Goal: Task Accomplishment & Management: Use online tool/utility

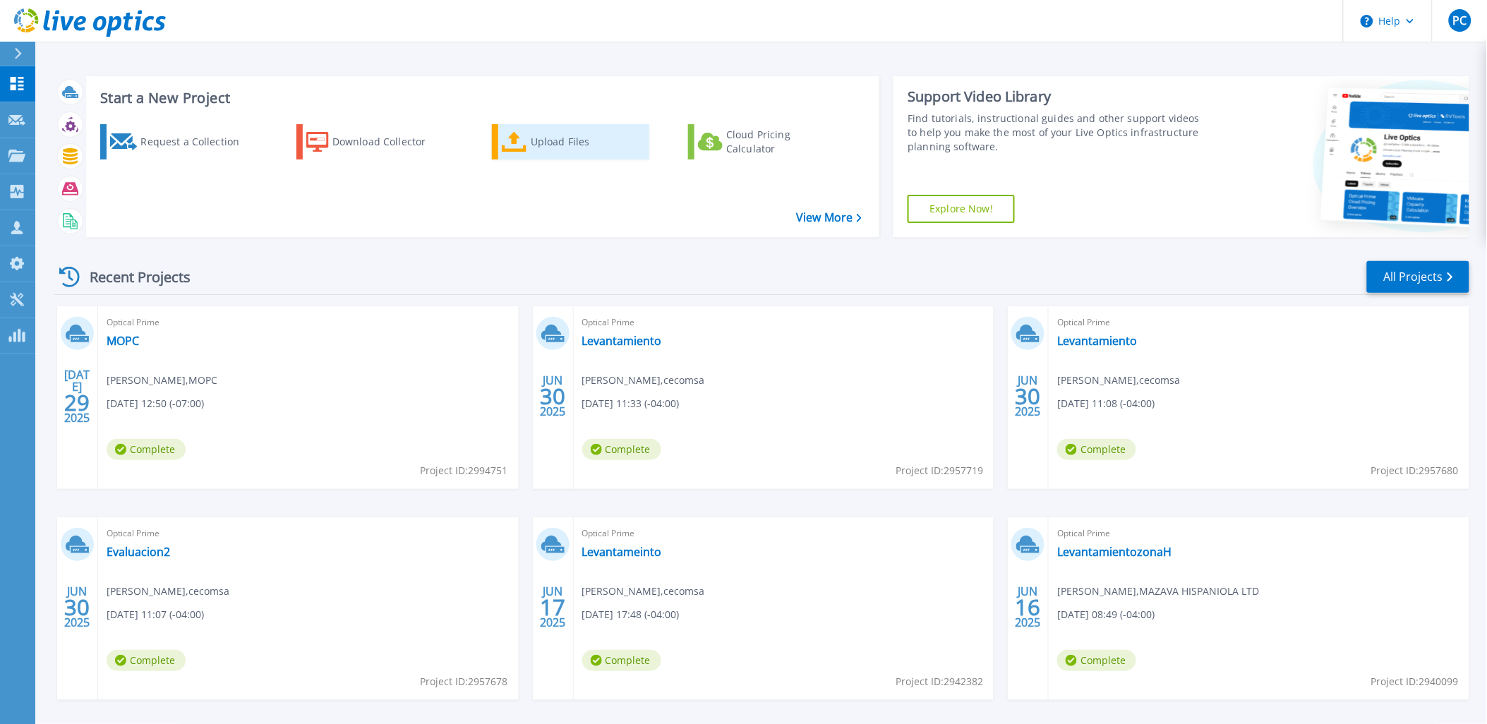
click at [549, 151] on div "Upload Files" at bounding box center [587, 142] width 113 height 28
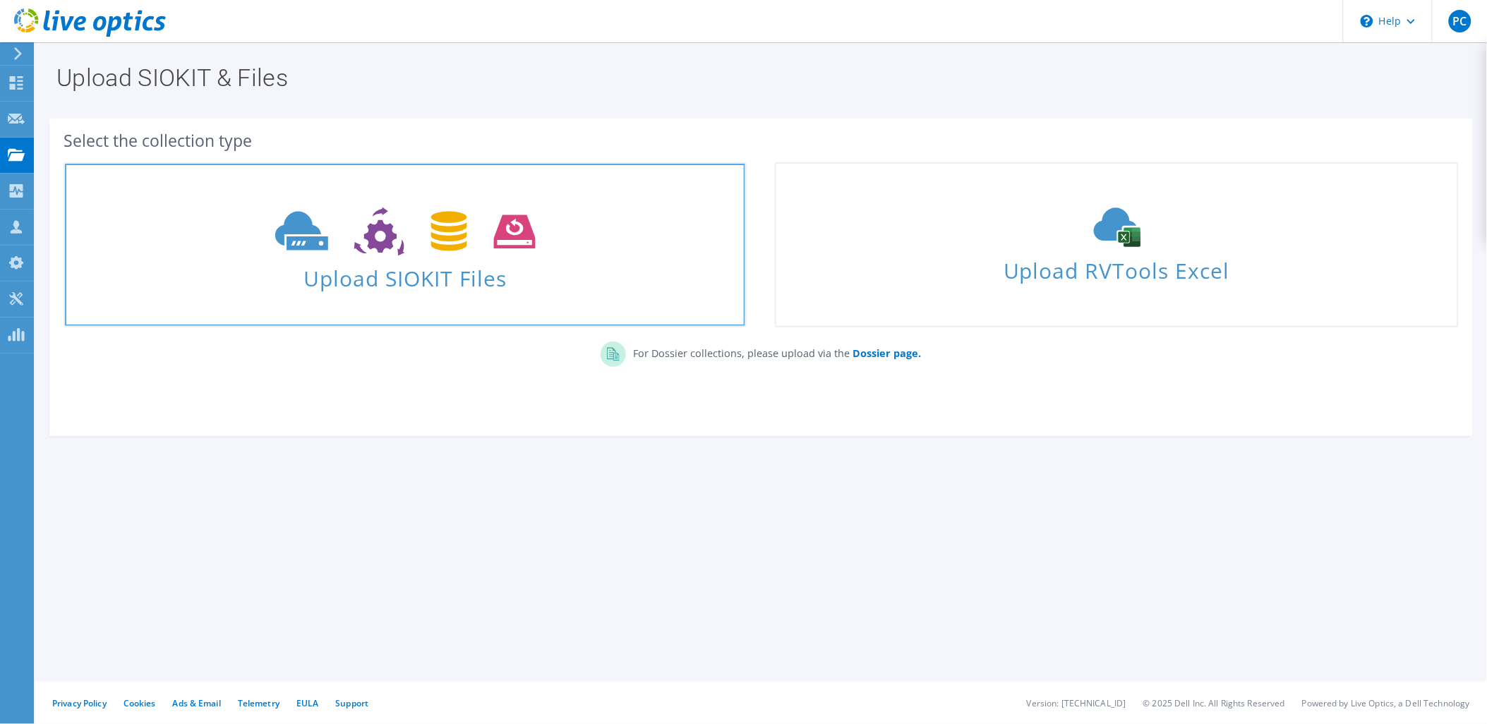
click at [513, 258] on span at bounding box center [405, 229] width 680 height 59
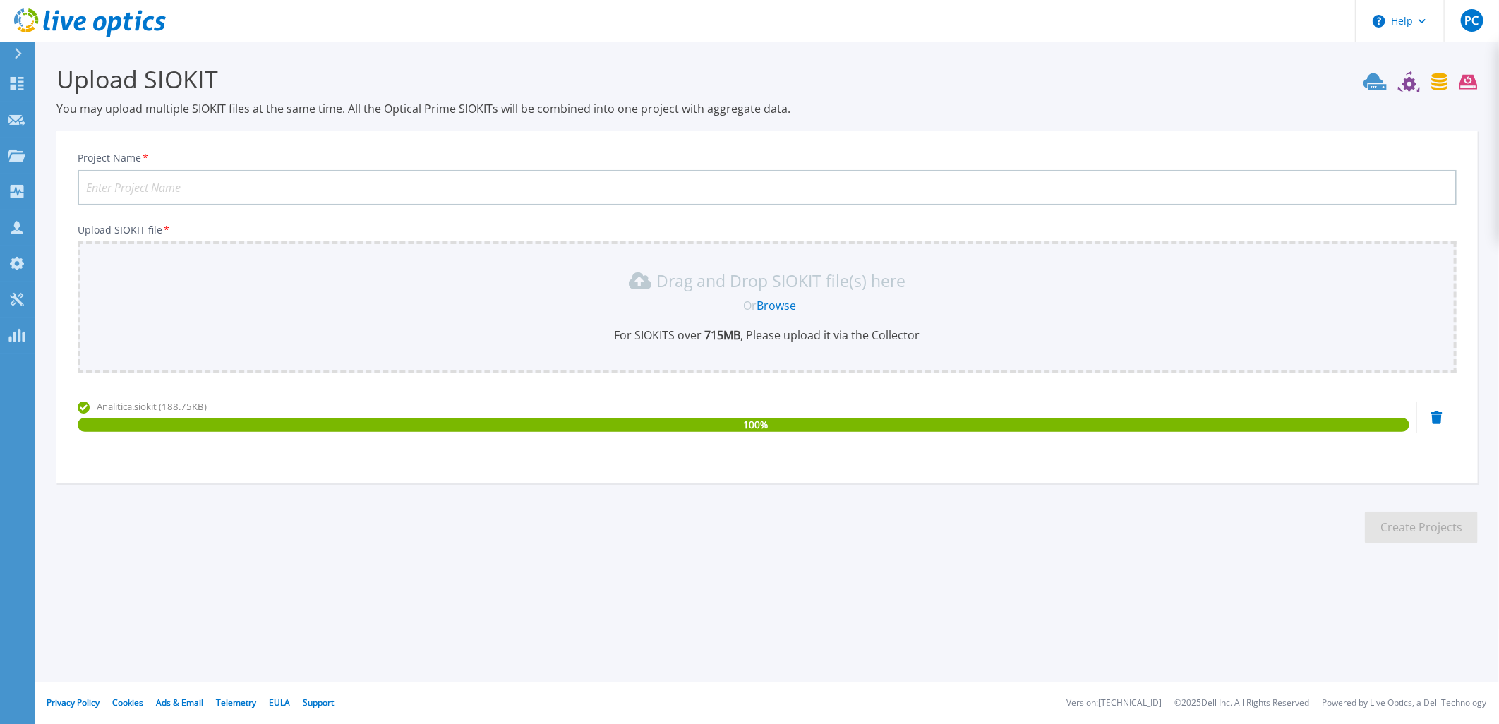
click at [168, 181] on input "Project Name *" at bounding box center [767, 187] width 1379 height 35
click at [203, 184] on input "Coopbueno." at bounding box center [767, 187] width 1379 height 35
paste input "Analtica de Virtualizacin"
type input "Coopbueno. Analtica de Virtualizacin"
click at [1105, 566] on section "Upload SIOKIT You may upload multiple SIOKIT files at the same time. All the Op…" at bounding box center [767, 309] width 1464 height 534
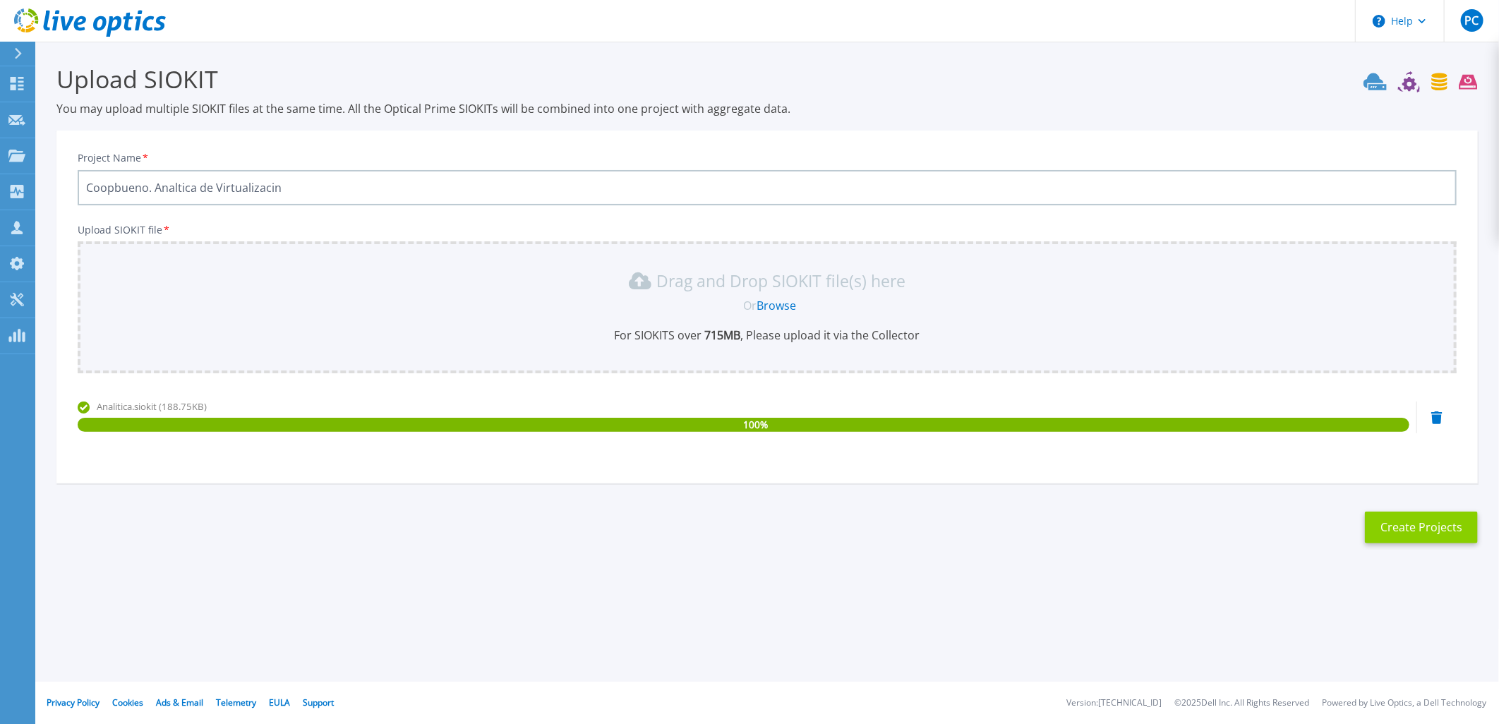
click at [1388, 524] on button "Create Projects" at bounding box center [1421, 528] width 113 height 32
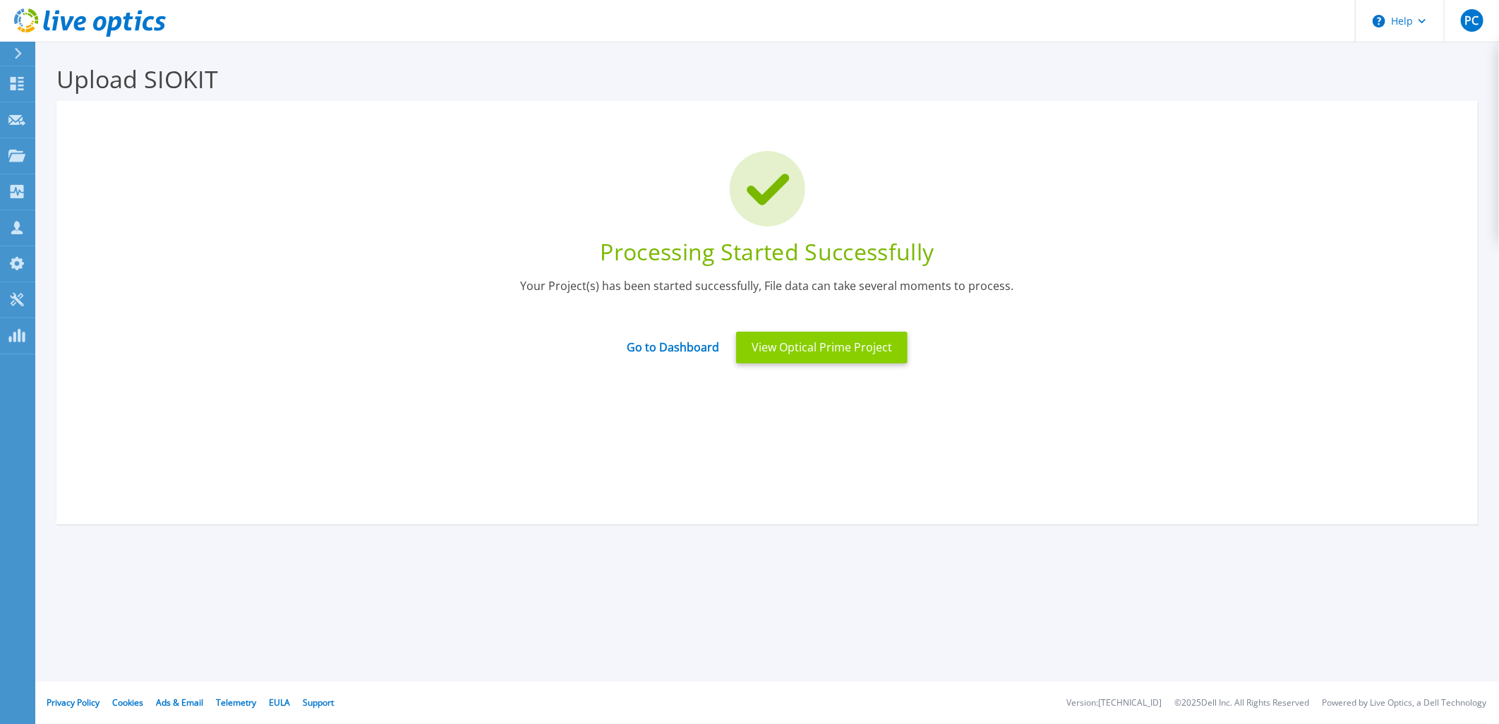
click at [777, 341] on button "View Optical Prime Project" at bounding box center [822, 348] width 172 height 32
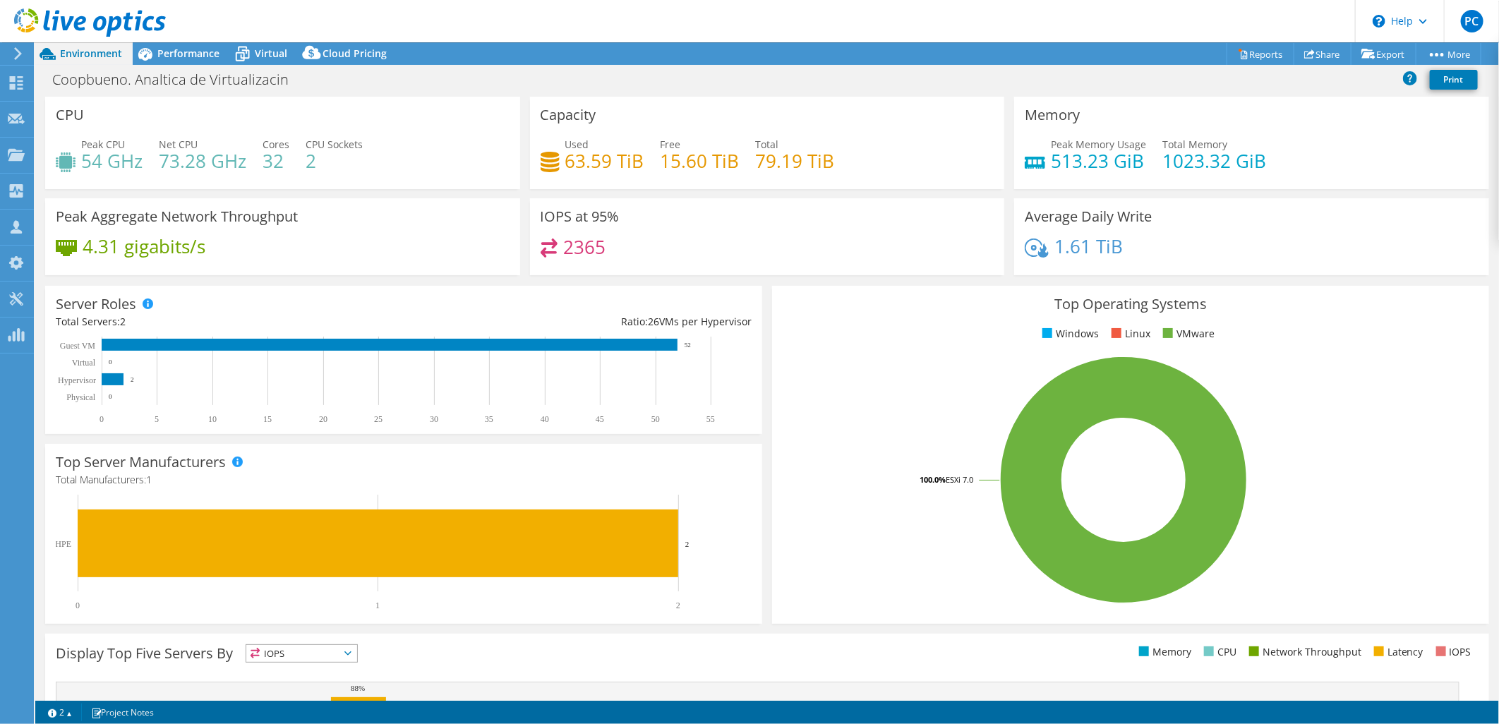
select select "USD"
click at [187, 56] on span "Performance" at bounding box center [188, 53] width 62 height 13
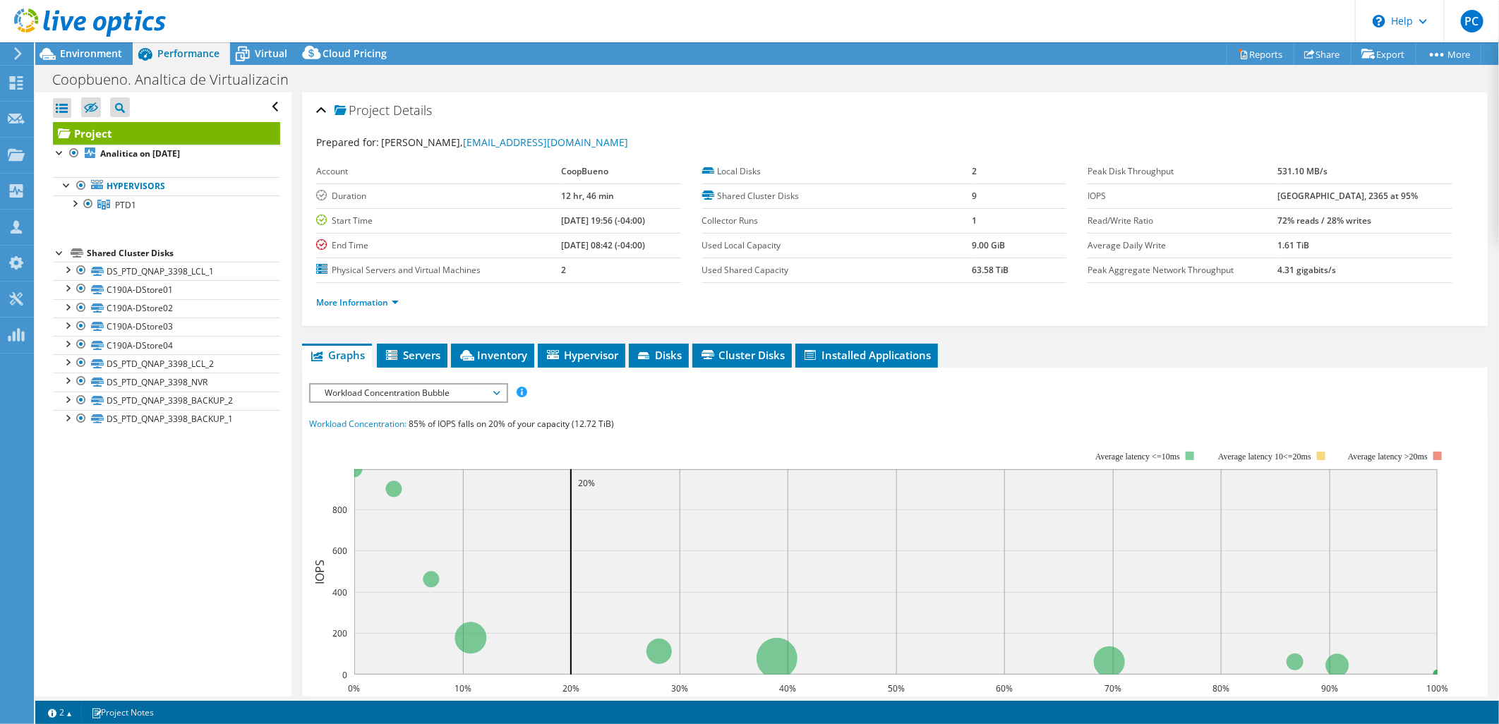
click at [59, 258] on div at bounding box center [60, 252] width 14 height 14
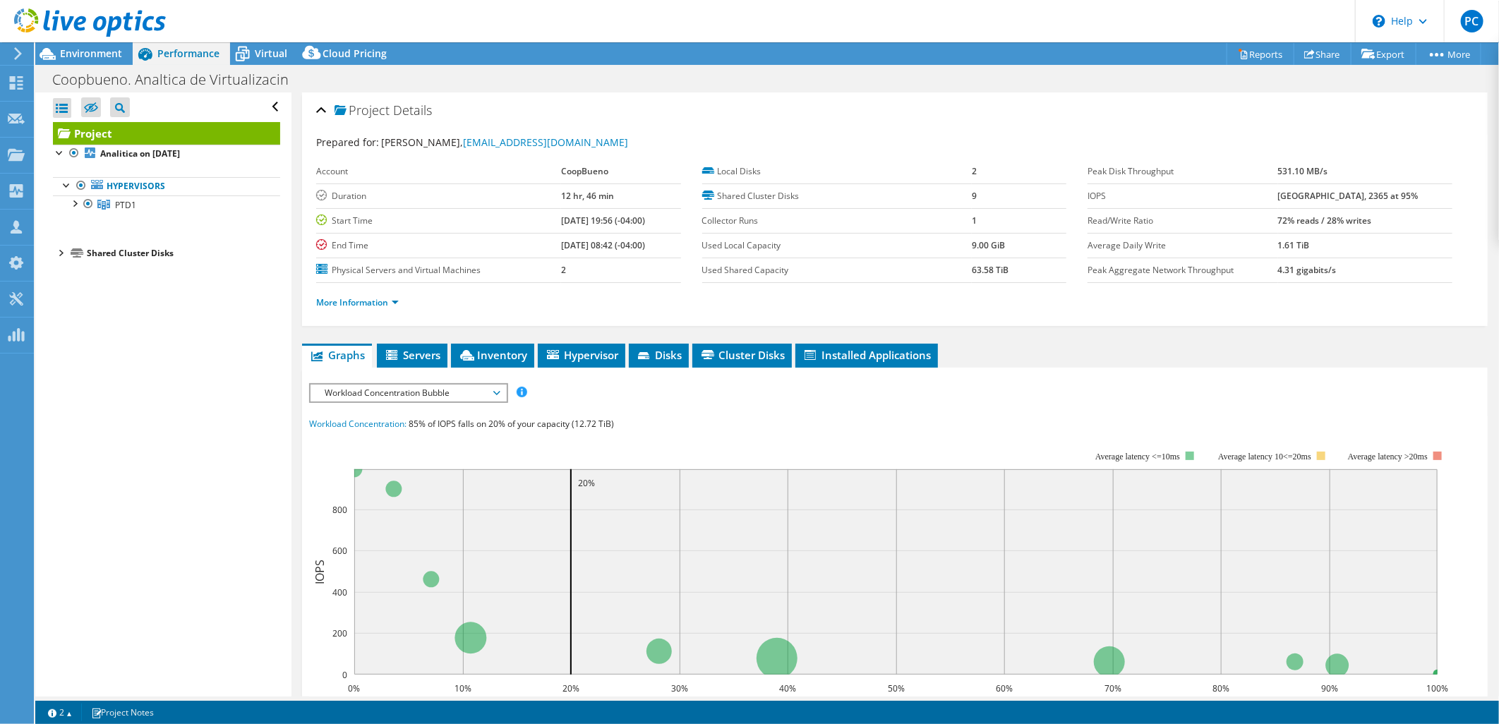
click at [58, 256] on div at bounding box center [60, 252] width 14 height 14
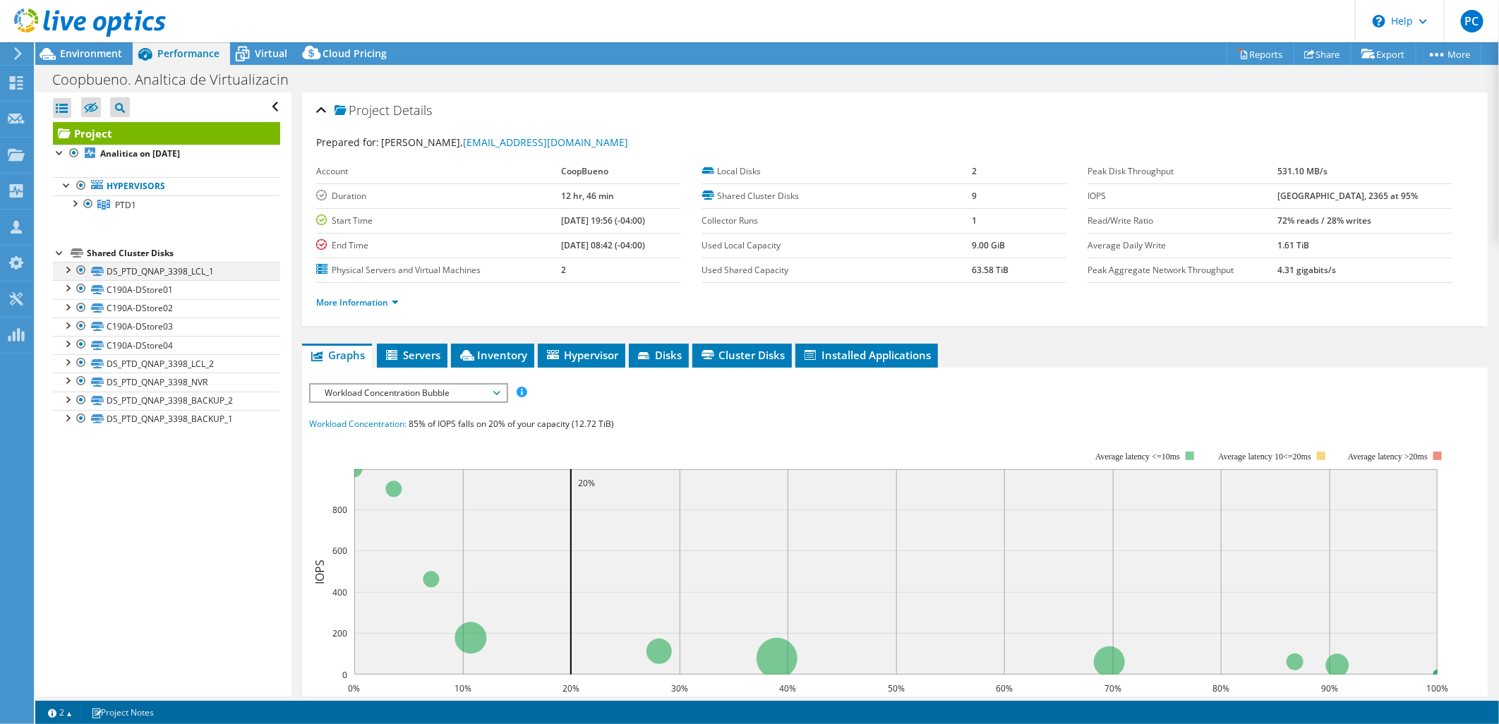
click at [67, 270] on div at bounding box center [67, 269] width 14 height 14
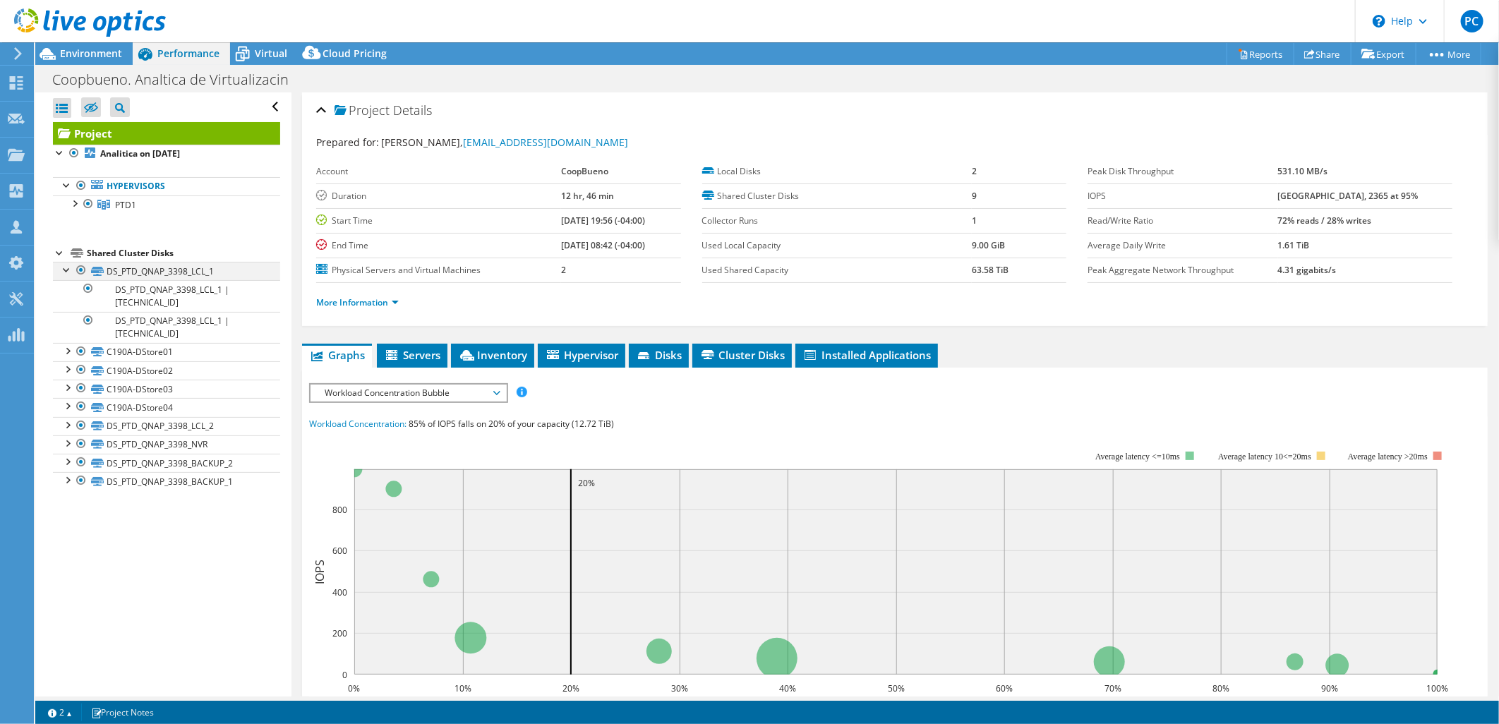
click at [67, 270] on div at bounding box center [67, 269] width 14 height 14
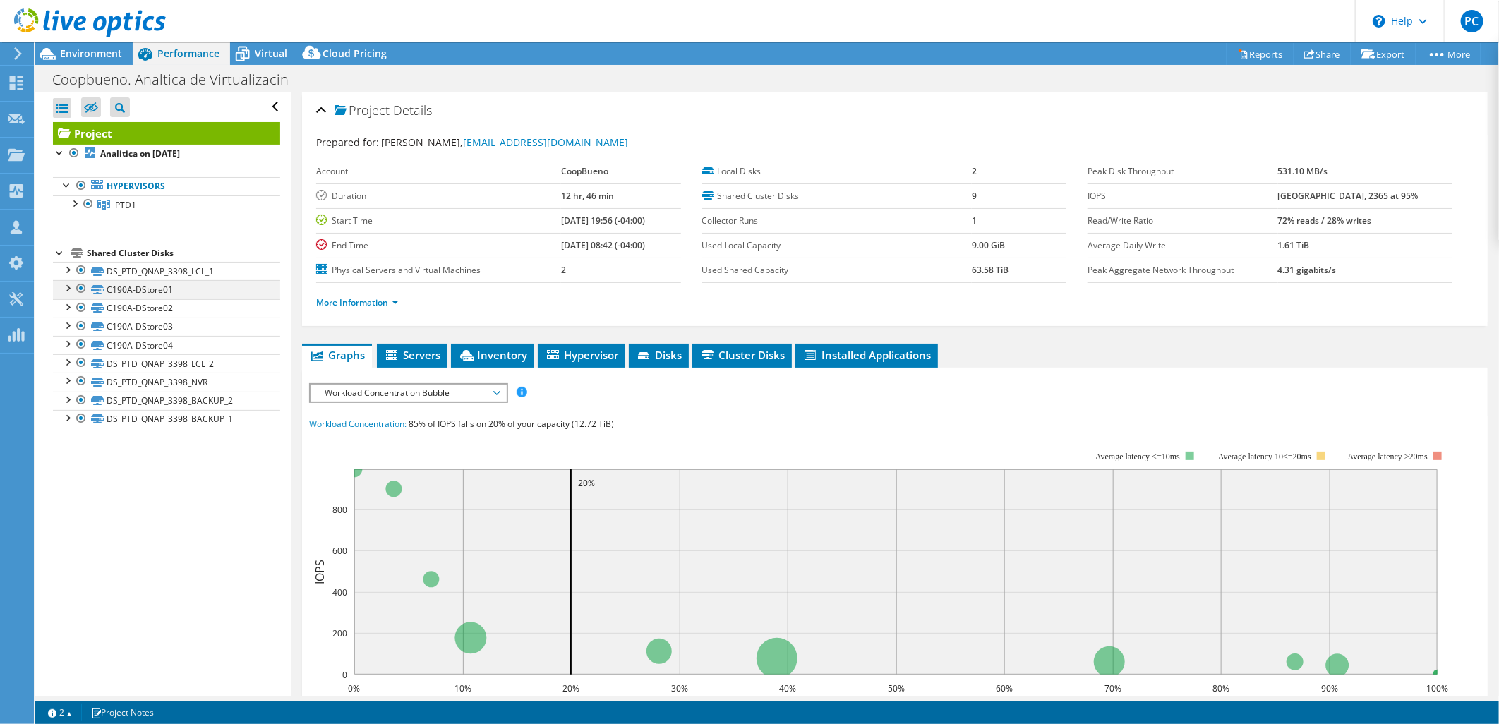
click at [71, 289] on div at bounding box center [67, 287] width 14 height 14
click at [68, 289] on div at bounding box center [67, 287] width 14 height 14
click at [68, 307] on div at bounding box center [67, 306] width 14 height 14
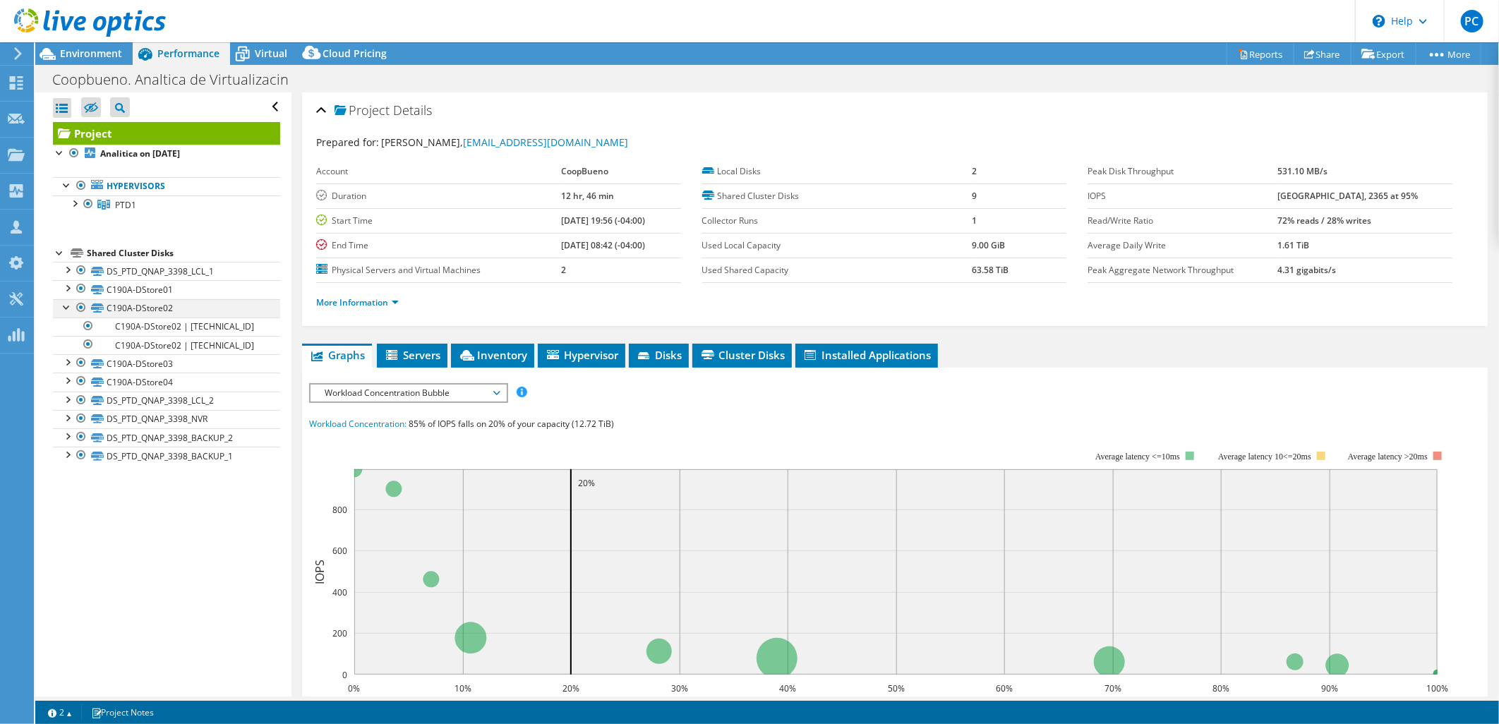
click at [68, 307] on div at bounding box center [67, 306] width 14 height 14
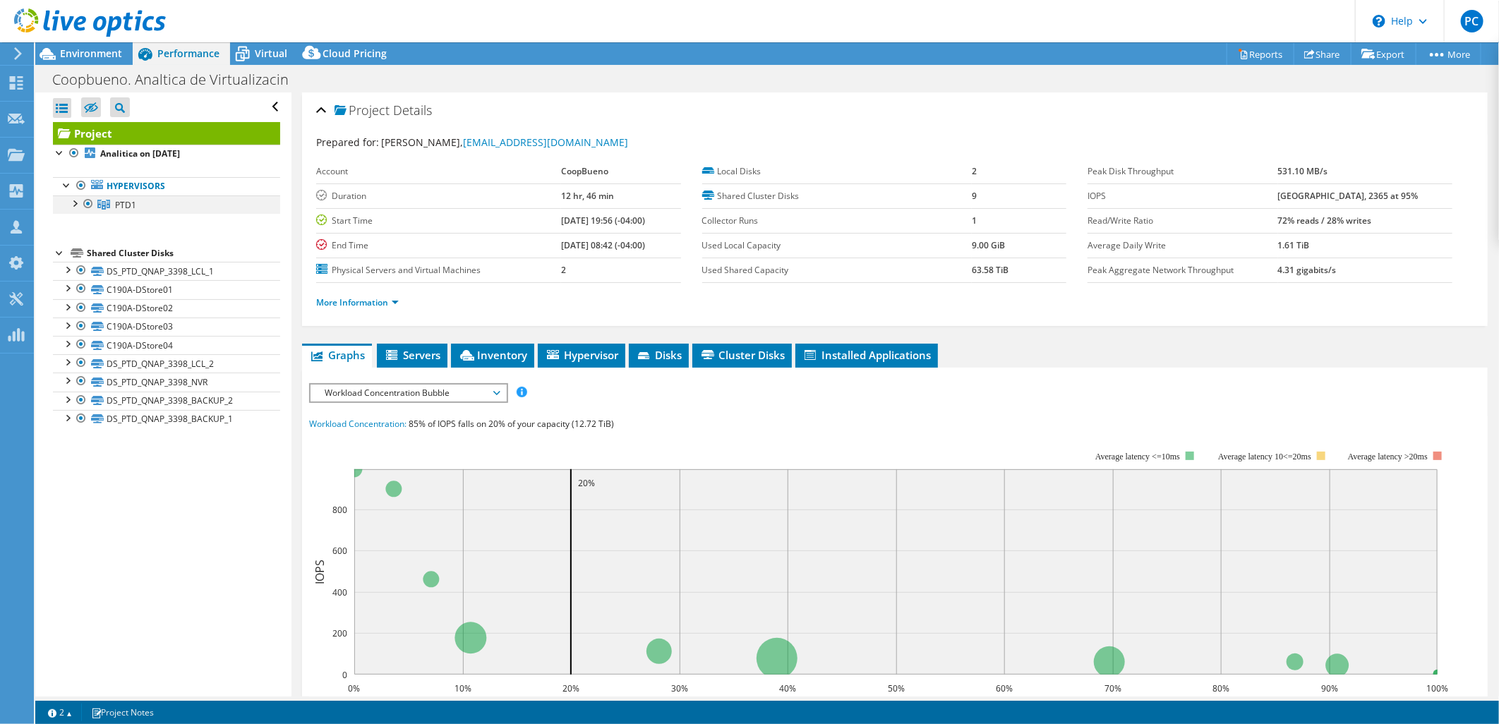
click at [78, 209] on div at bounding box center [74, 203] width 14 height 14
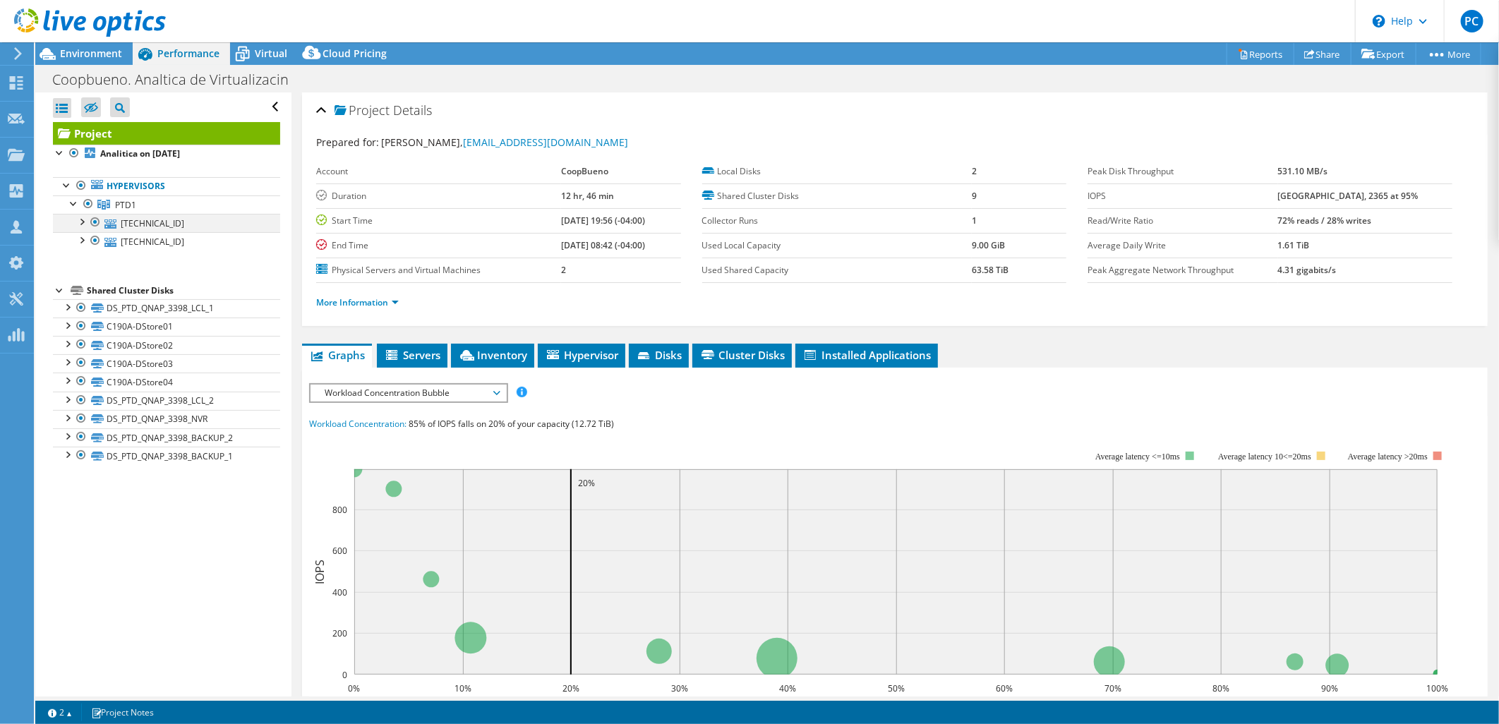
click at [83, 222] on div at bounding box center [81, 221] width 14 height 14
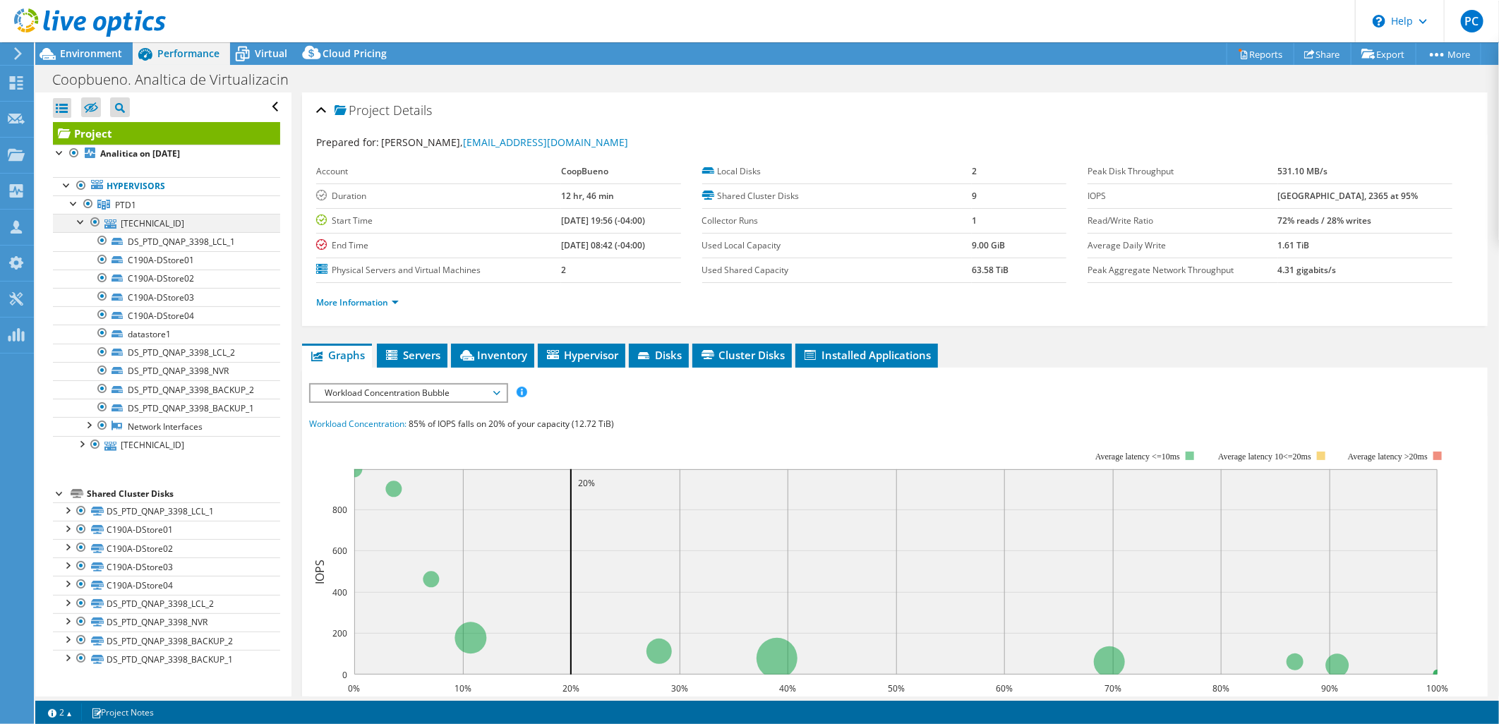
click at [80, 221] on div at bounding box center [81, 221] width 14 height 14
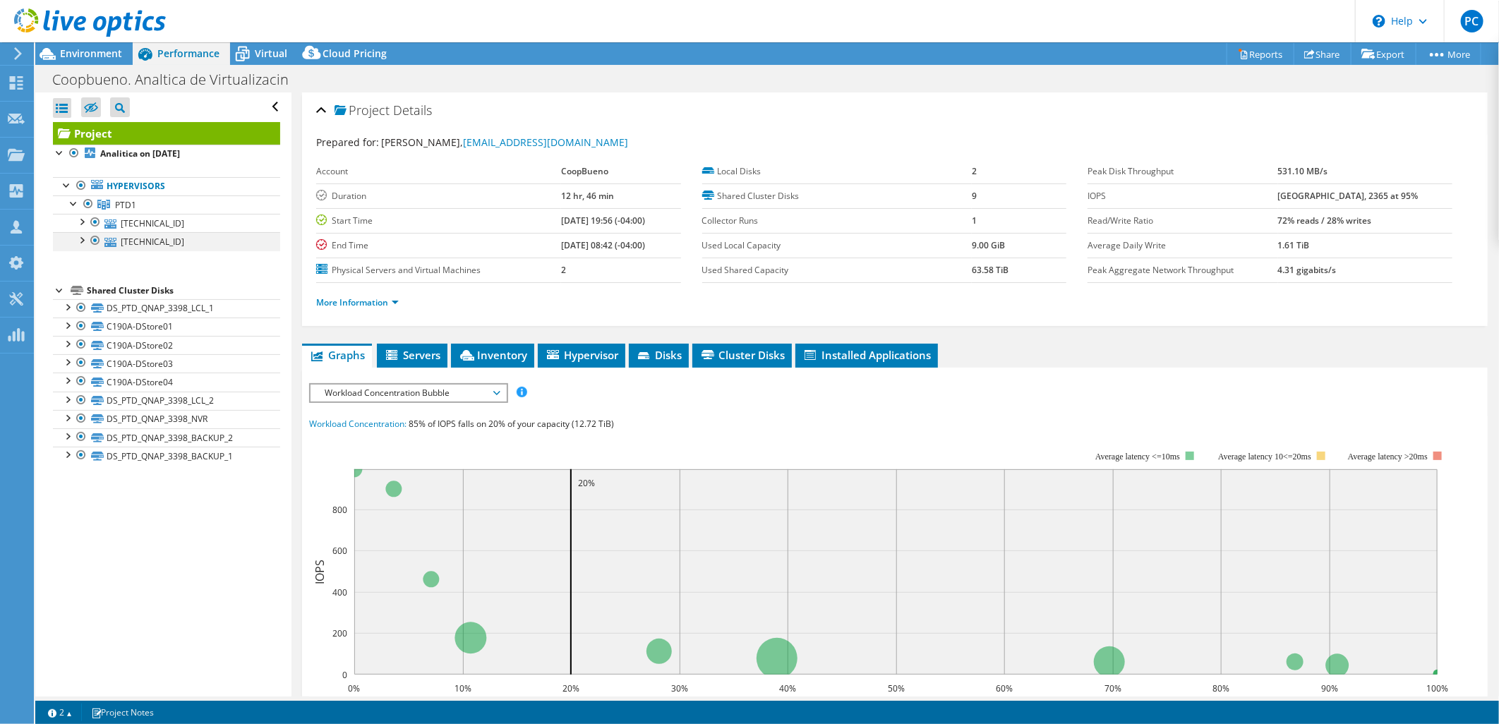
click at [79, 243] on div at bounding box center [81, 239] width 14 height 14
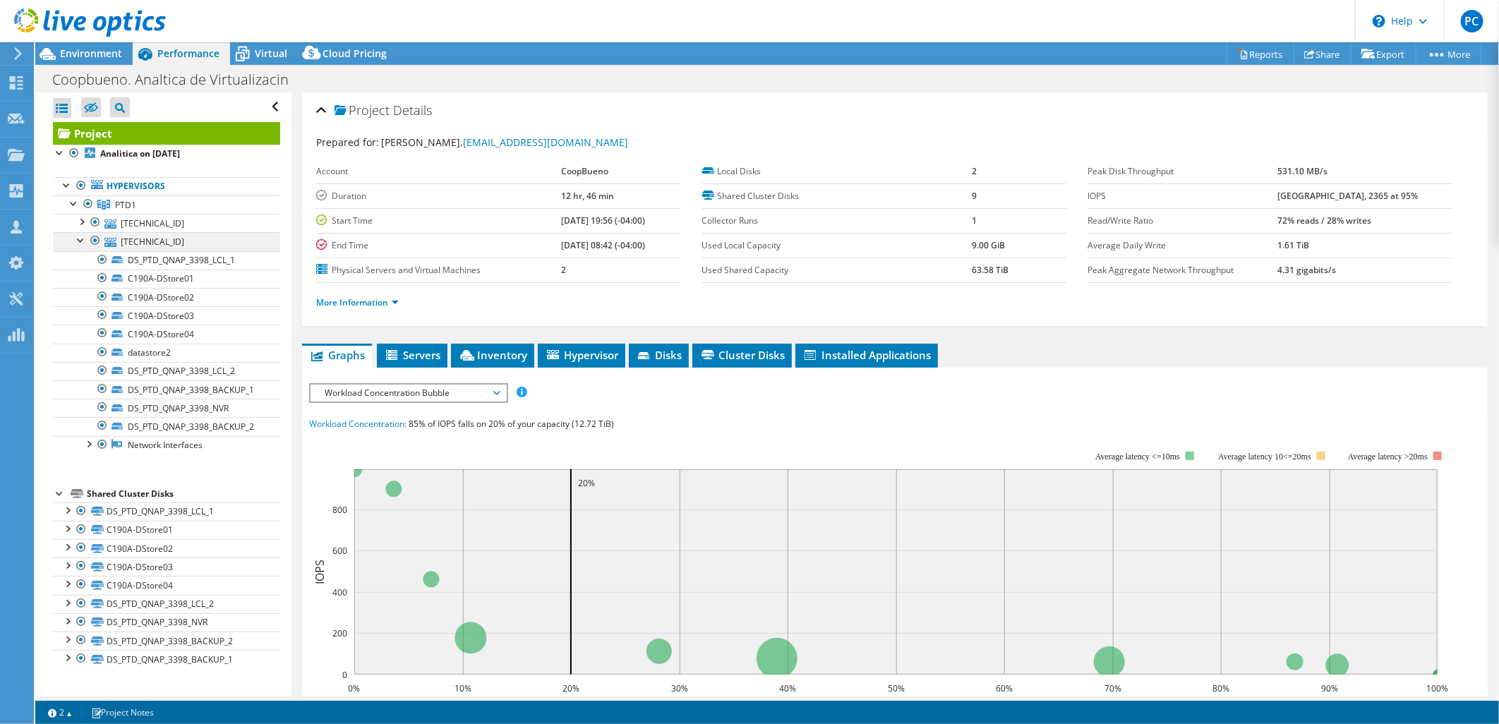
click at [80, 243] on div at bounding box center [81, 239] width 14 height 14
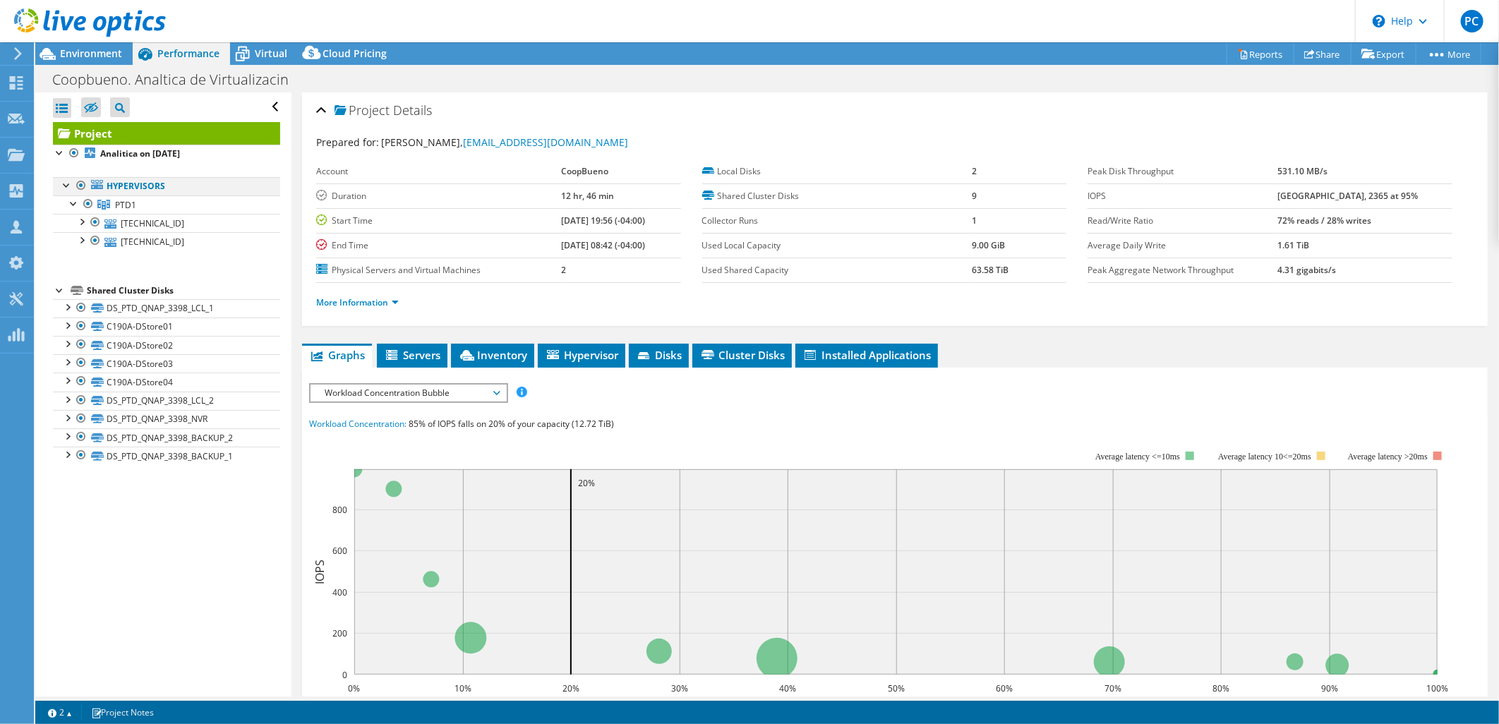
click at [68, 189] on div at bounding box center [67, 184] width 14 height 14
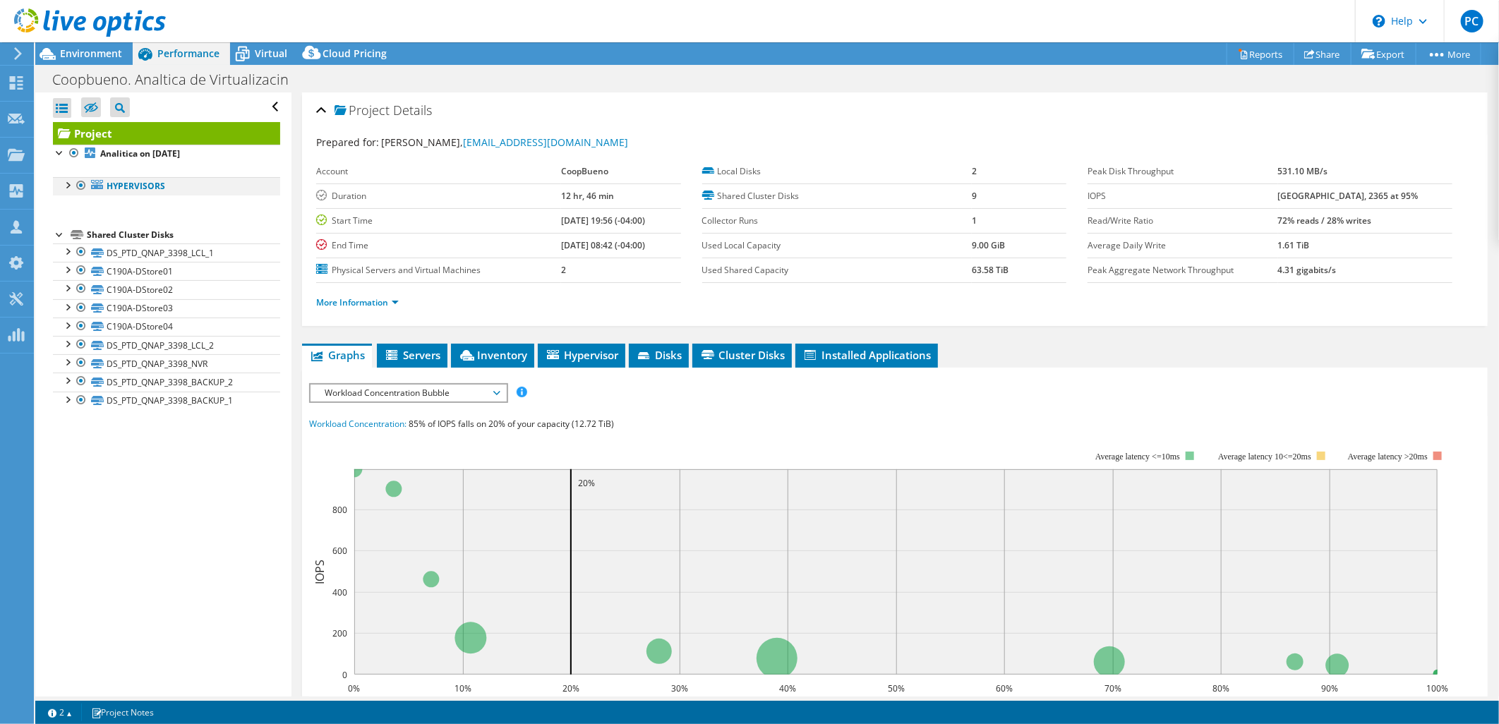
click at [65, 187] on div at bounding box center [67, 184] width 14 height 14
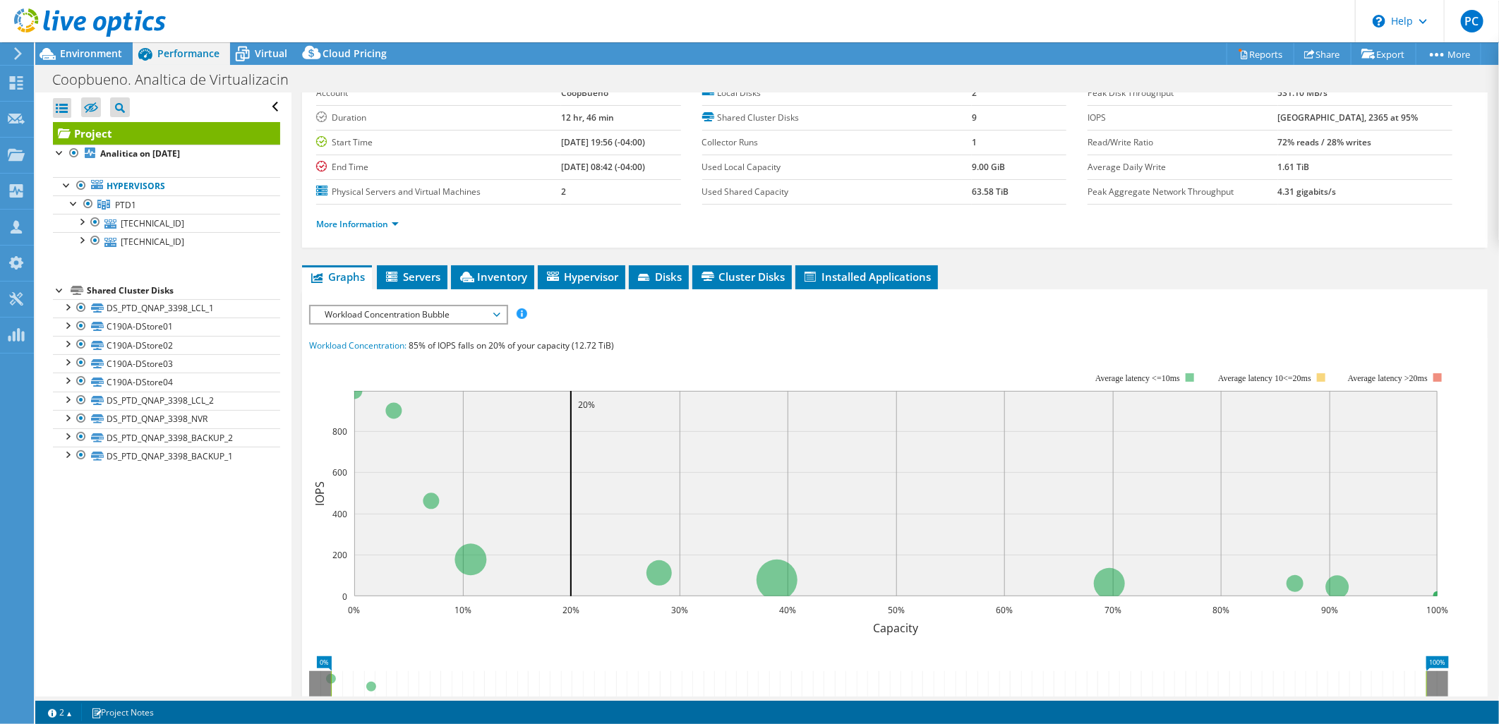
scroll to position [157, 0]
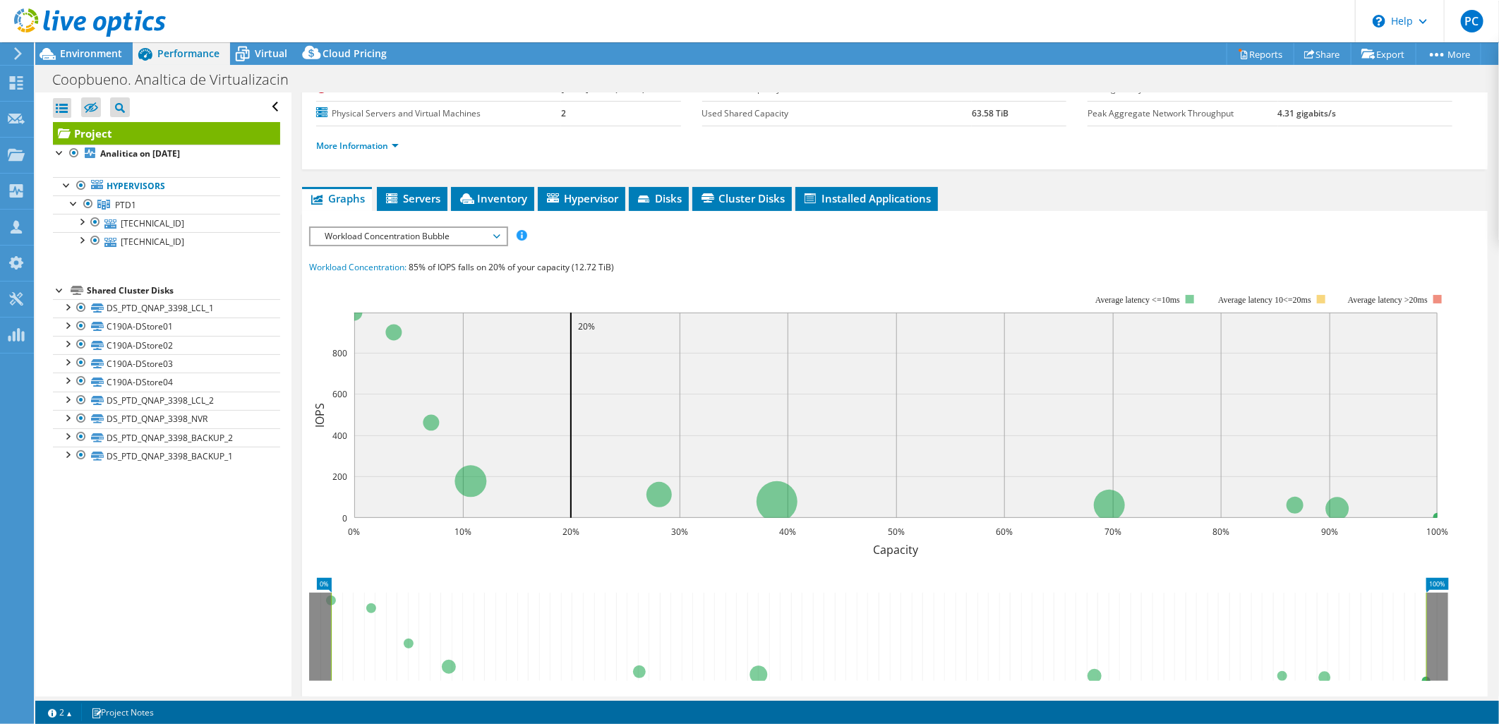
click at [490, 237] on span "Workload Concentration Bubble" at bounding box center [408, 236] width 181 height 17
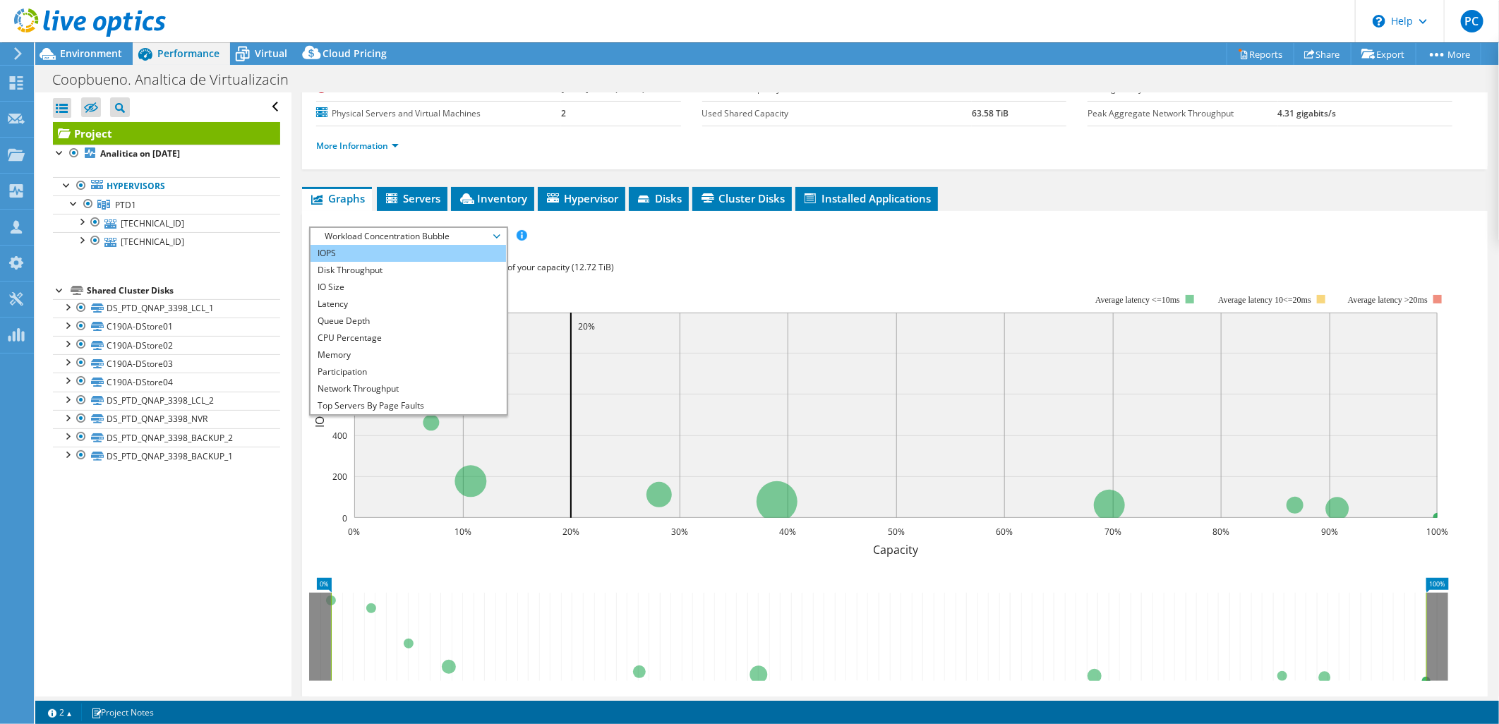
click at [436, 252] on li "IOPS" at bounding box center [409, 253] width 196 height 17
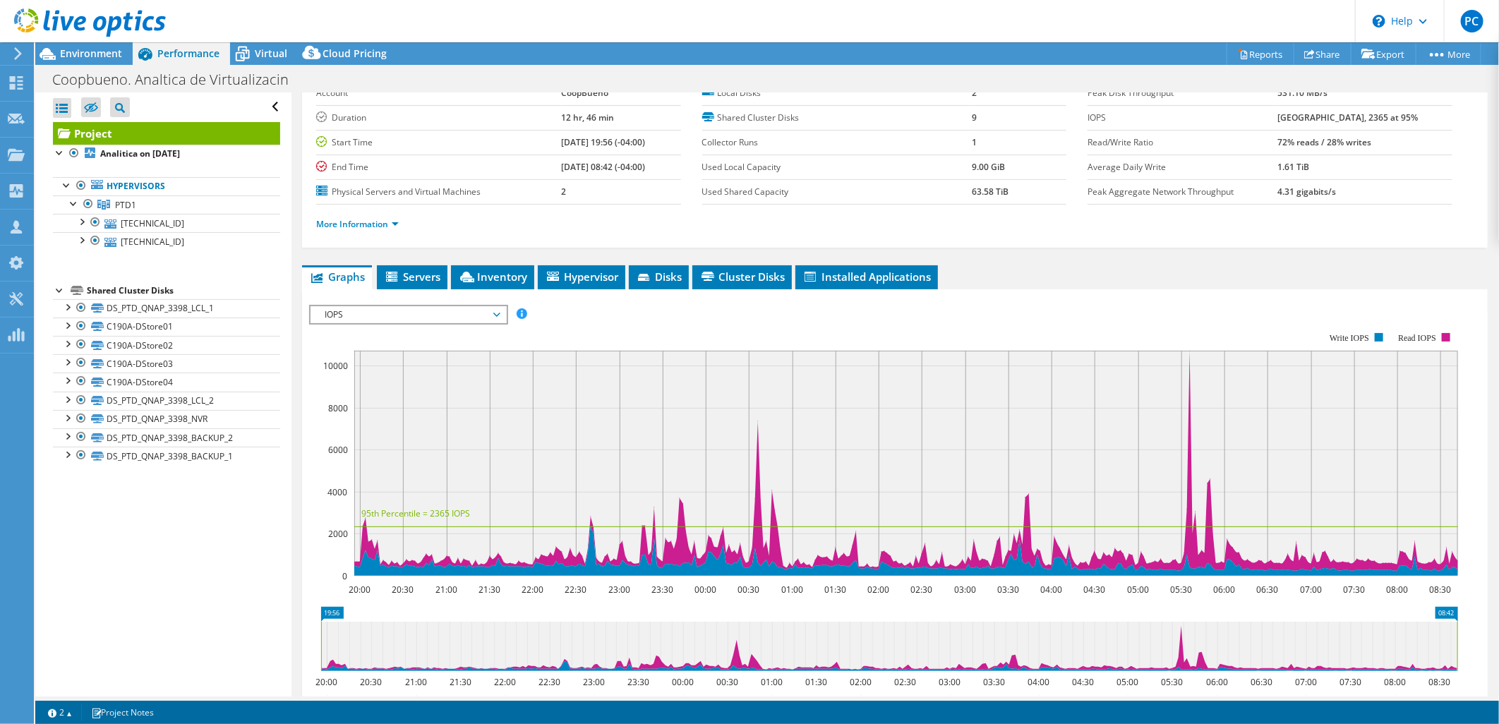
scroll to position [0, 0]
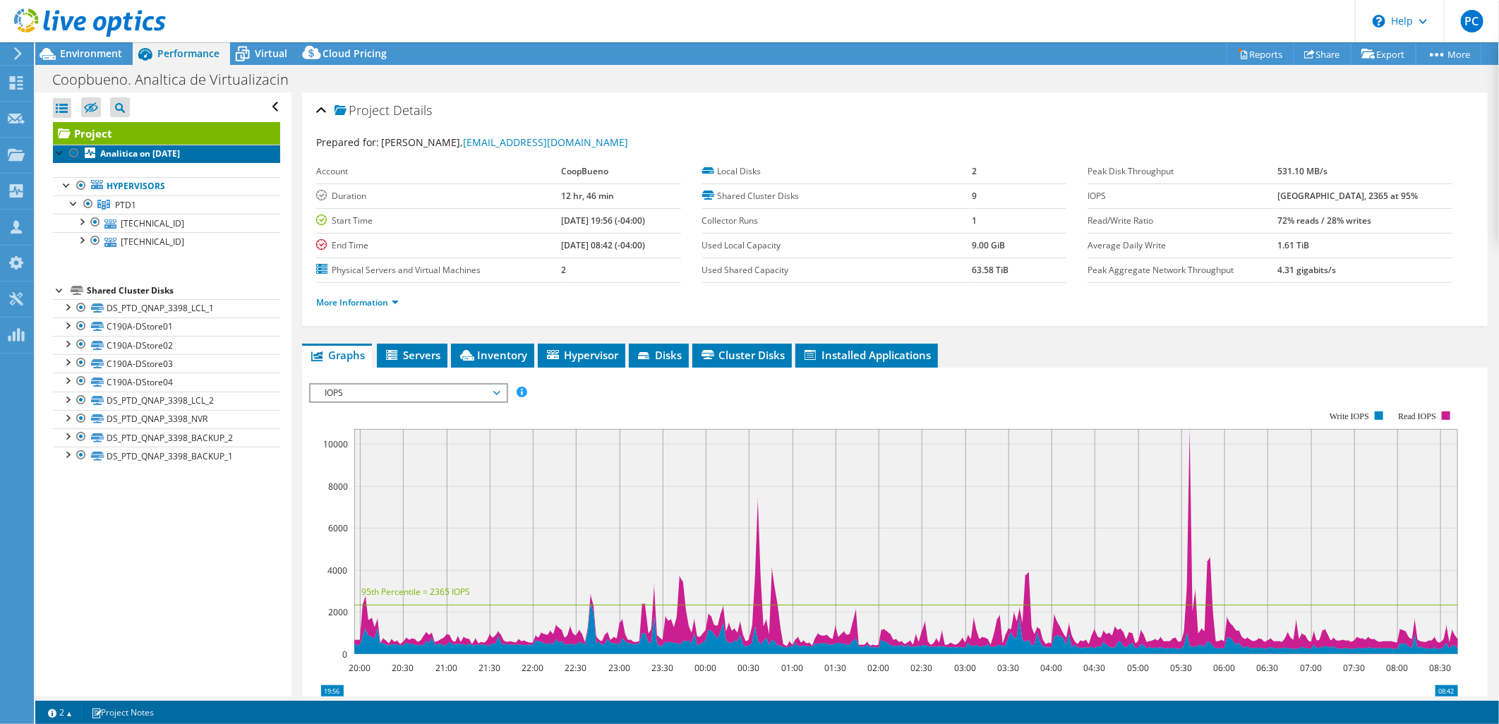
click at [150, 150] on b "Analitica on [DATE]" at bounding box center [140, 154] width 80 height 12
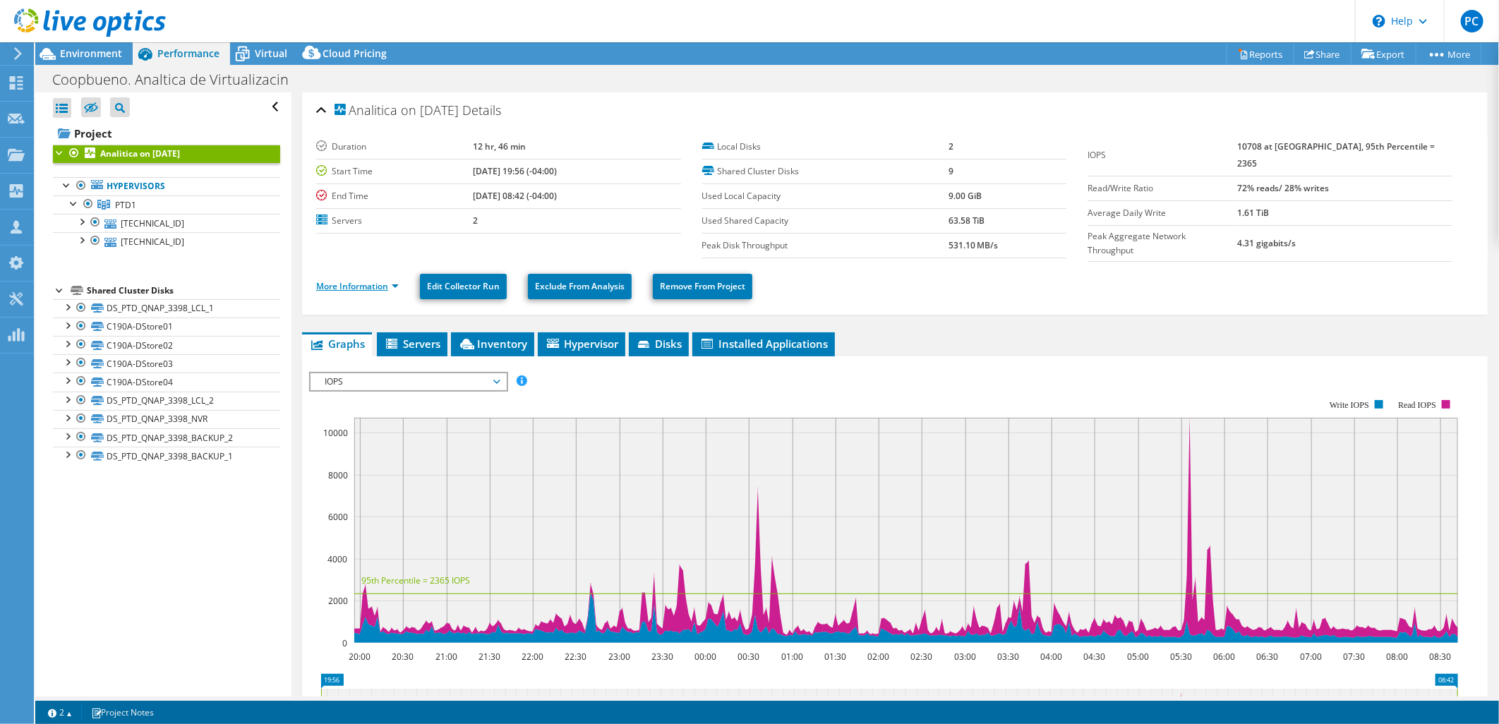
click at [392, 282] on link "More Information" at bounding box center [357, 286] width 83 height 12
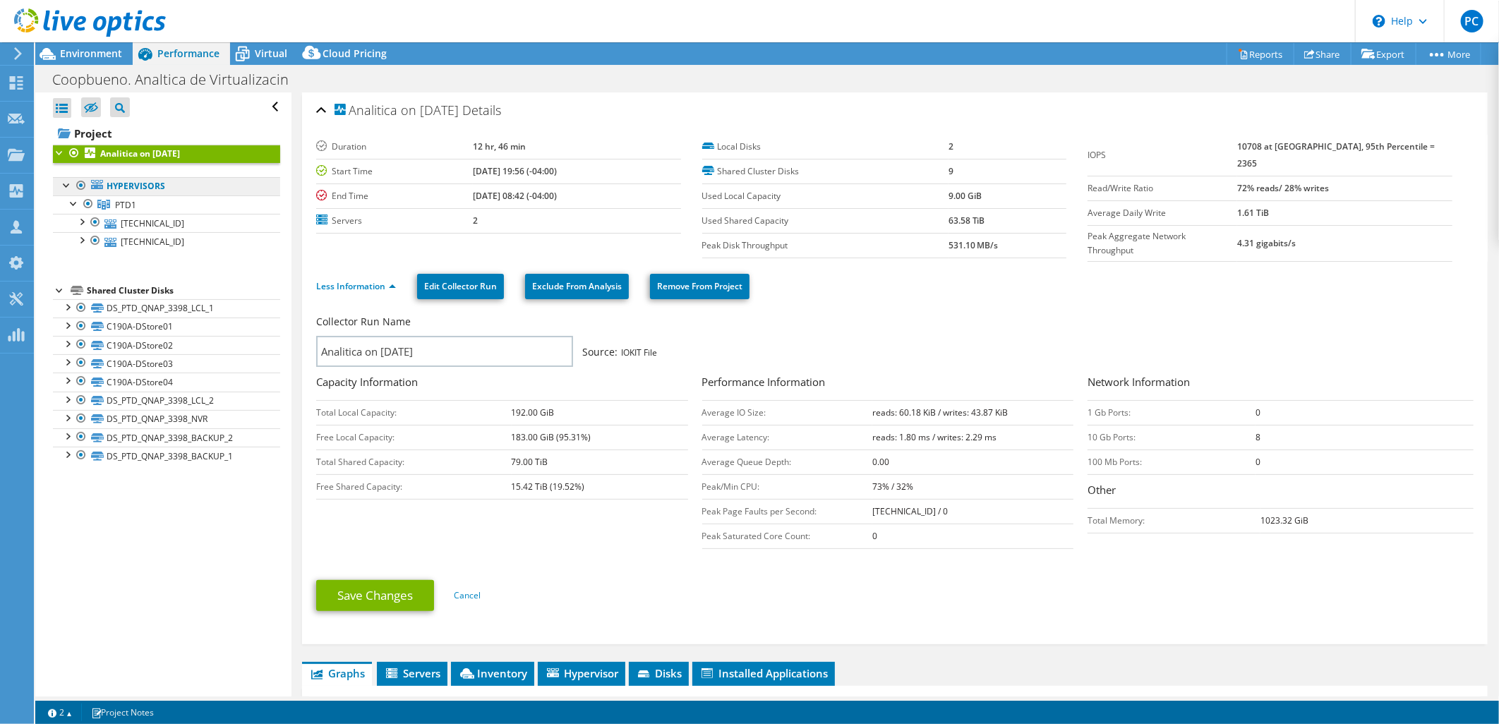
click at [144, 191] on link "Hypervisors" at bounding box center [166, 186] width 227 height 18
click at [120, 205] on span "PTD1" at bounding box center [125, 205] width 21 height 12
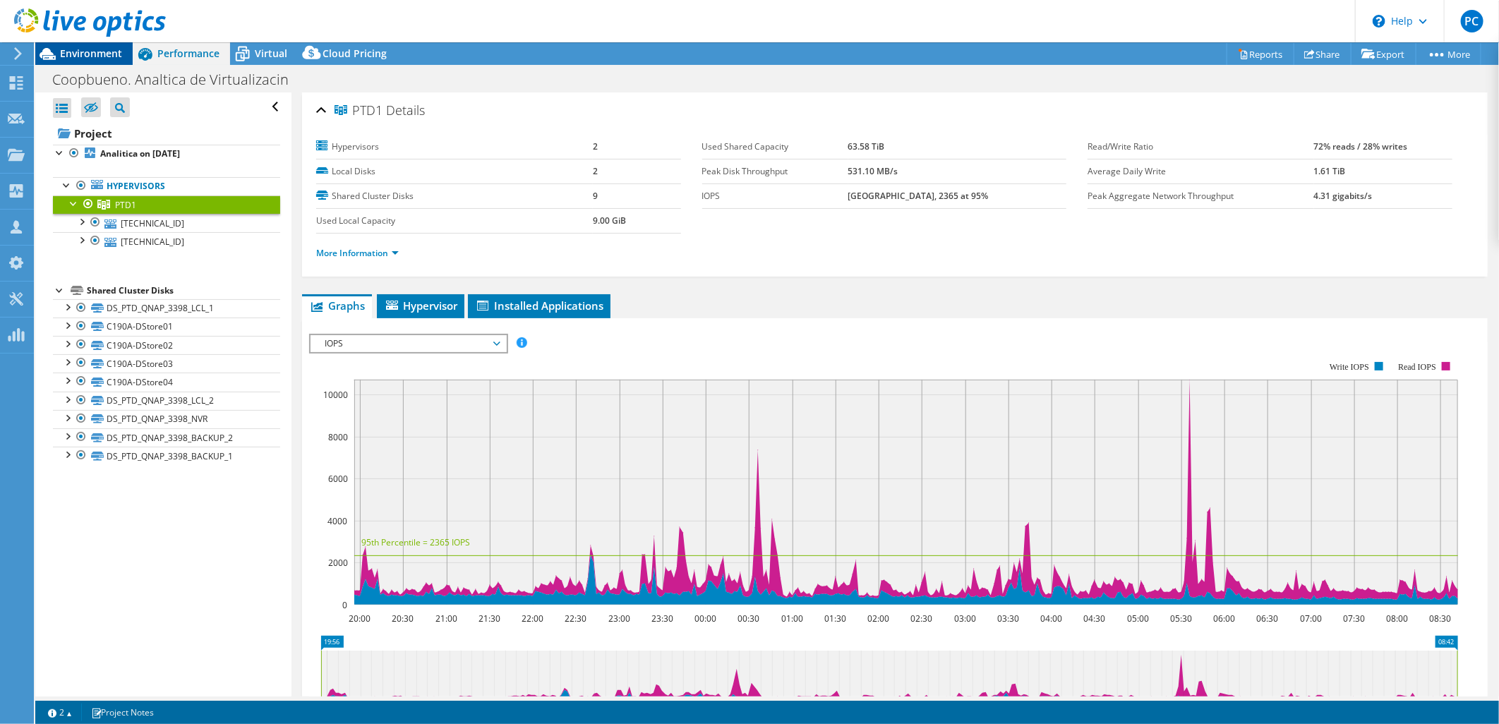
click at [89, 56] on span "Environment" at bounding box center [91, 53] width 62 height 13
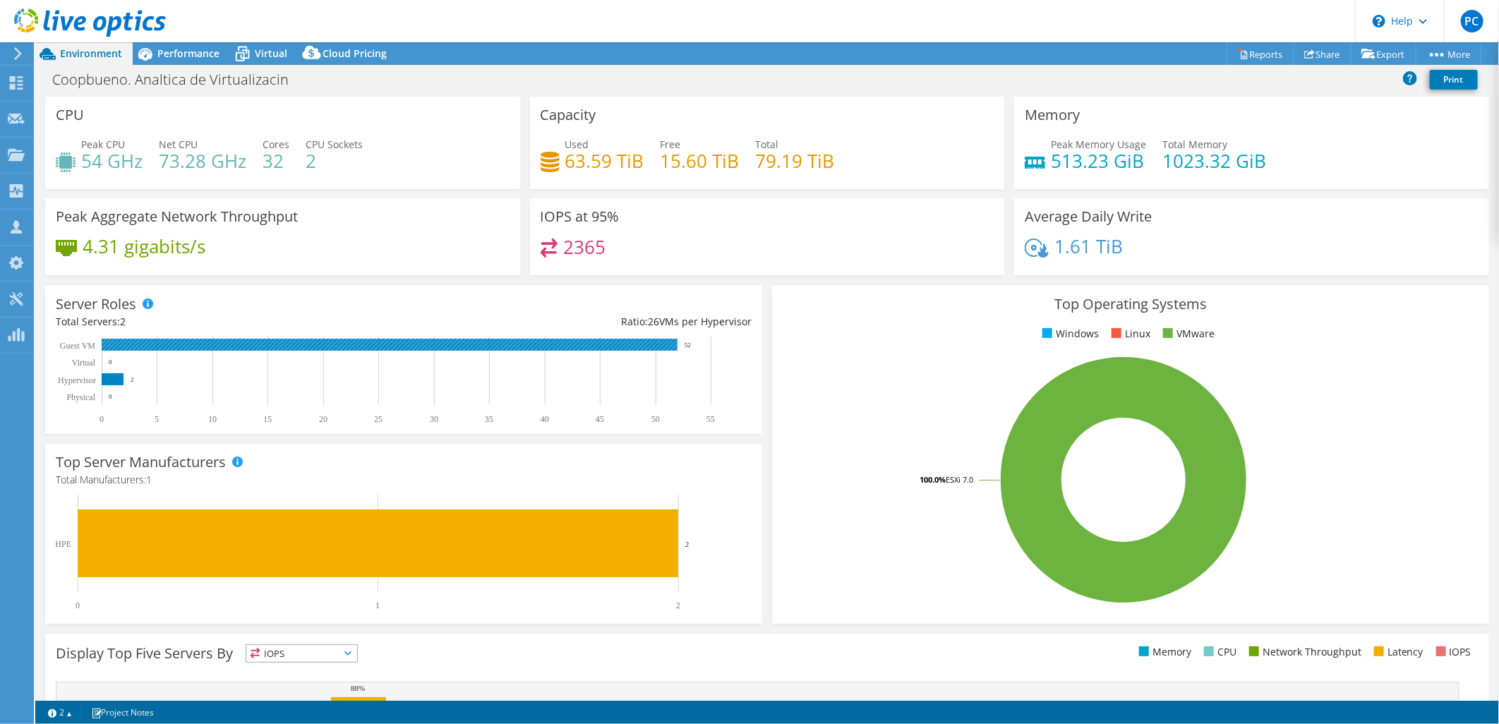
click at [627, 341] on rect at bounding box center [390, 345] width 576 height 12
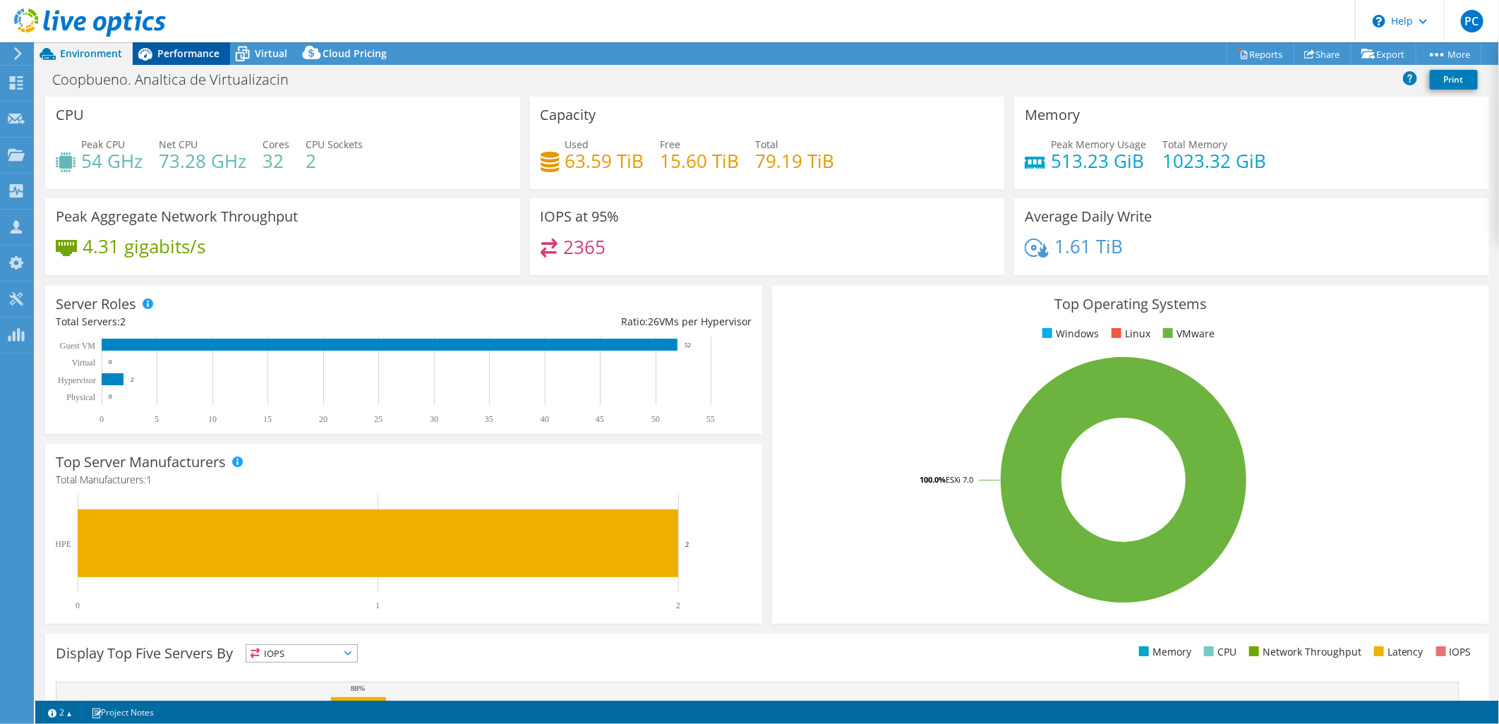
click at [174, 50] on span "Performance" at bounding box center [188, 53] width 62 height 13
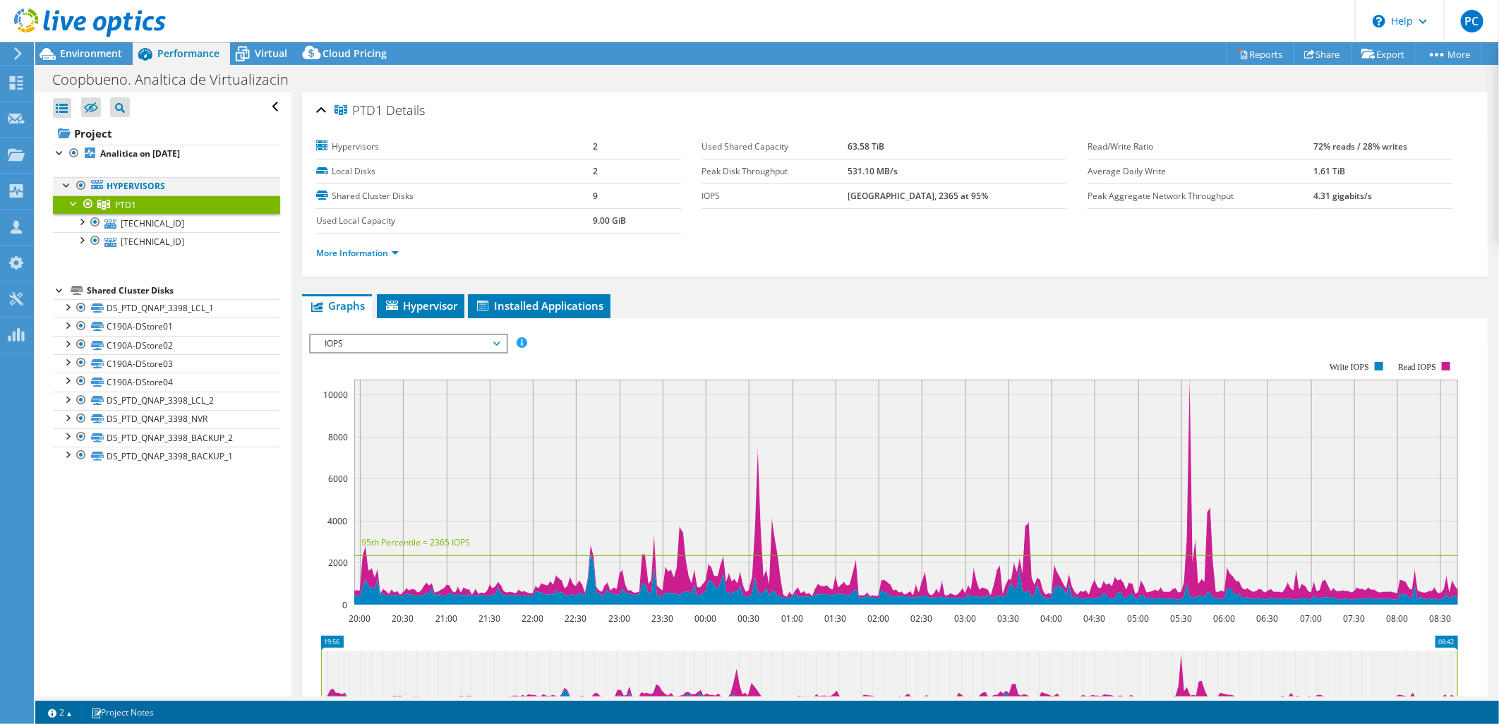
click at [65, 188] on div at bounding box center [67, 184] width 14 height 14
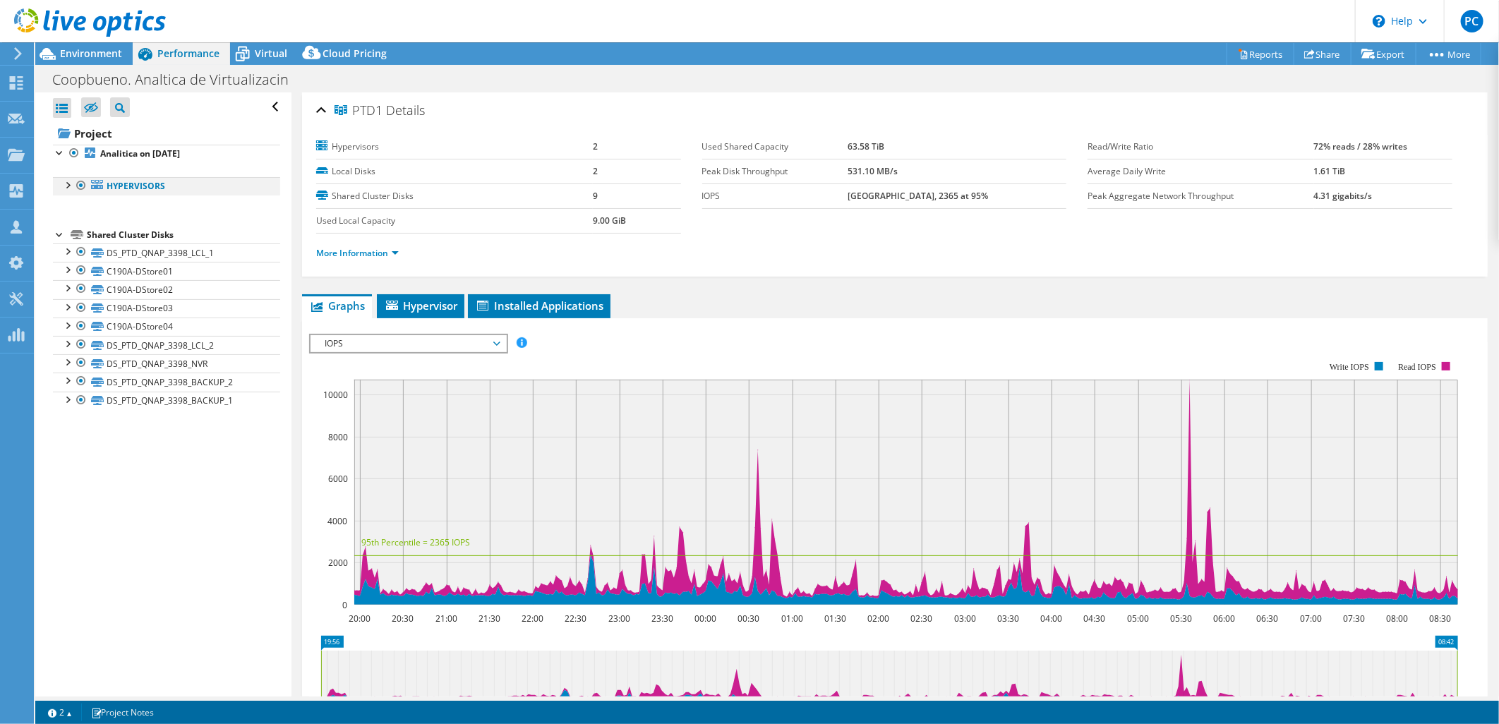
click at [65, 188] on div at bounding box center [67, 184] width 14 height 14
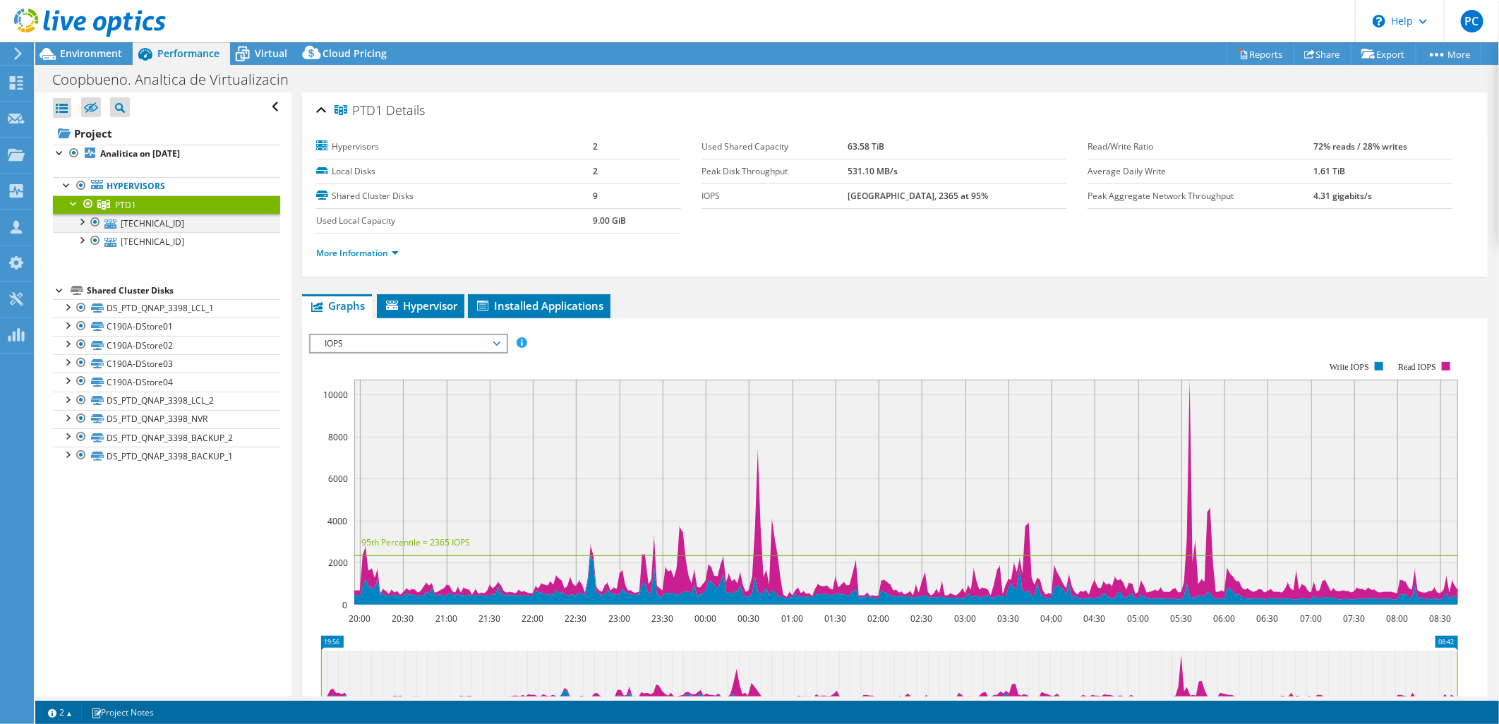
click at [81, 221] on div at bounding box center [81, 221] width 14 height 14
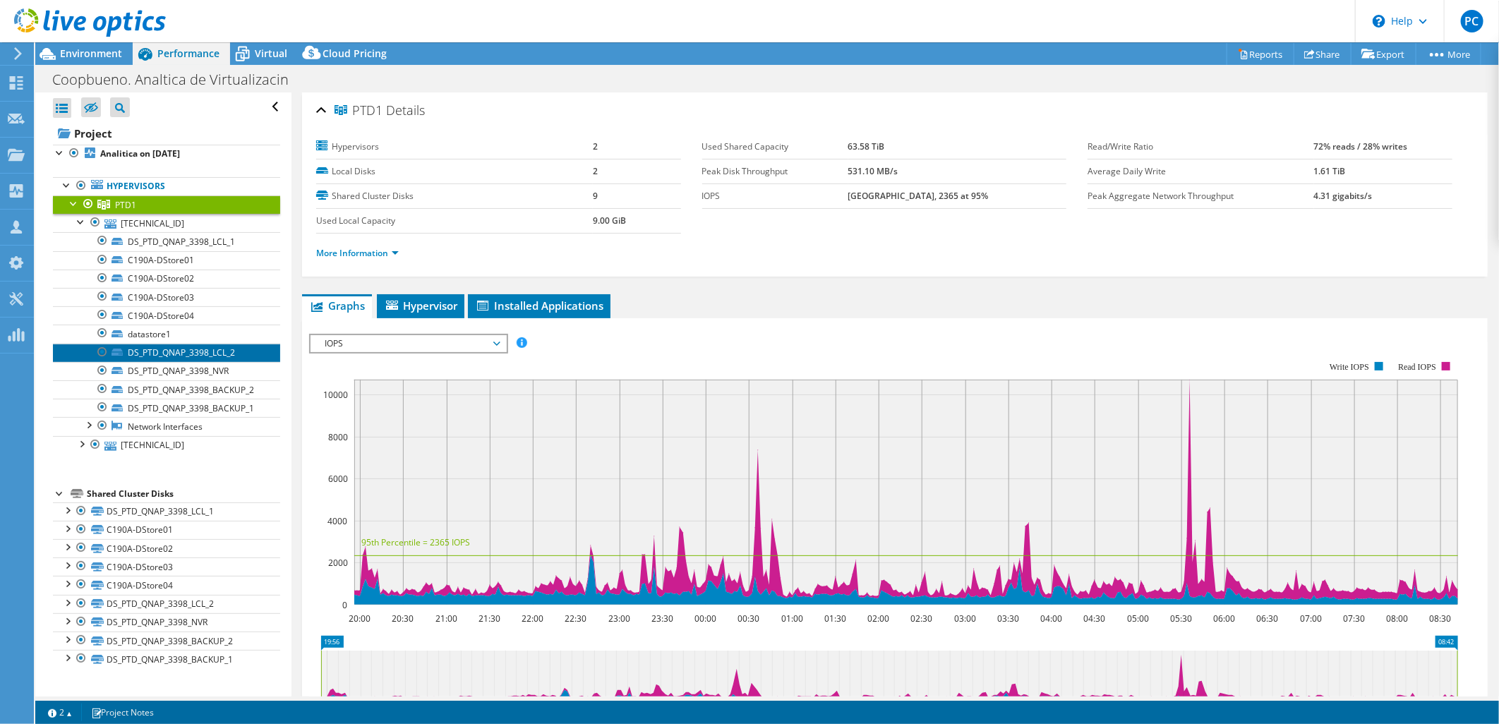
click at [165, 355] on link "DS_PTD_QNAP_3398_LCL_2" at bounding box center [166, 353] width 227 height 18
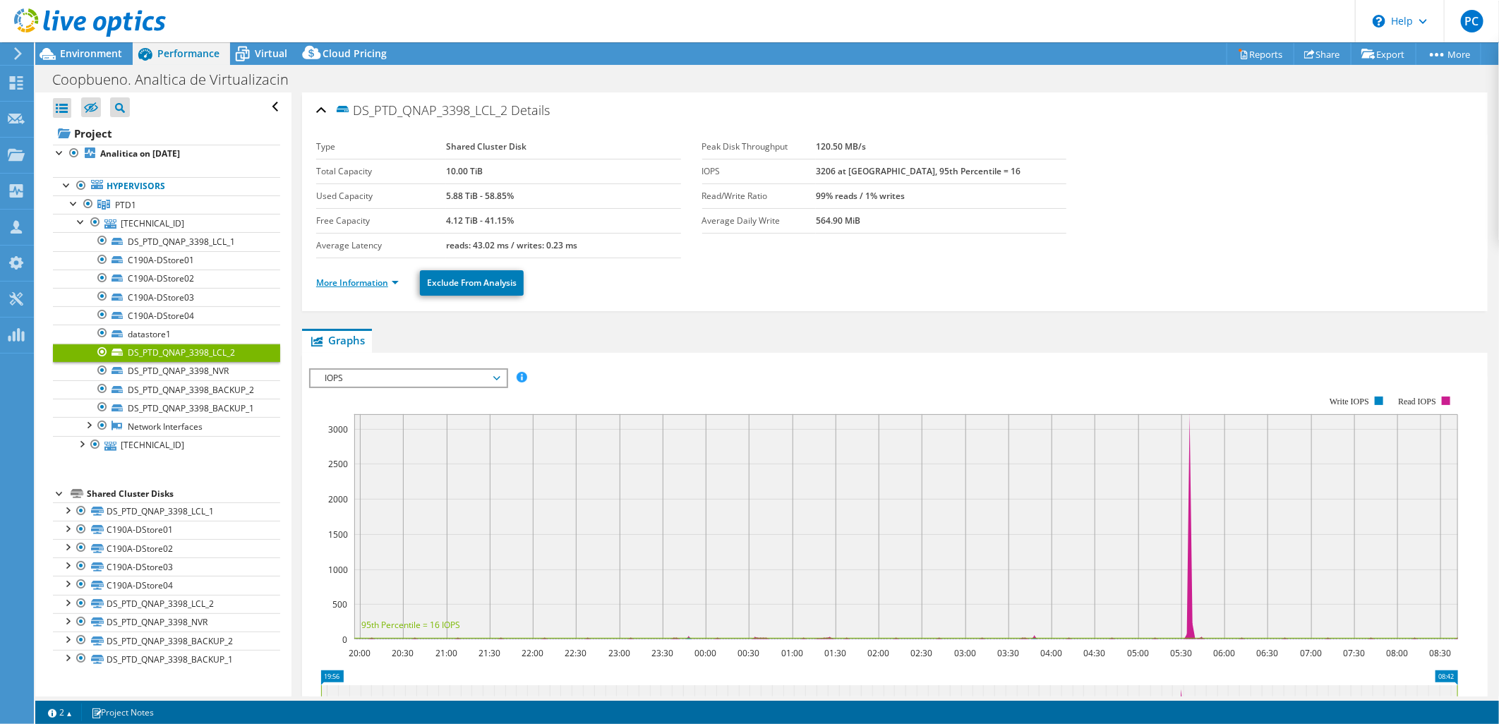
click at [394, 286] on link "More Information" at bounding box center [357, 283] width 83 height 12
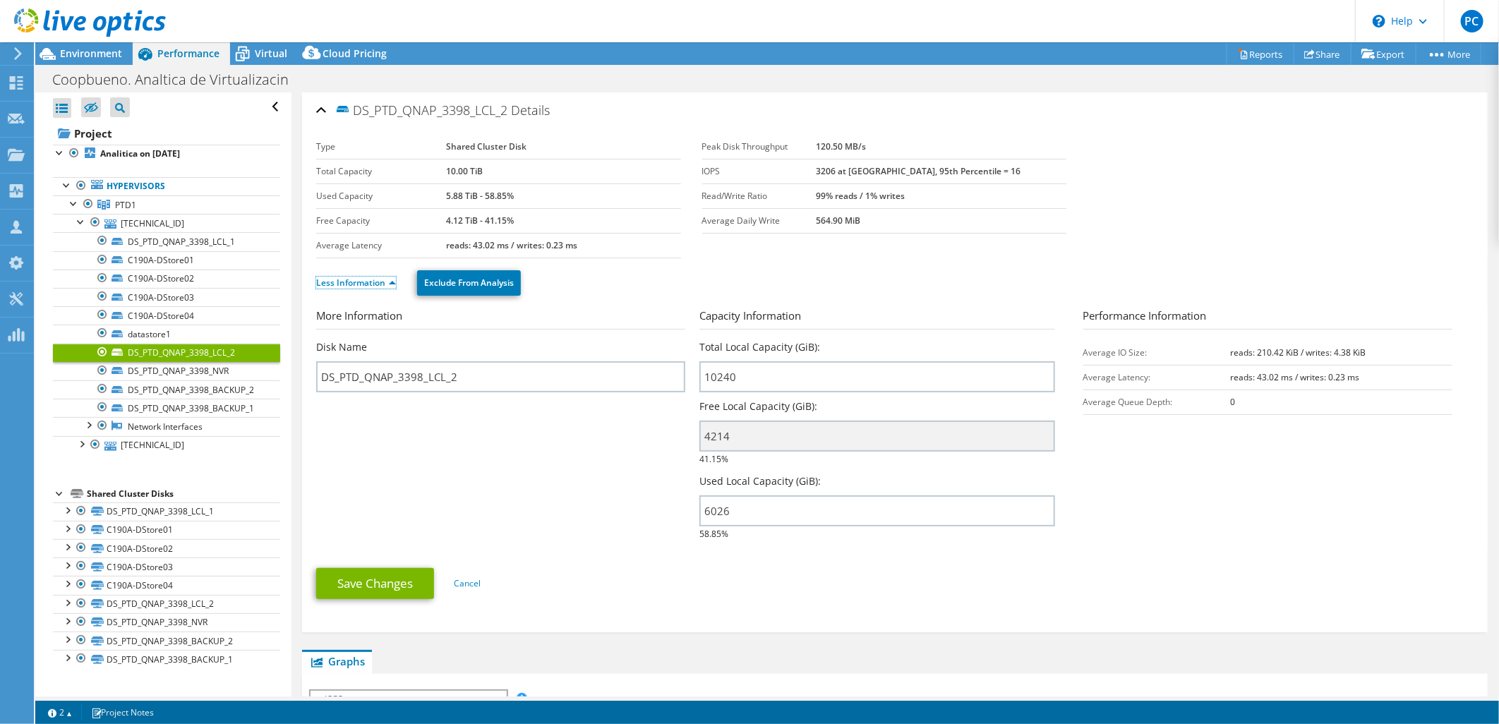
scroll to position [392, 0]
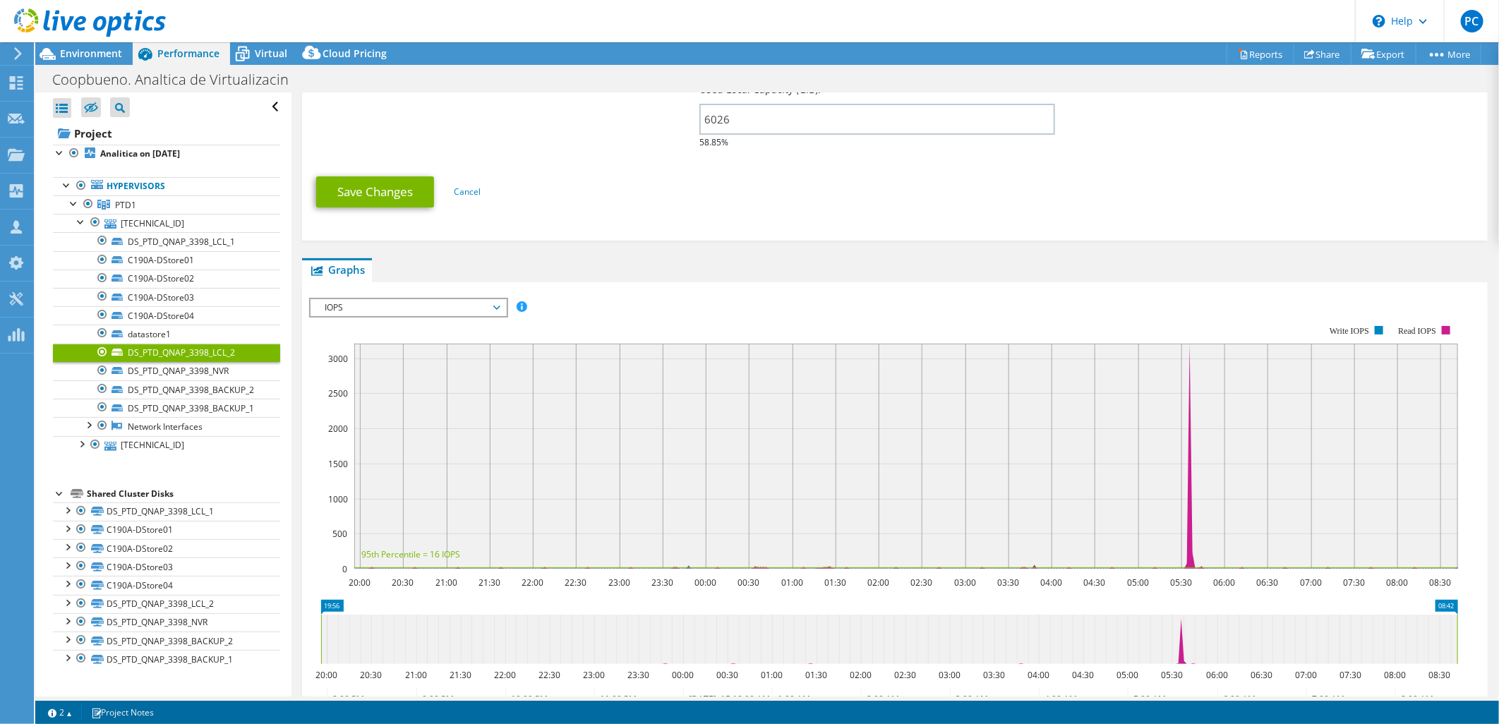
click at [490, 304] on span "IOPS" at bounding box center [408, 307] width 181 height 17
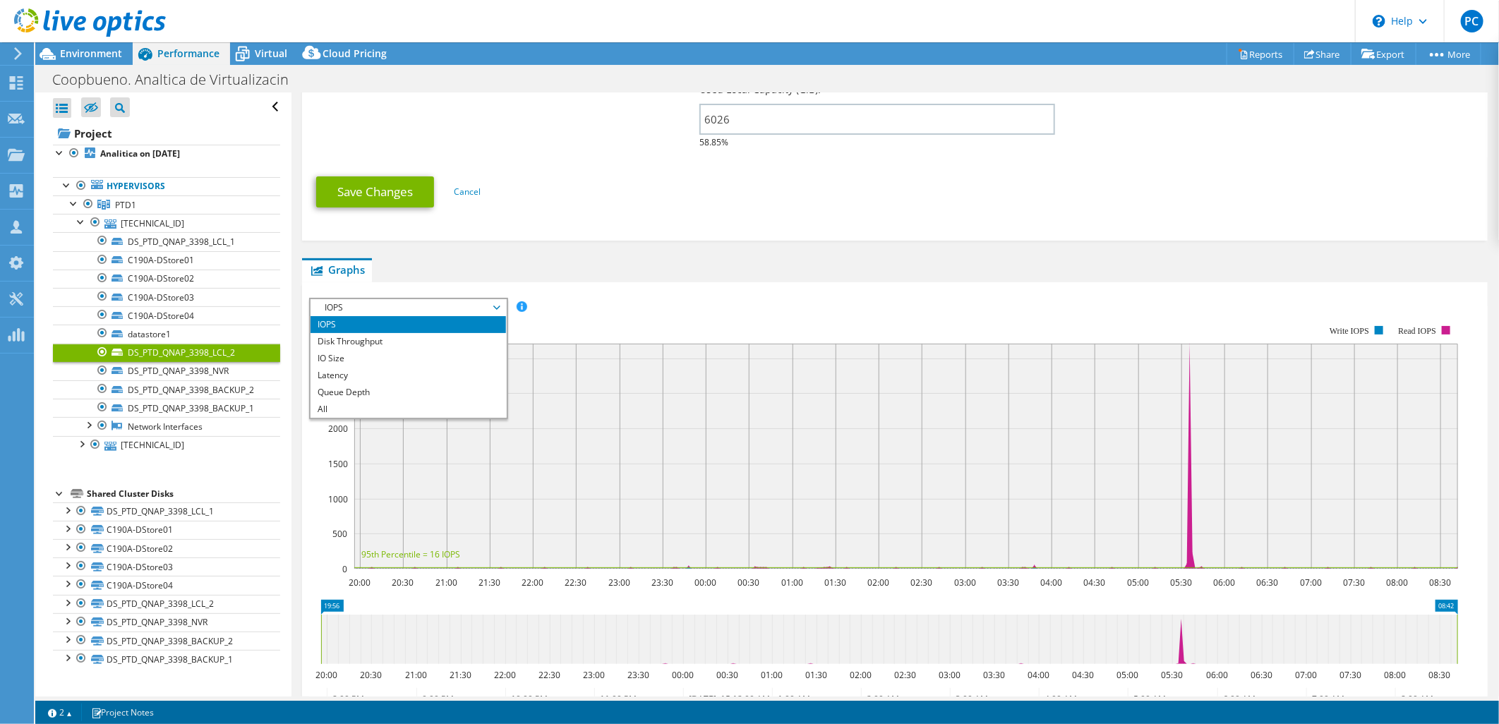
click at [490, 304] on span "IOPS" at bounding box center [408, 307] width 181 height 17
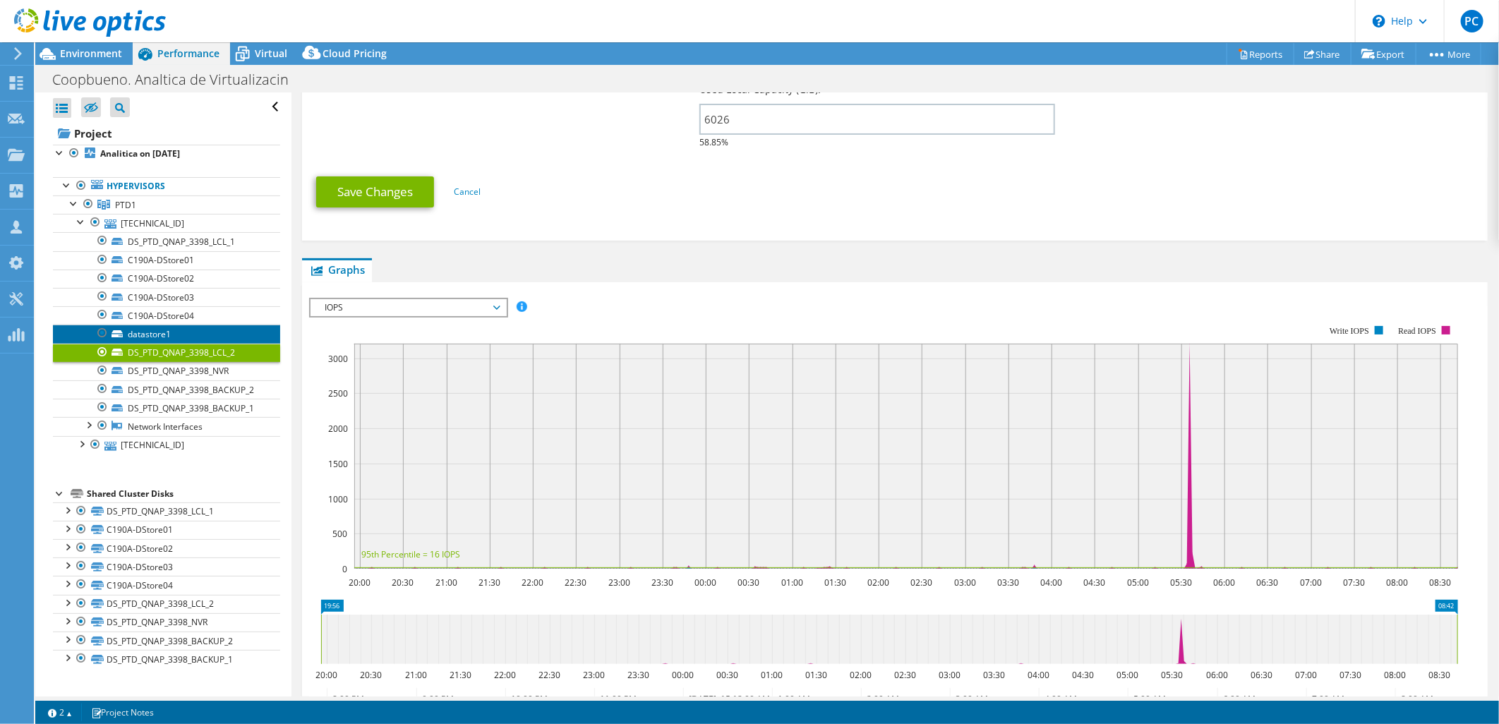
click at [159, 340] on link "datastore1" at bounding box center [166, 334] width 227 height 18
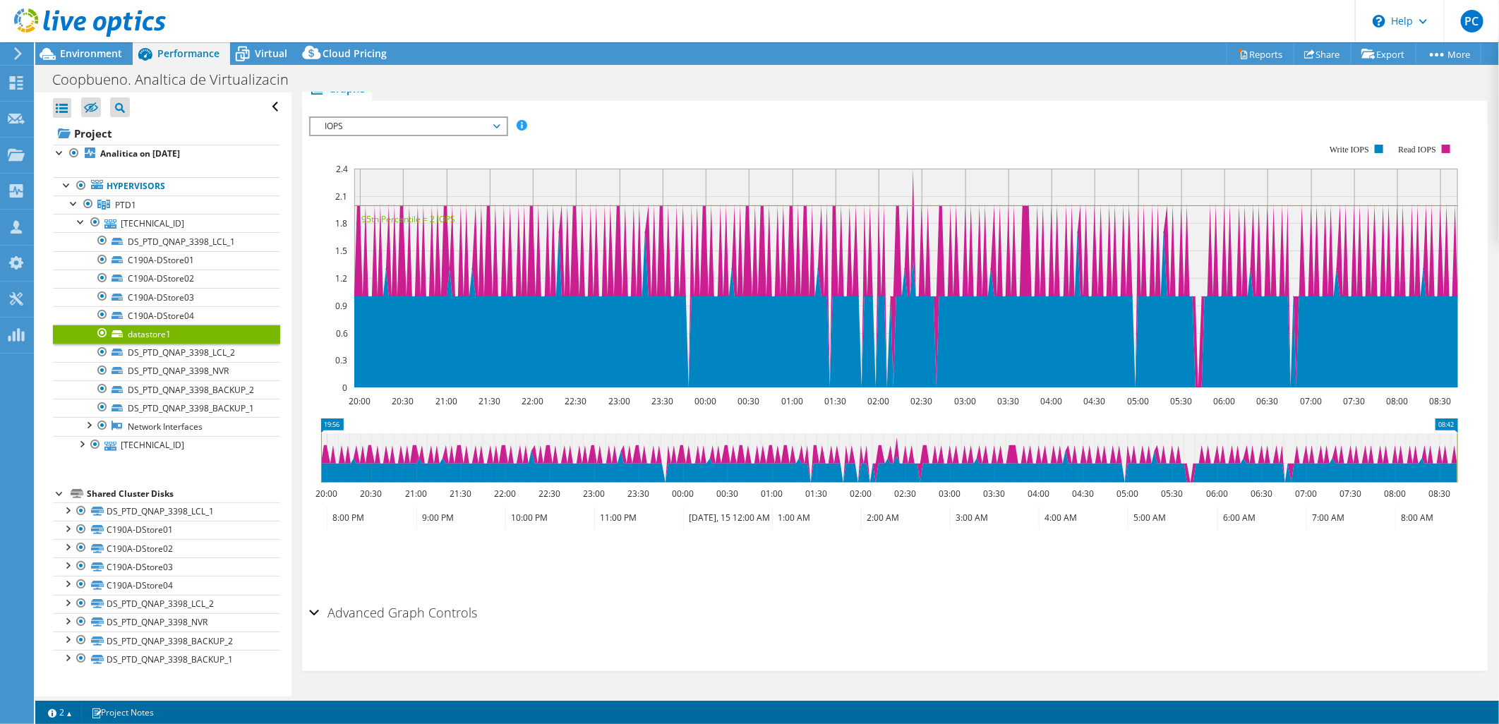
scroll to position [247, 0]
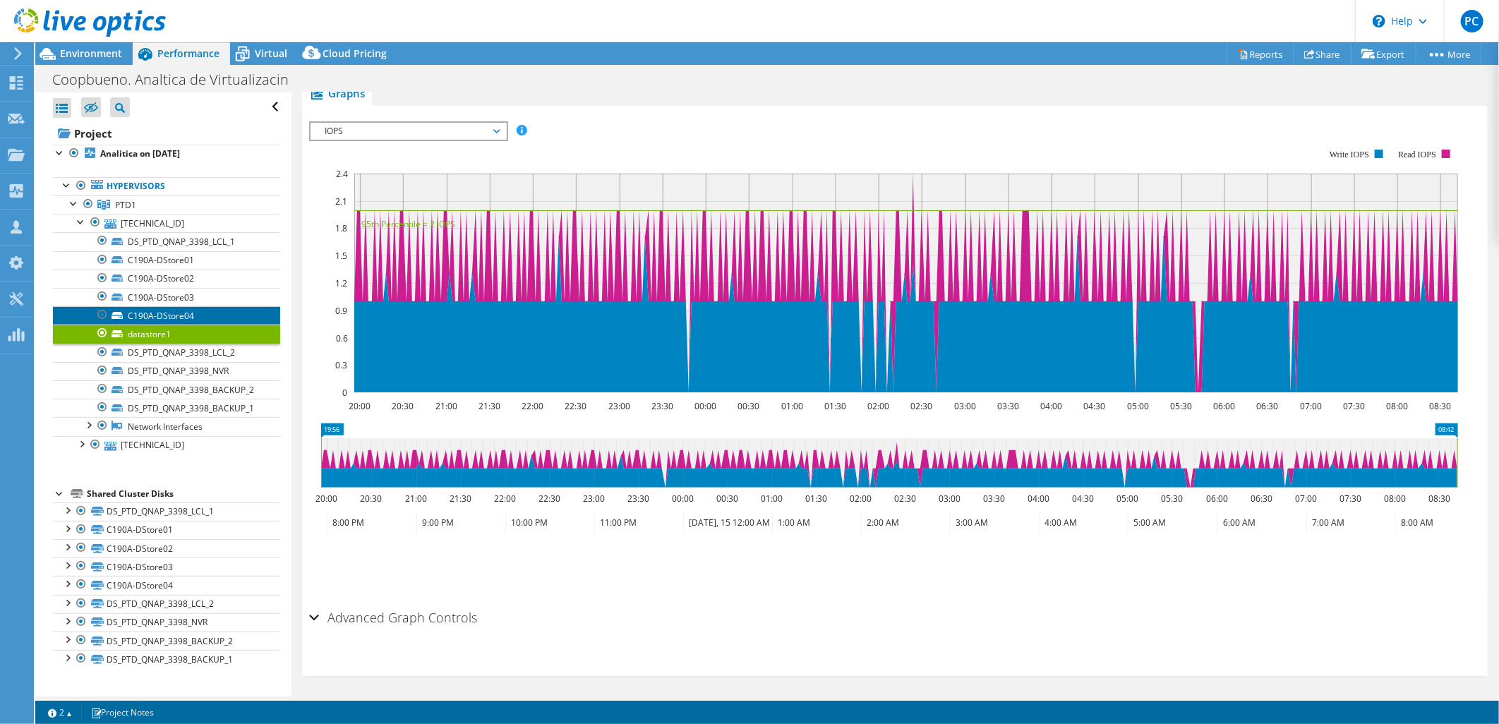
click at [177, 319] on link "C190A-DStore04" at bounding box center [166, 315] width 227 height 18
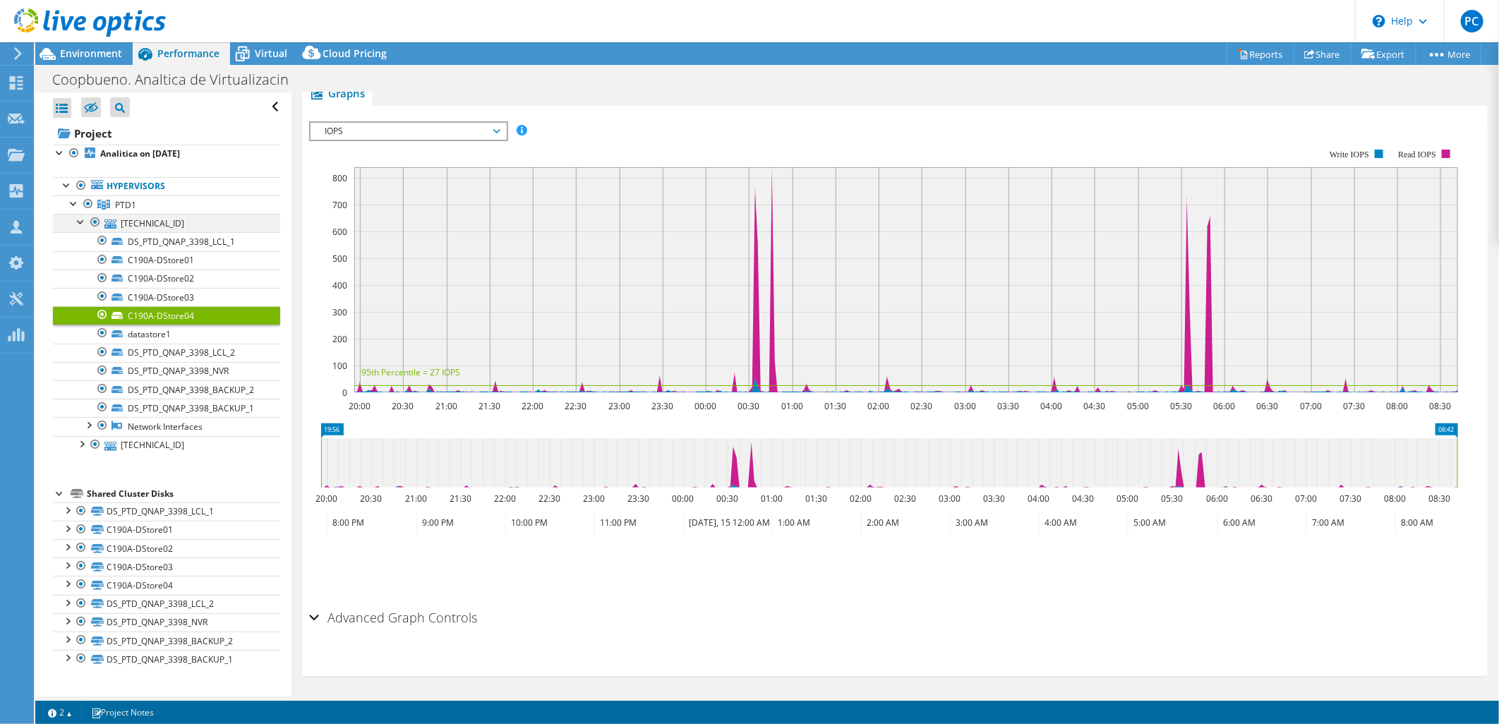
click at [82, 223] on div at bounding box center [81, 221] width 14 height 14
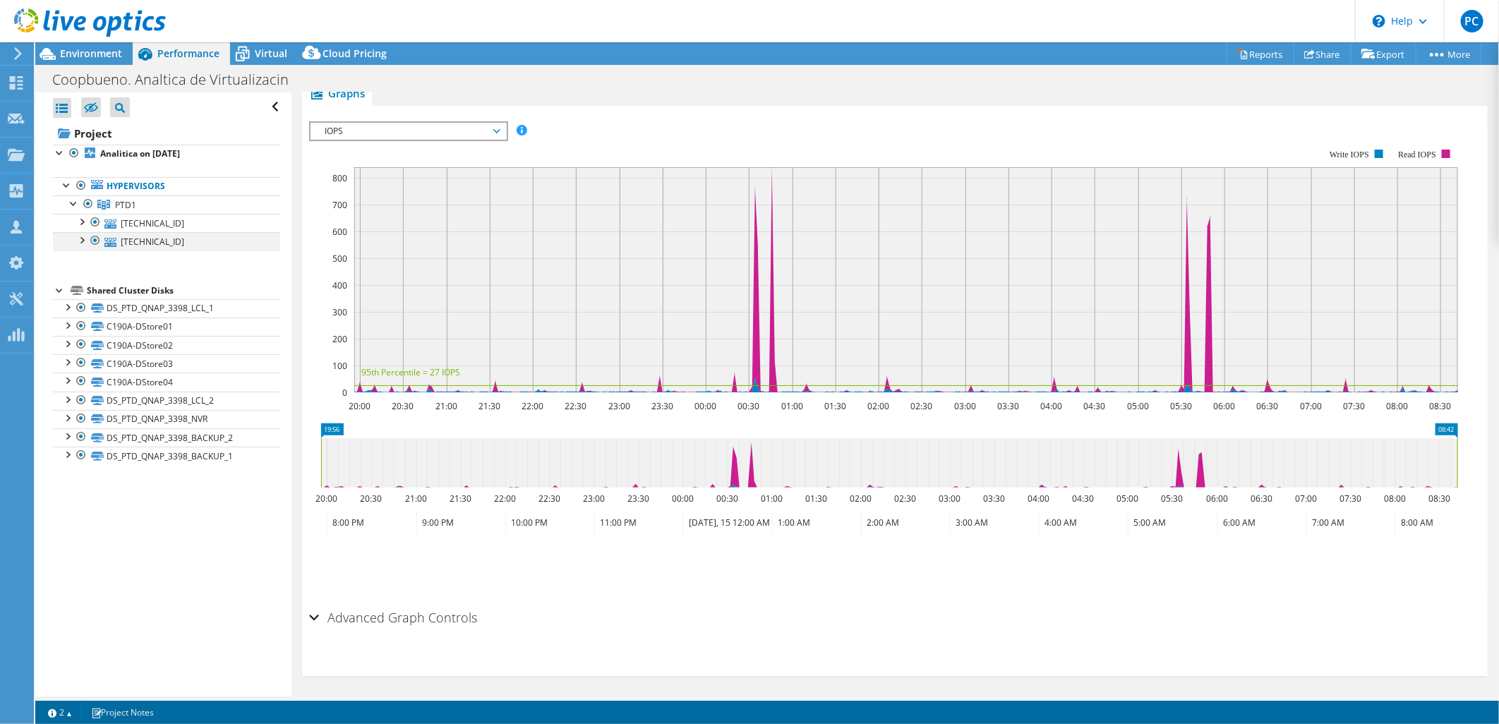
click at [85, 239] on div at bounding box center [81, 239] width 14 height 14
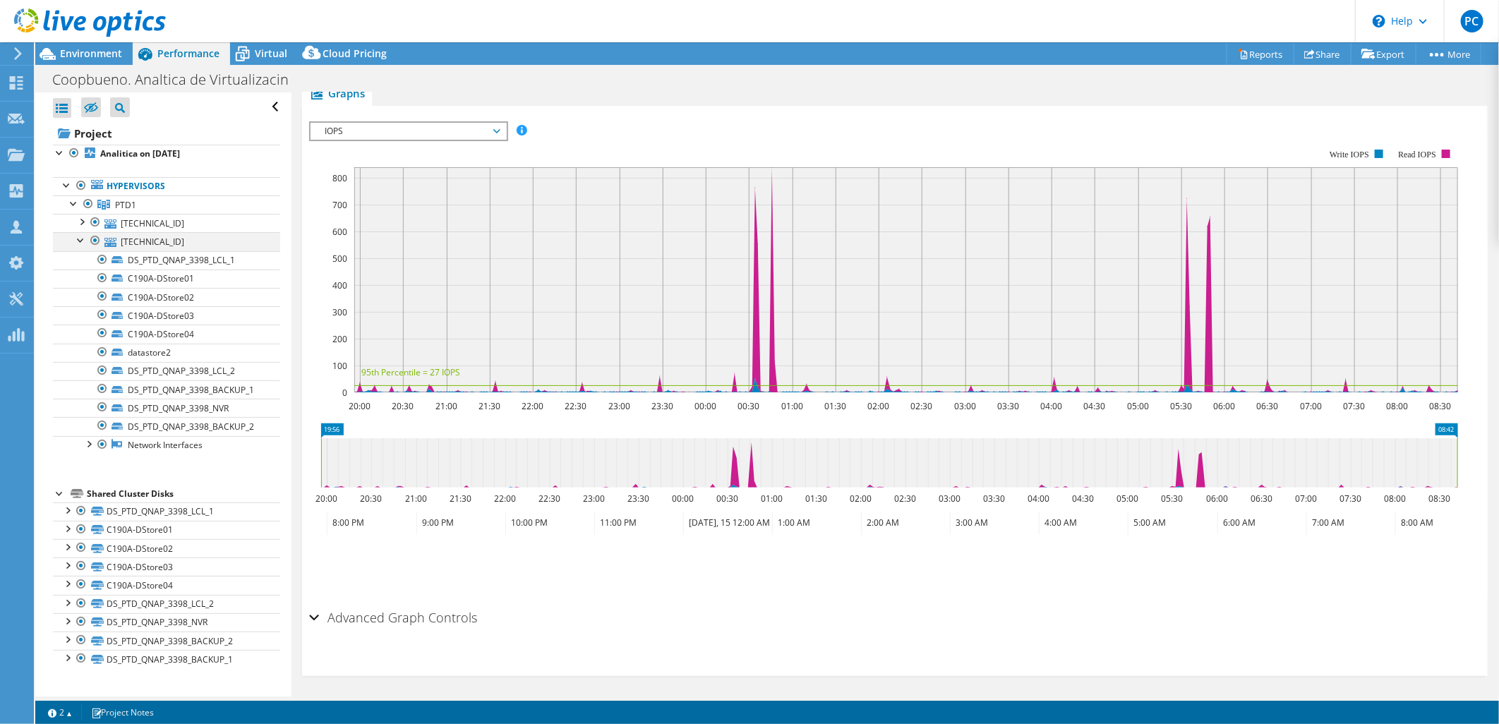
click at [85, 239] on div at bounding box center [81, 239] width 14 height 14
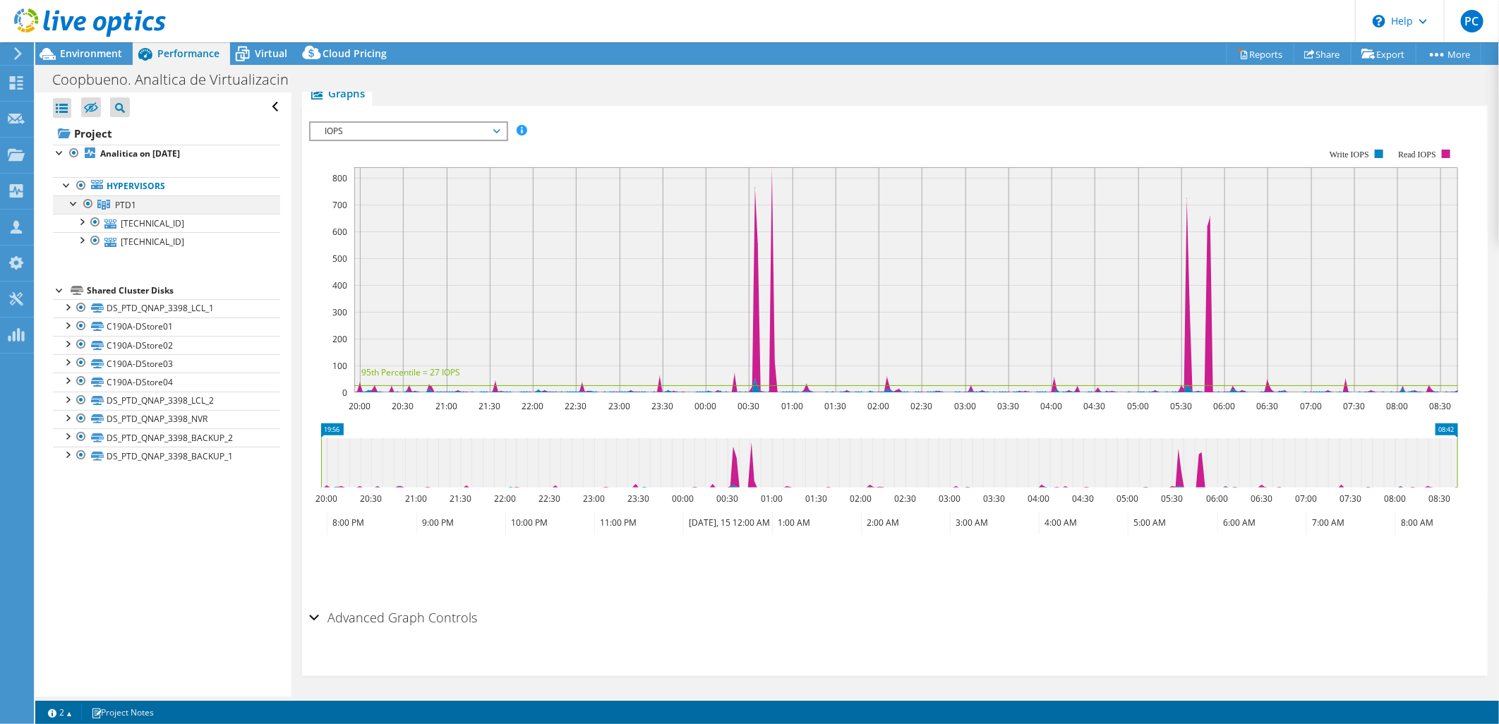
click at [75, 203] on div at bounding box center [74, 203] width 14 height 14
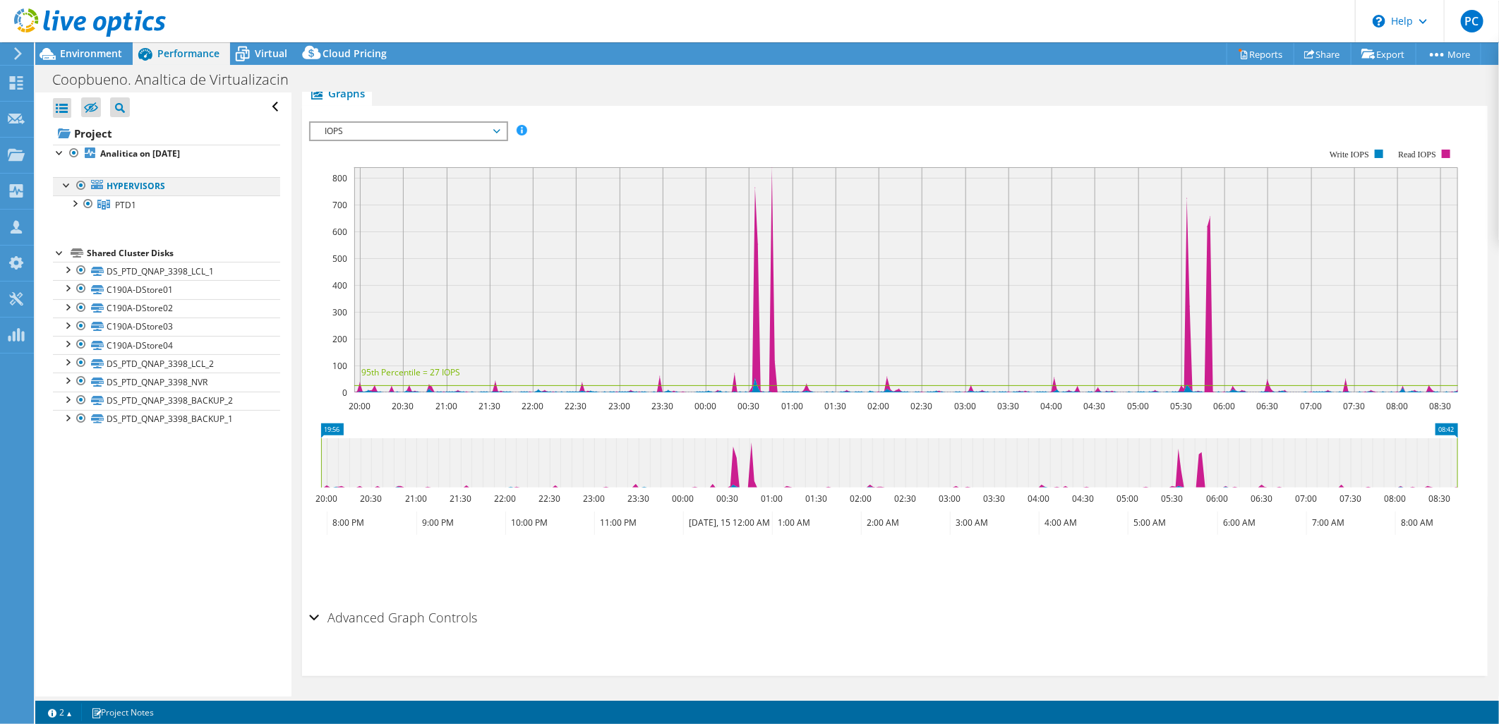
click at [66, 184] on div at bounding box center [67, 184] width 14 height 14
click at [56, 152] on div at bounding box center [60, 152] width 14 height 14
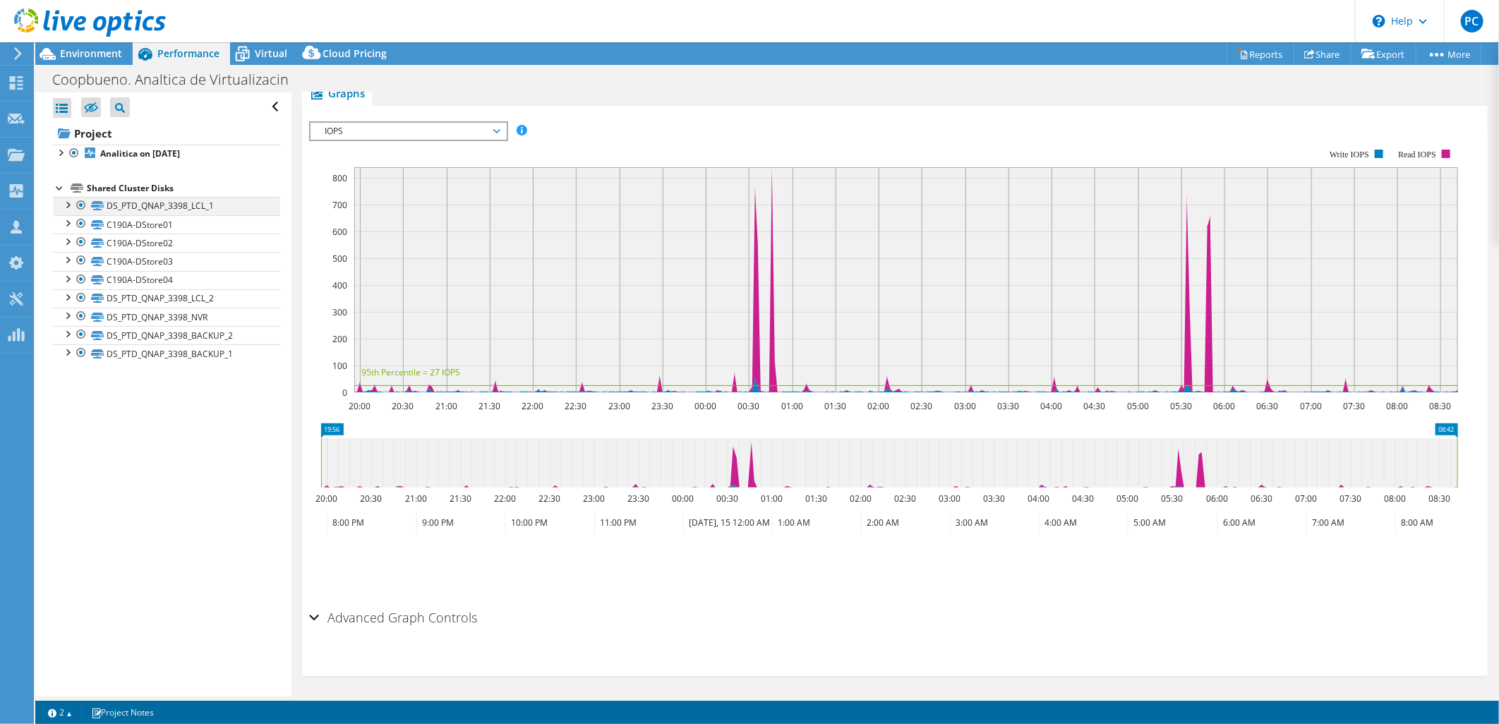
click at [71, 203] on div at bounding box center [67, 204] width 14 height 14
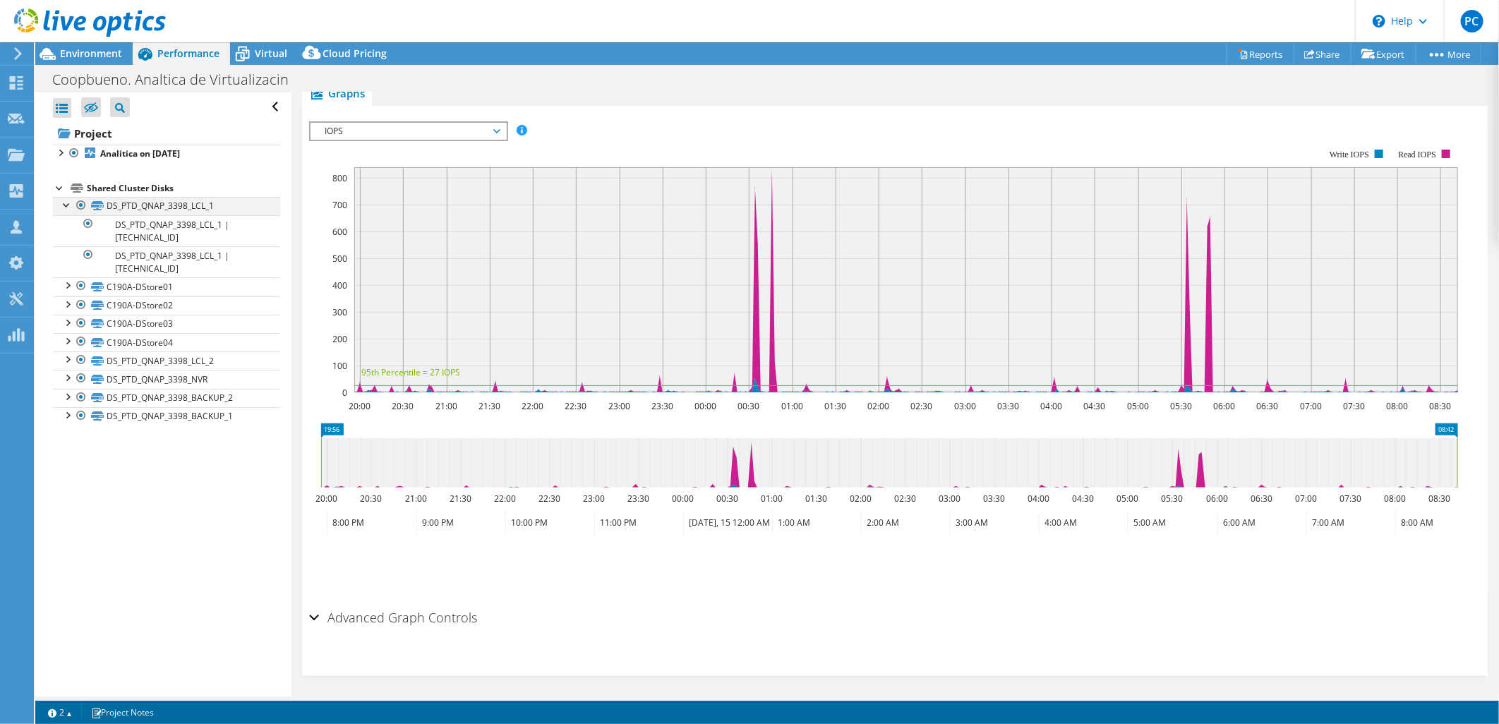
click at [71, 203] on div at bounding box center [67, 204] width 14 height 14
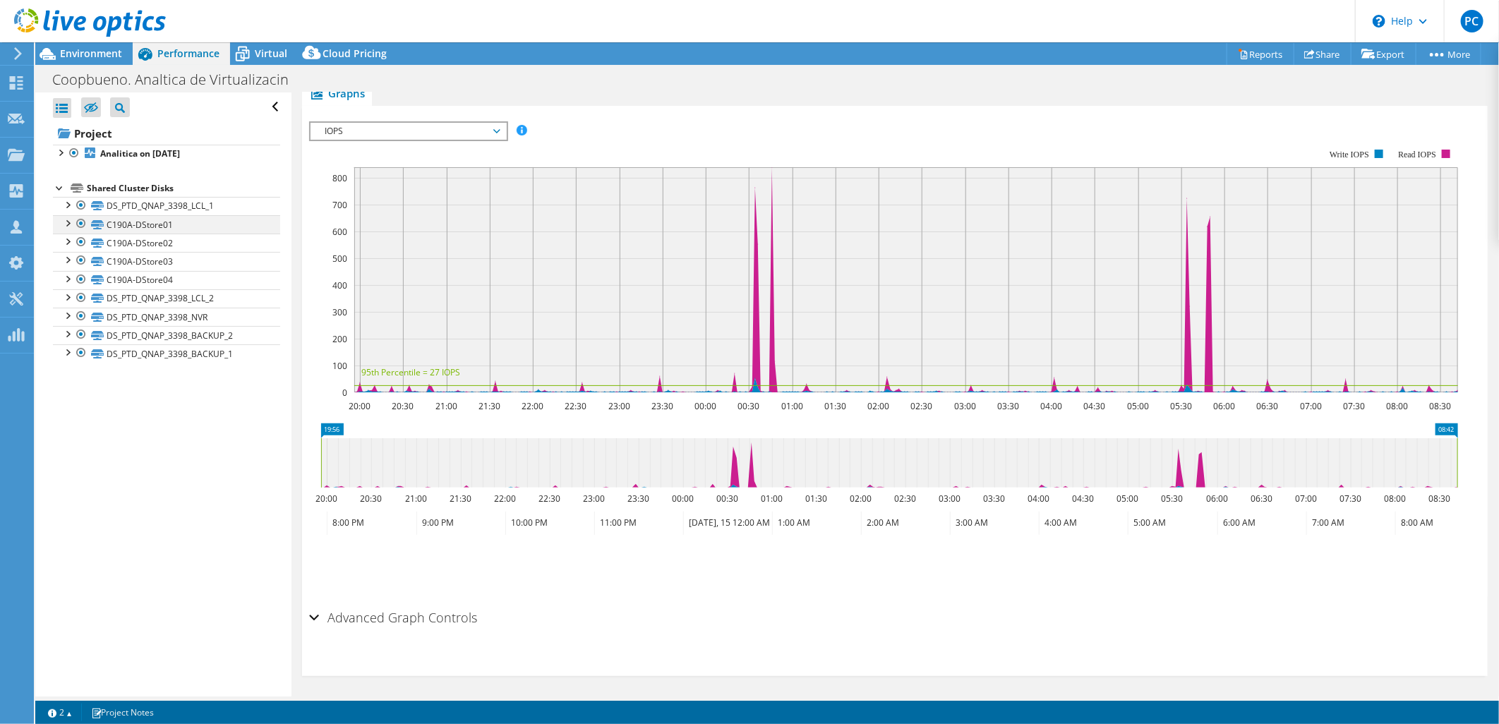
click at [68, 227] on div at bounding box center [67, 222] width 14 height 14
click at [69, 248] on link "C190A-DStore02" at bounding box center [166, 243] width 227 height 18
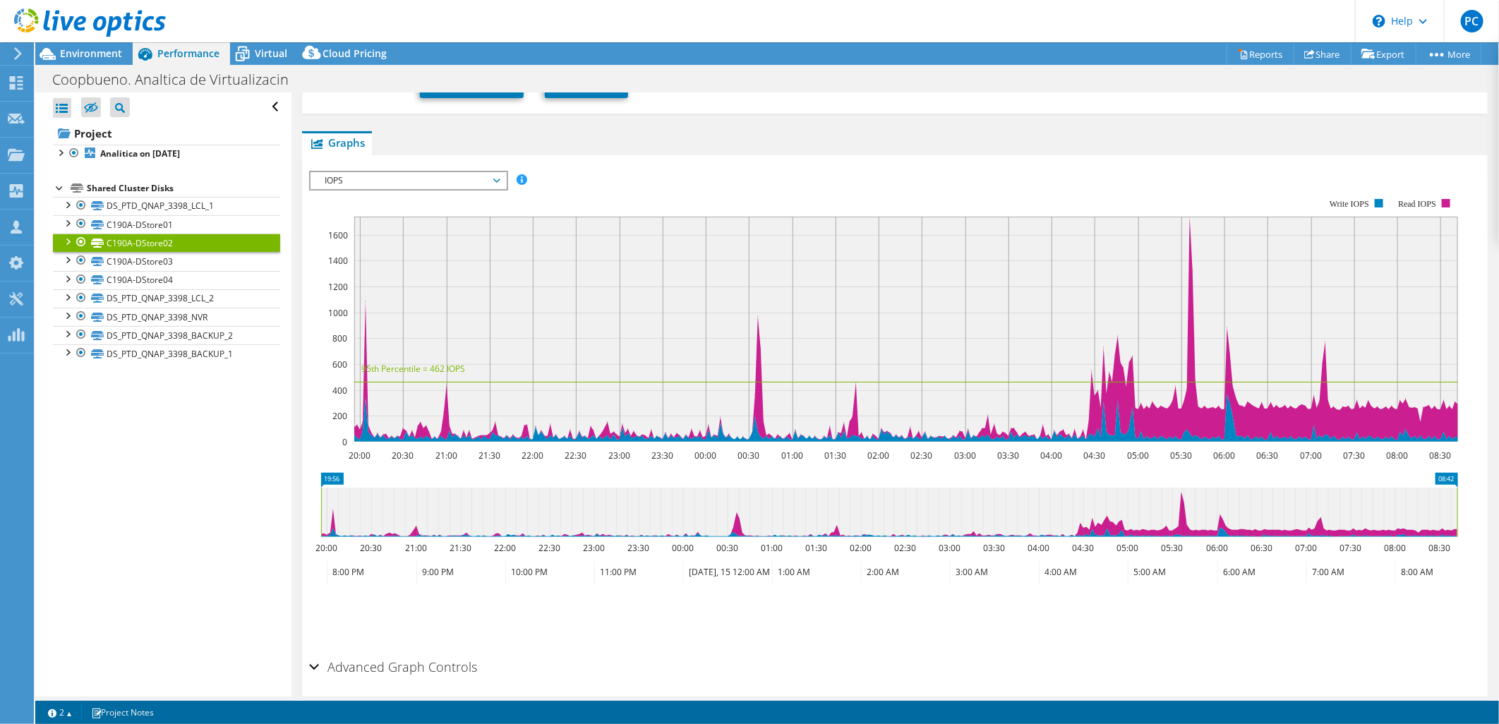
scroll to position [296, 0]
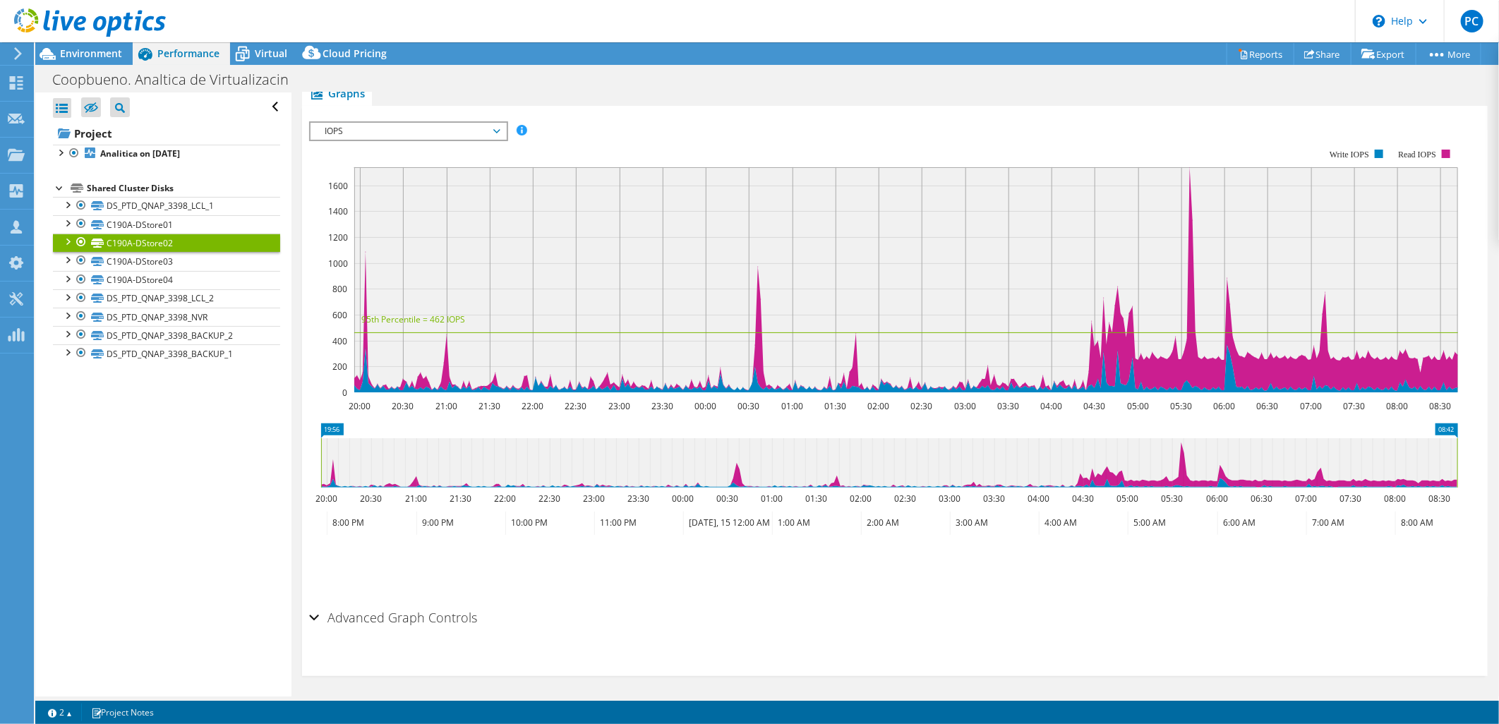
click at [498, 129] on span "IOPS" at bounding box center [408, 131] width 181 height 17
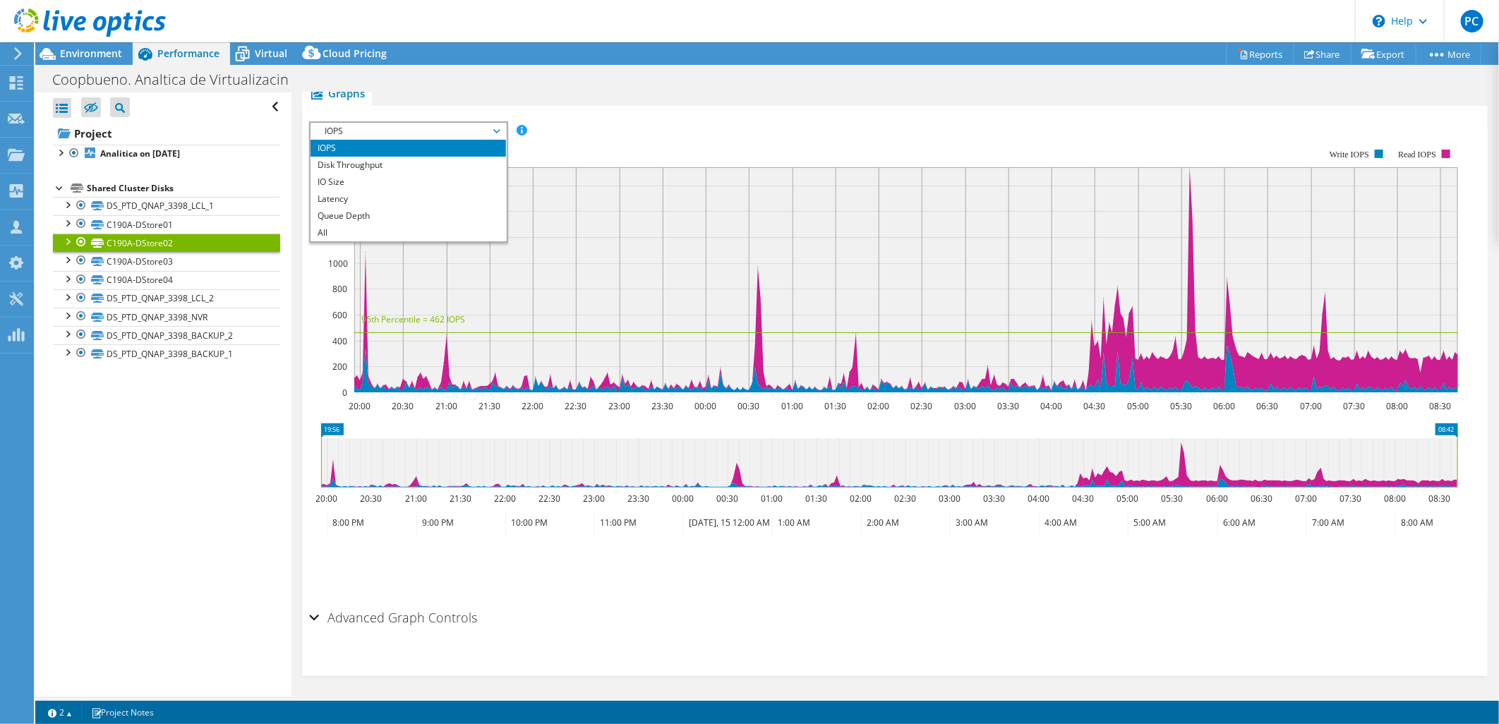
click at [496, 130] on span "IOPS" at bounding box center [408, 131] width 181 height 17
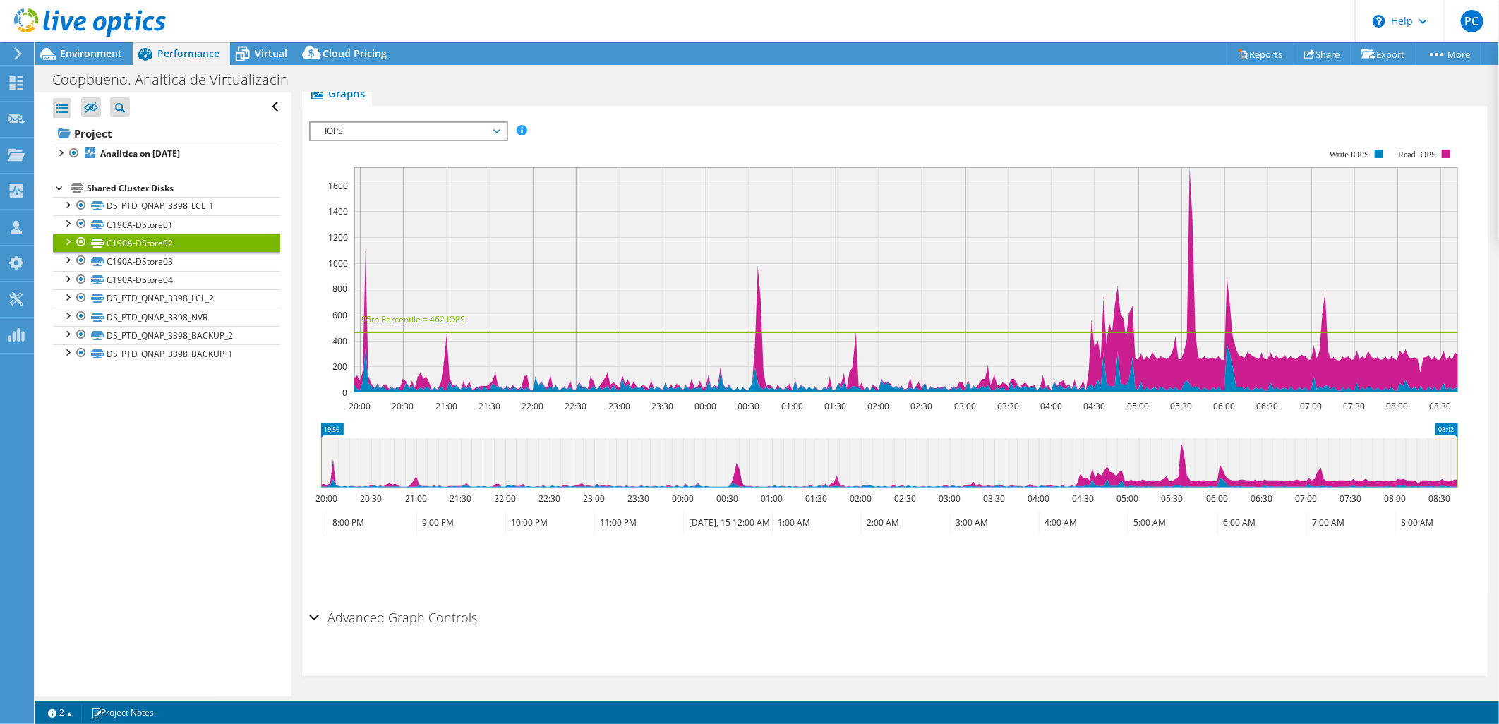
scroll to position [0, 0]
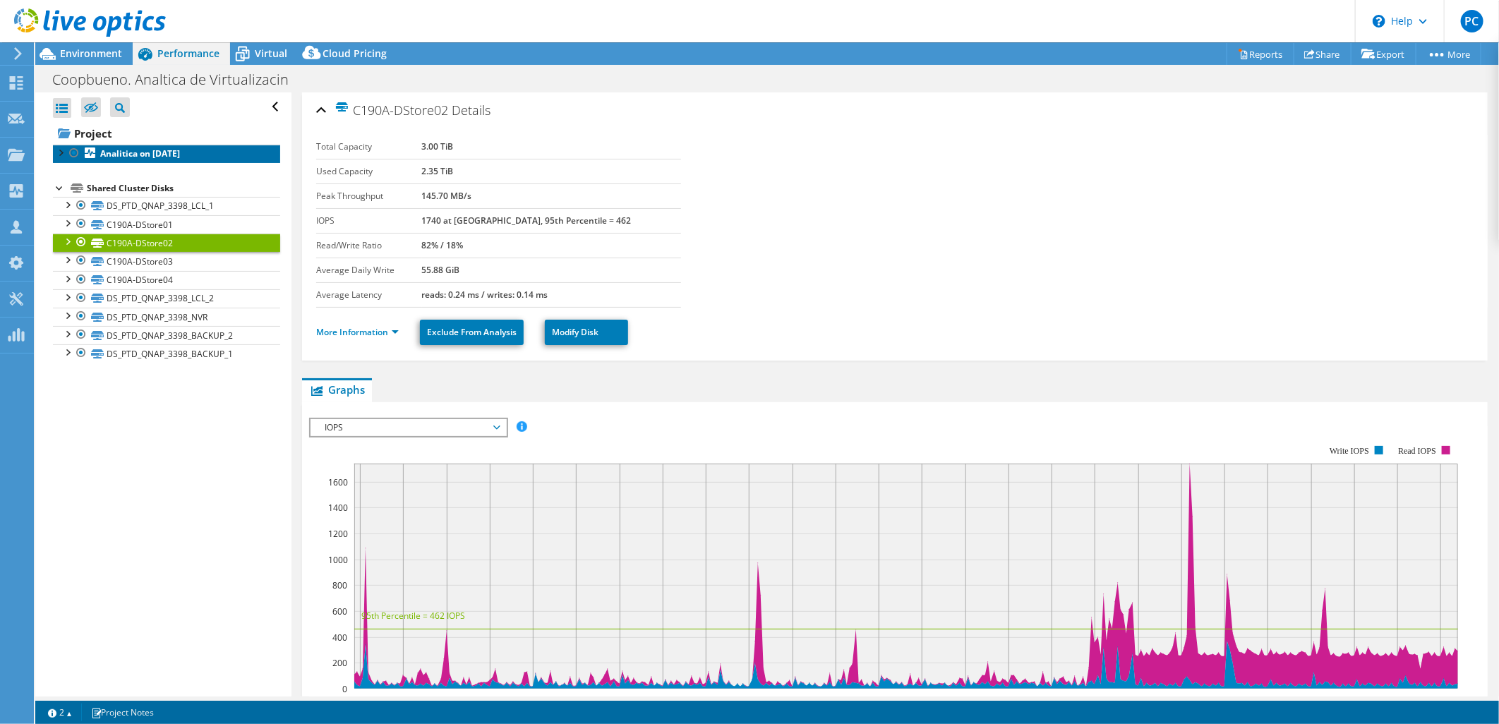
click at [116, 157] on b "Analitica on [DATE]" at bounding box center [140, 154] width 80 height 12
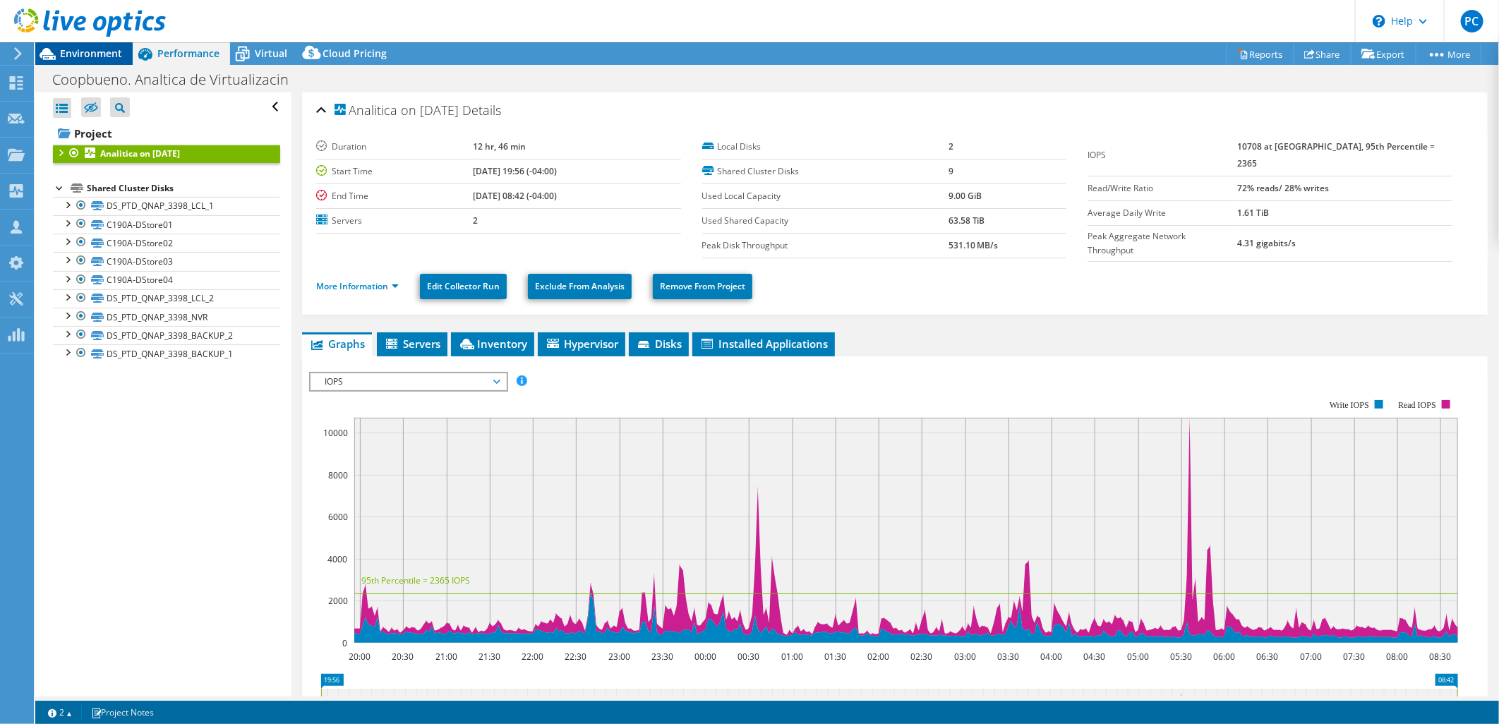
click at [116, 59] on span "Environment" at bounding box center [91, 53] width 62 height 13
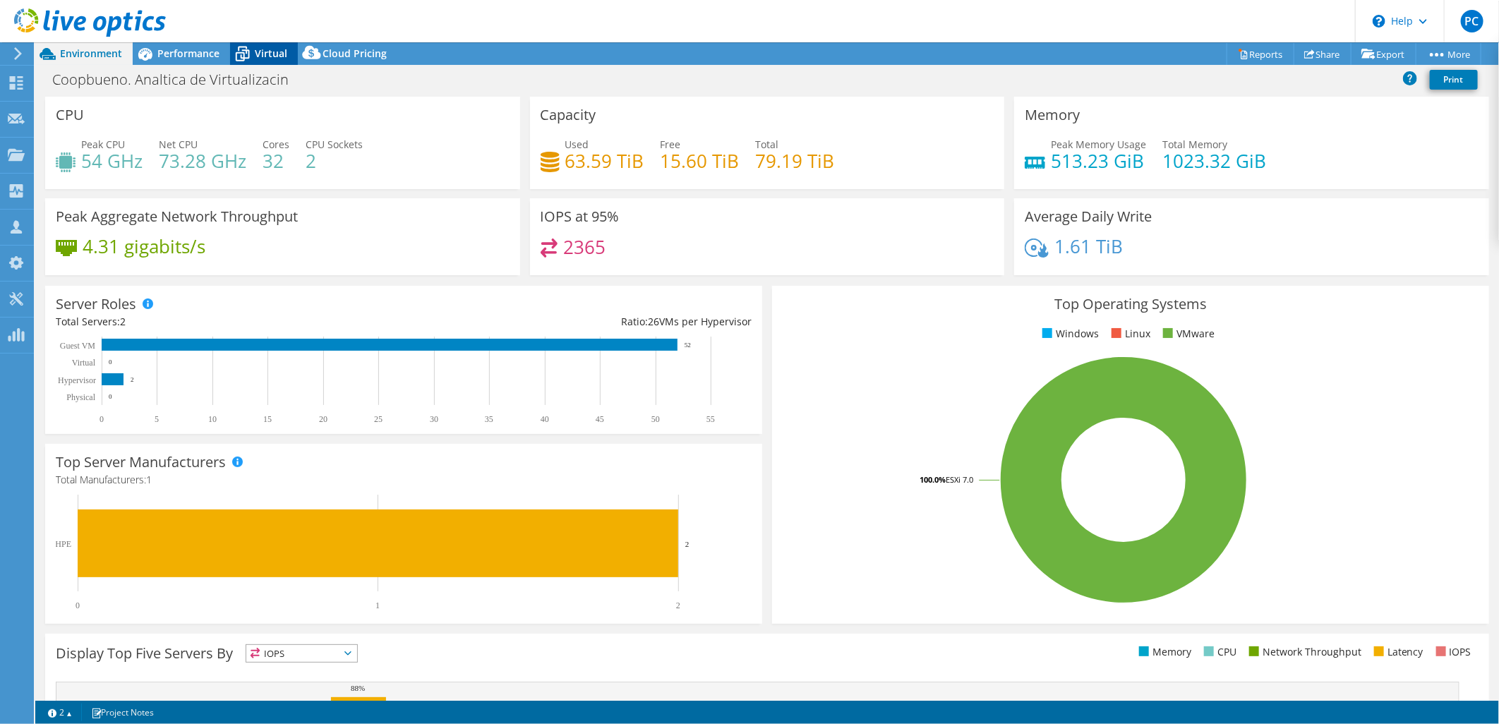
click at [233, 54] on icon at bounding box center [242, 54] width 25 height 25
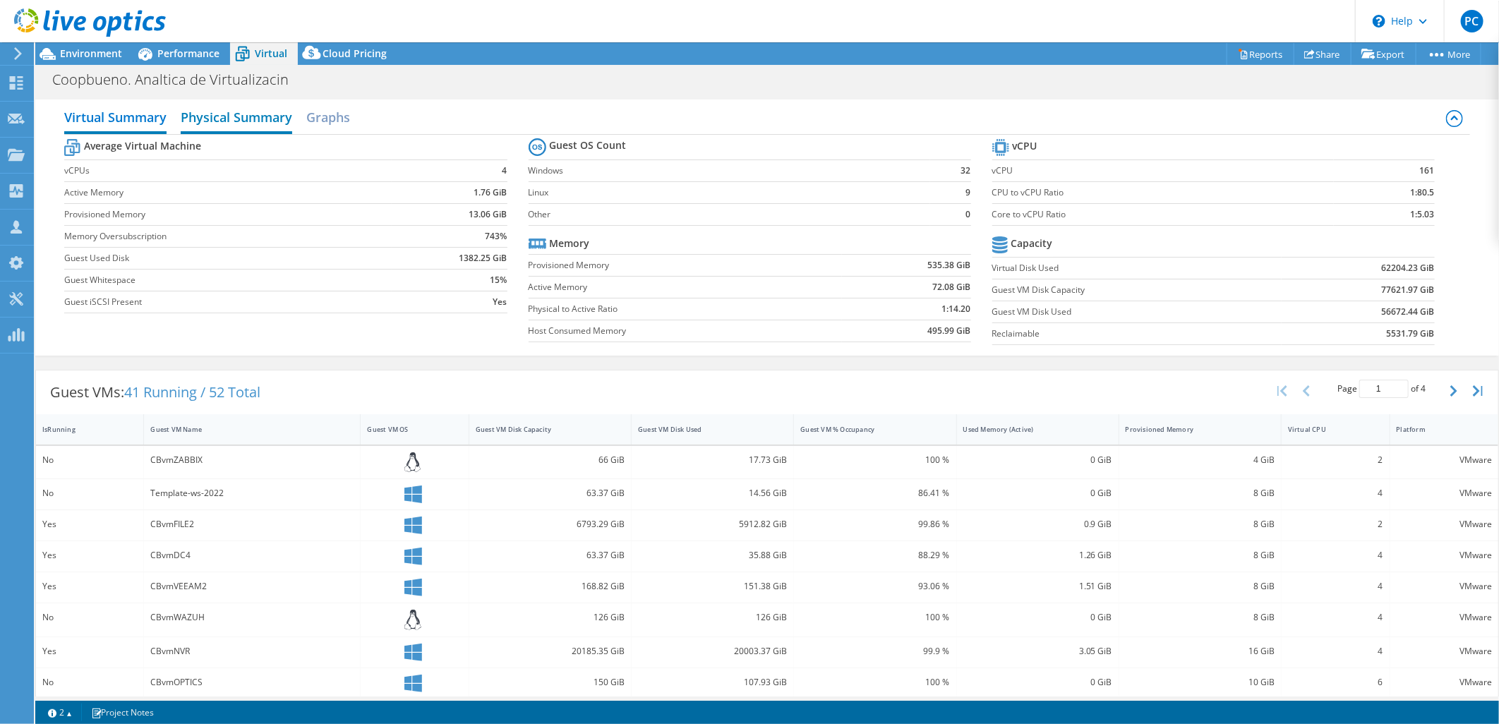
click at [256, 121] on h2 "Physical Summary" at bounding box center [237, 118] width 112 height 31
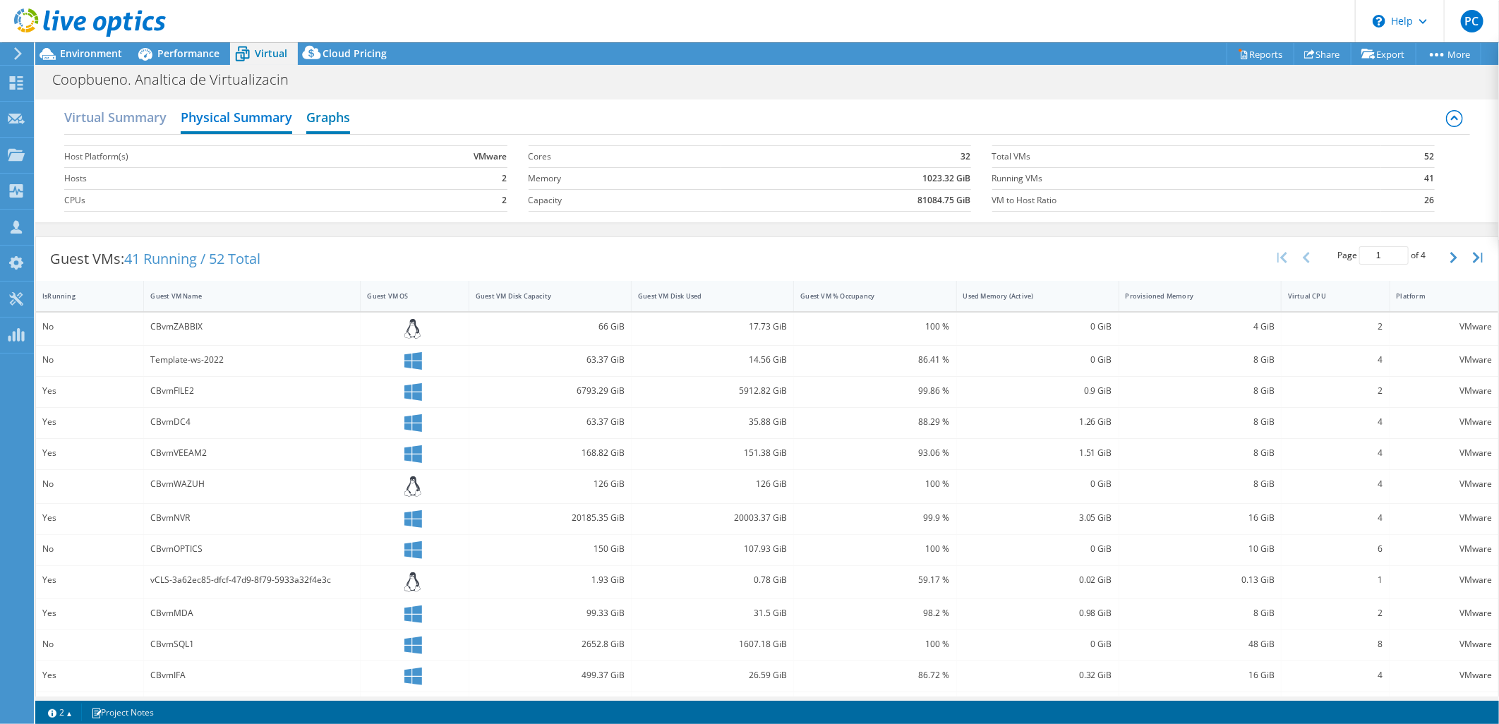
click at [340, 124] on h2 "Graphs" at bounding box center [328, 118] width 44 height 31
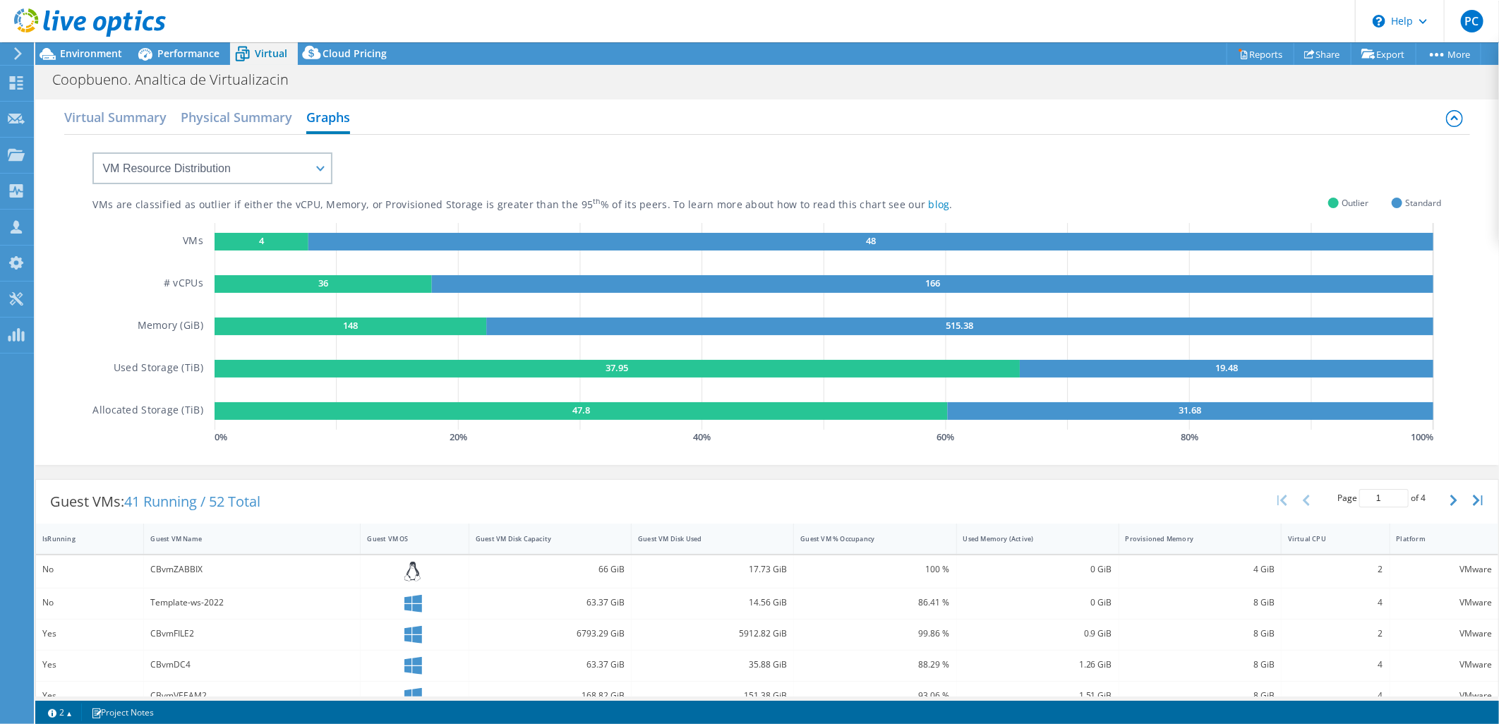
click at [298, 124] on div "Virtual Summary Physical Summary Graphs" at bounding box center [766, 119] width 1405 height 32
click at [278, 120] on h2 "Physical Summary" at bounding box center [237, 118] width 112 height 31
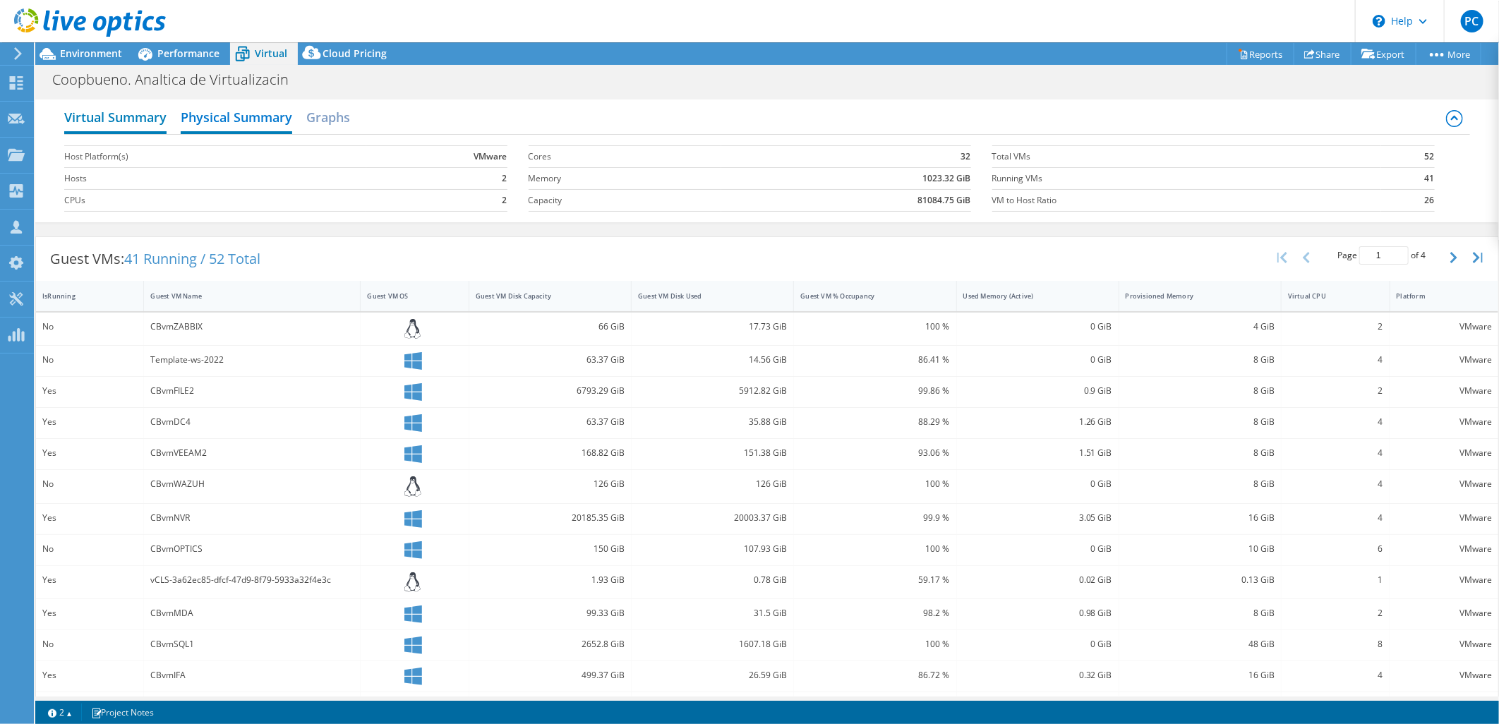
click at [153, 110] on h2 "Virtual Summary" at bounding box center [115, 118] width 102 height 31
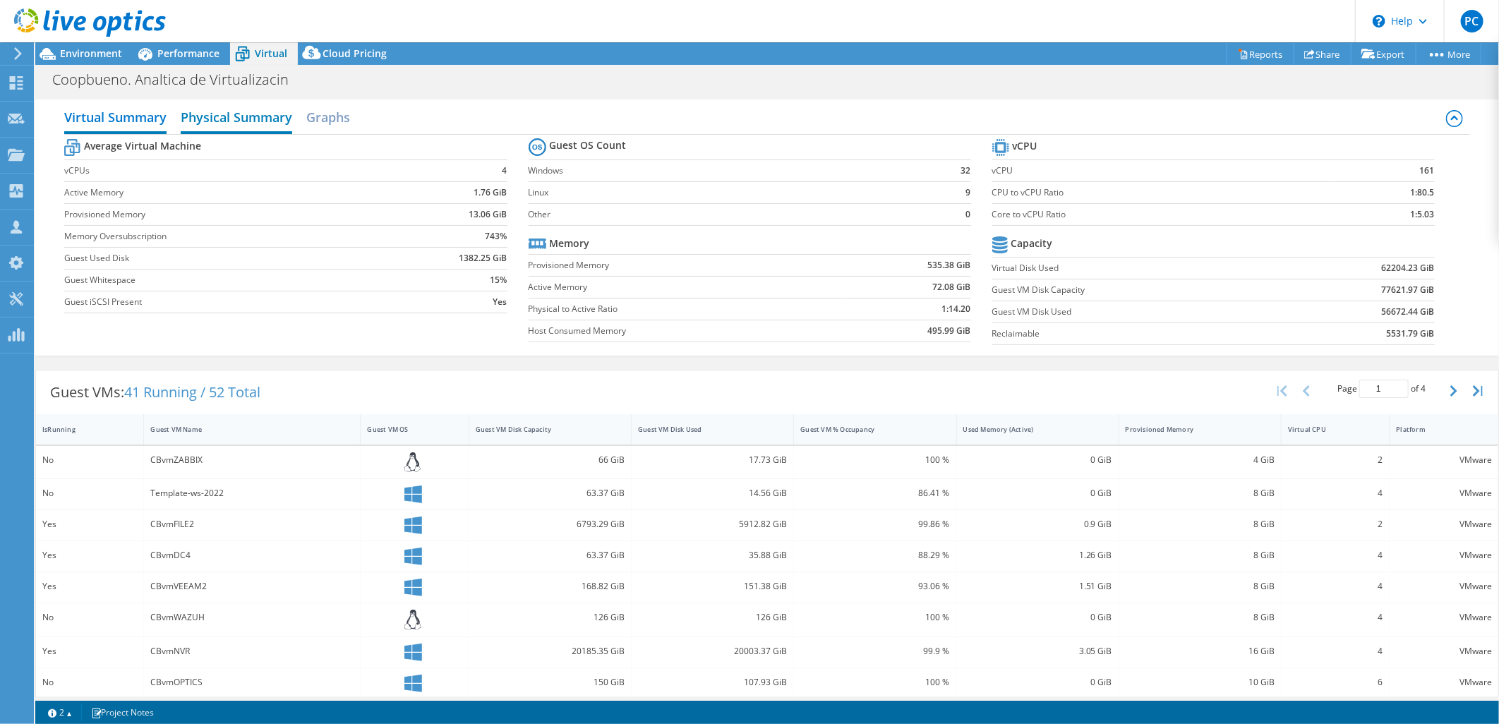
click at [270, 124] on h2 "Physical Summary" at bounding box center [237, 118] width 112 height 31
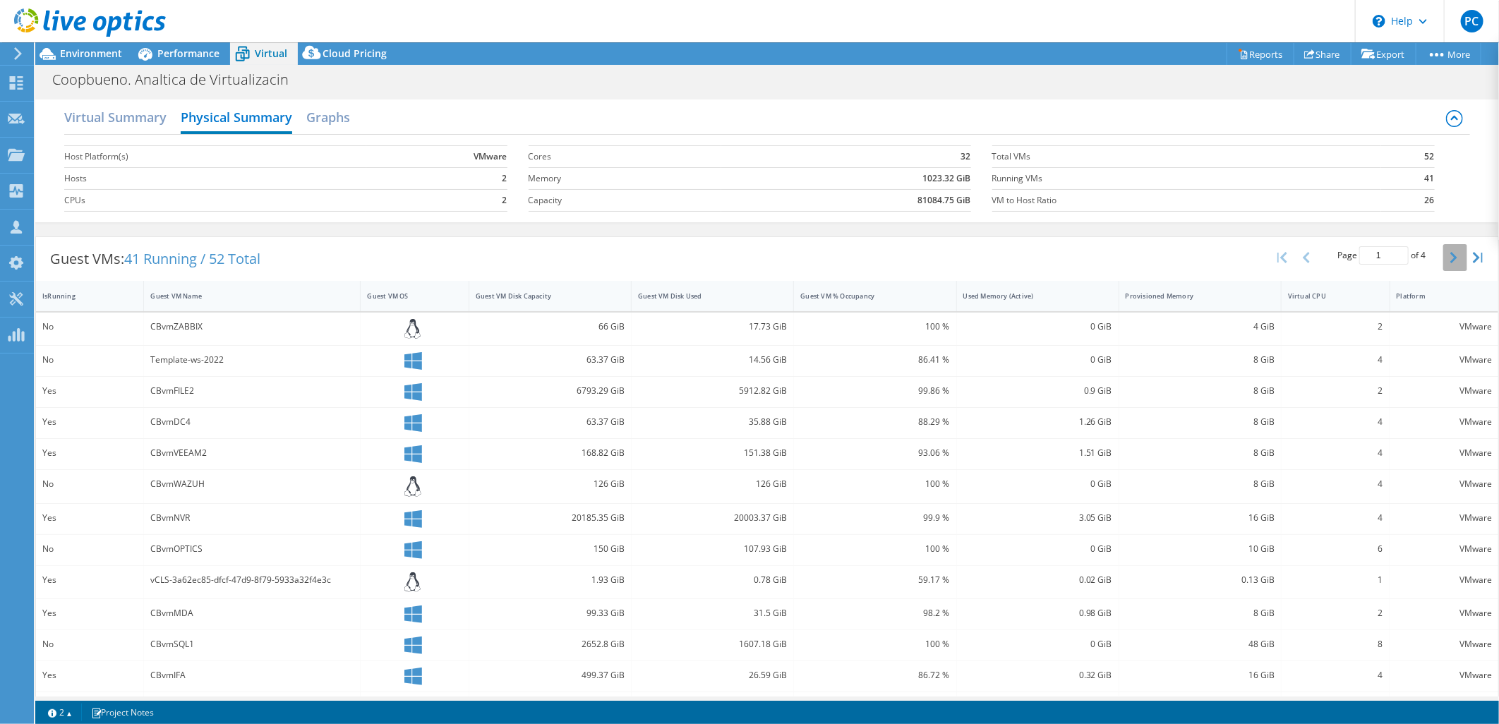
click at [1450, 258] on icon "button" at bounding box center [1453, 257] width 7 height 11
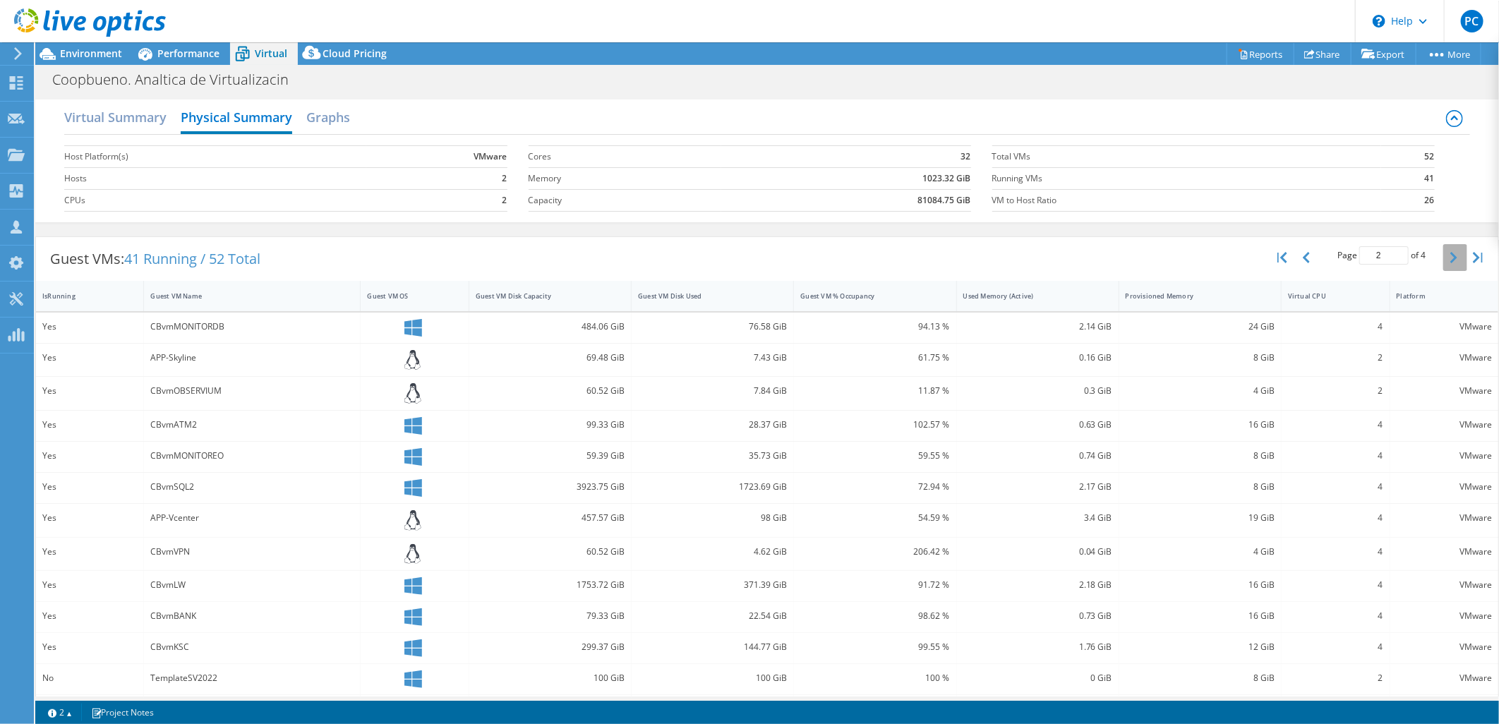
click at [1450, 258] on icon "button" at bounding box center [1453, 257] width 7 height 11
type input "4"
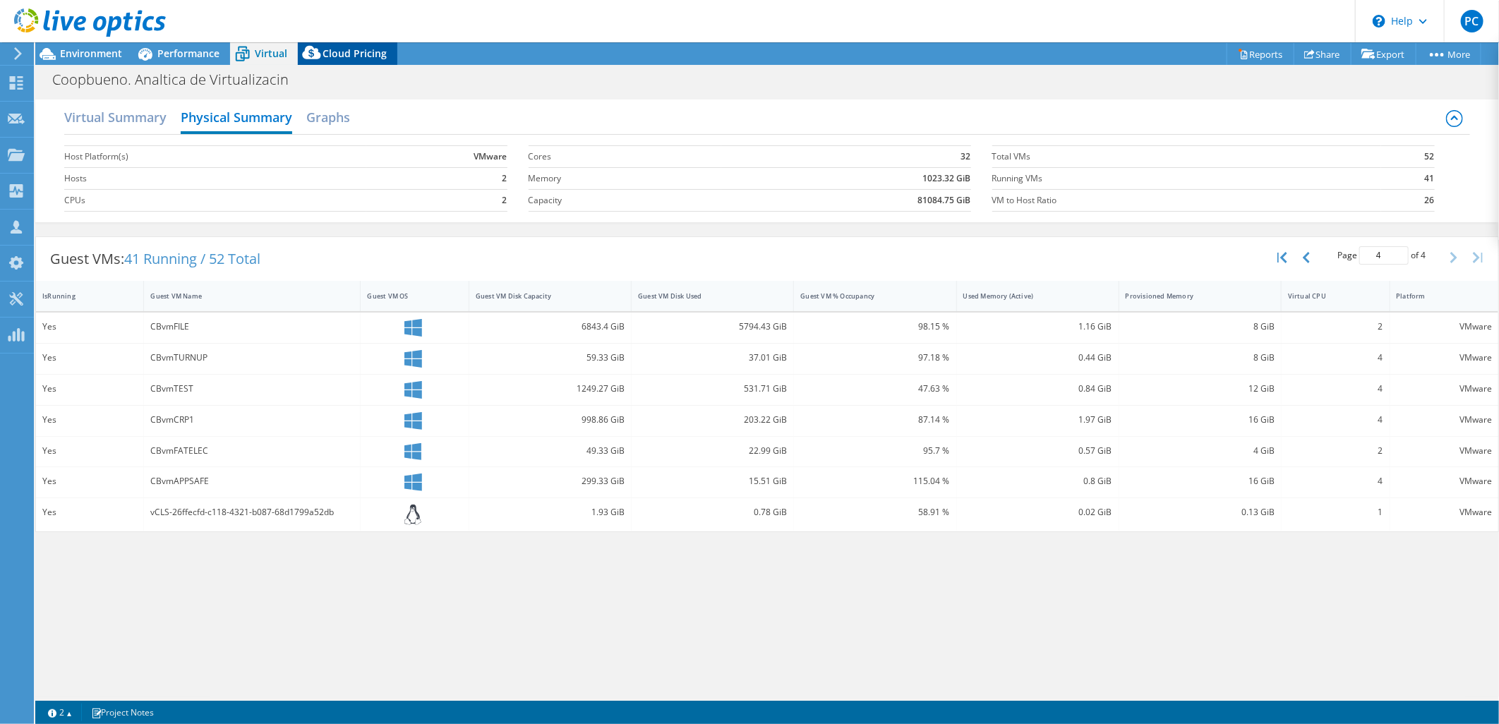
click at [349, 62] on div "Cloud Pricing" at bounding box center [348, 53] width 100 height 23
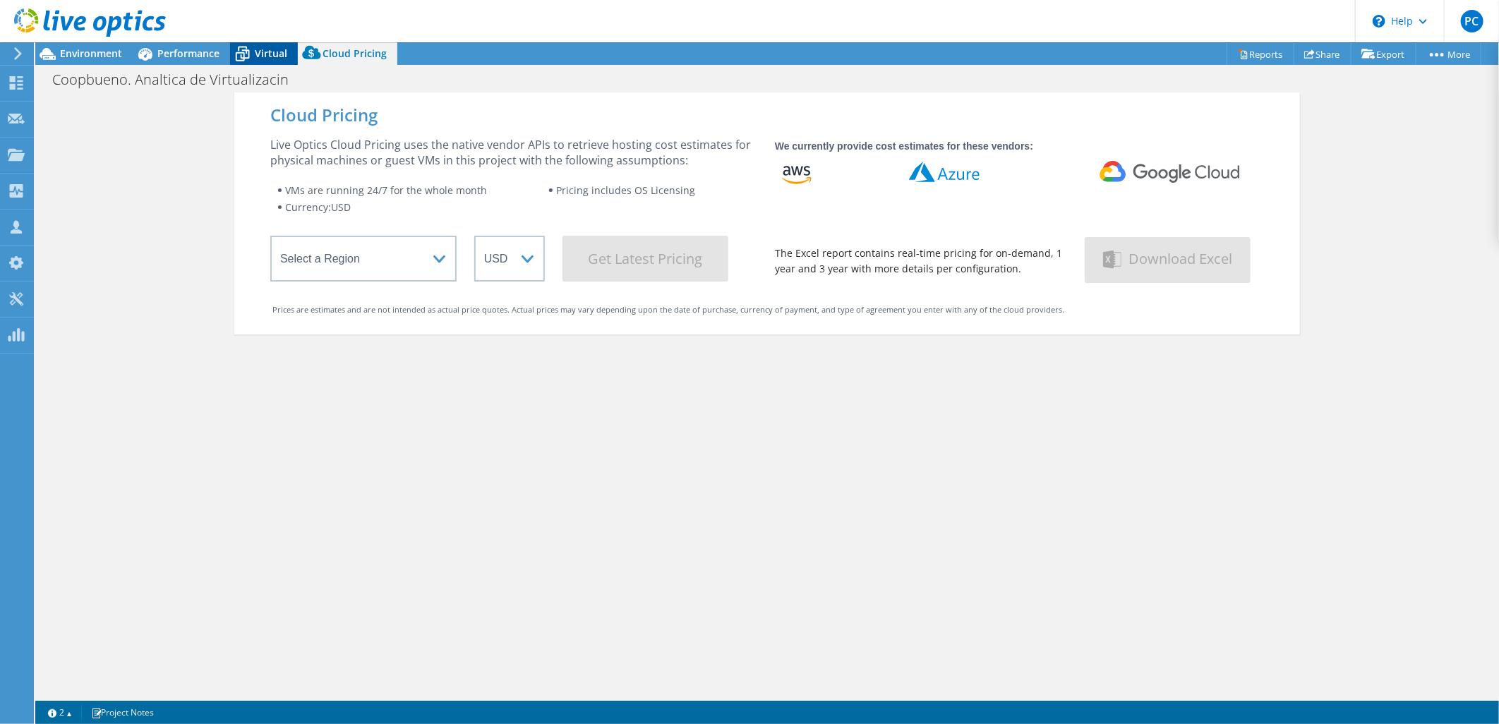
click at [288, 64] on div "Virtual" at bounding box center [264, 53] width 68 height 23
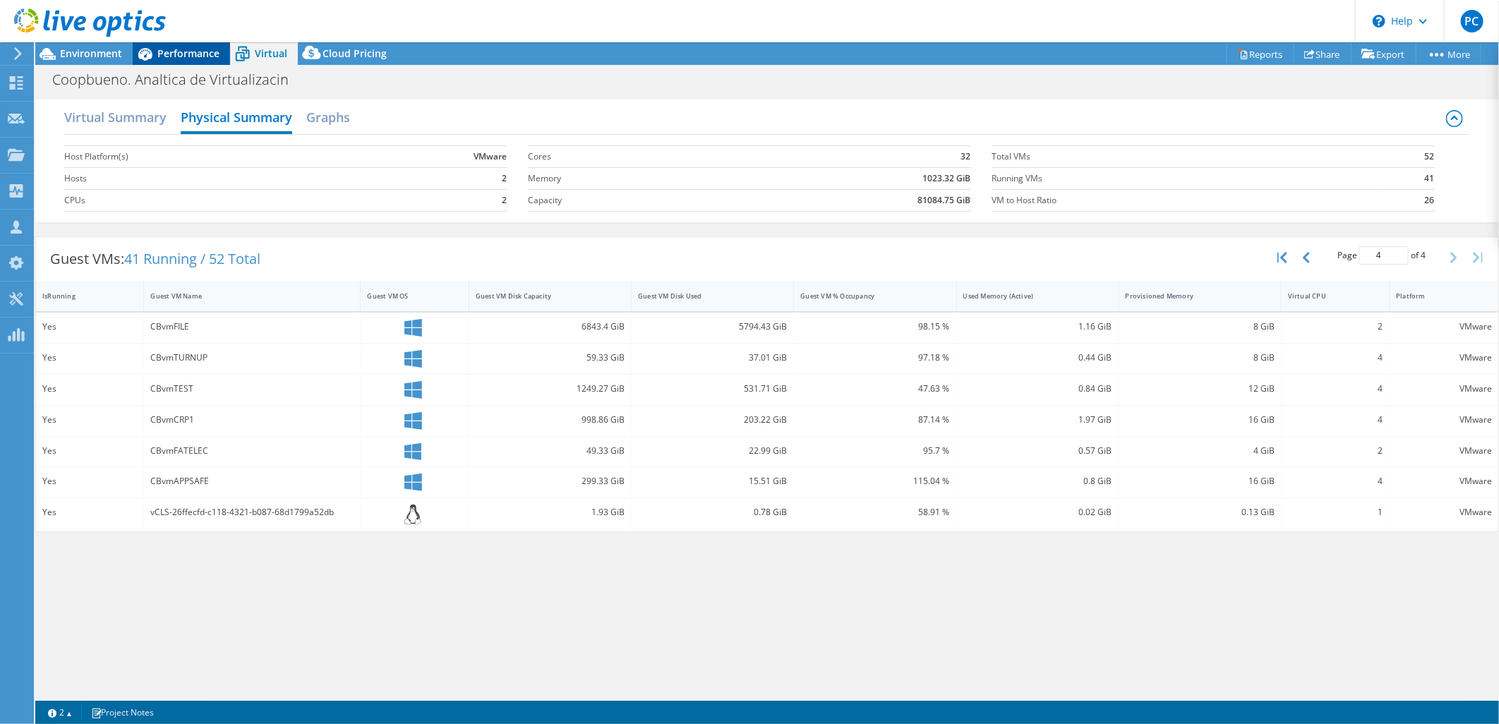
click at [203, 52] on span "Performance" at bounding box center [188, 53] width 62 height 13
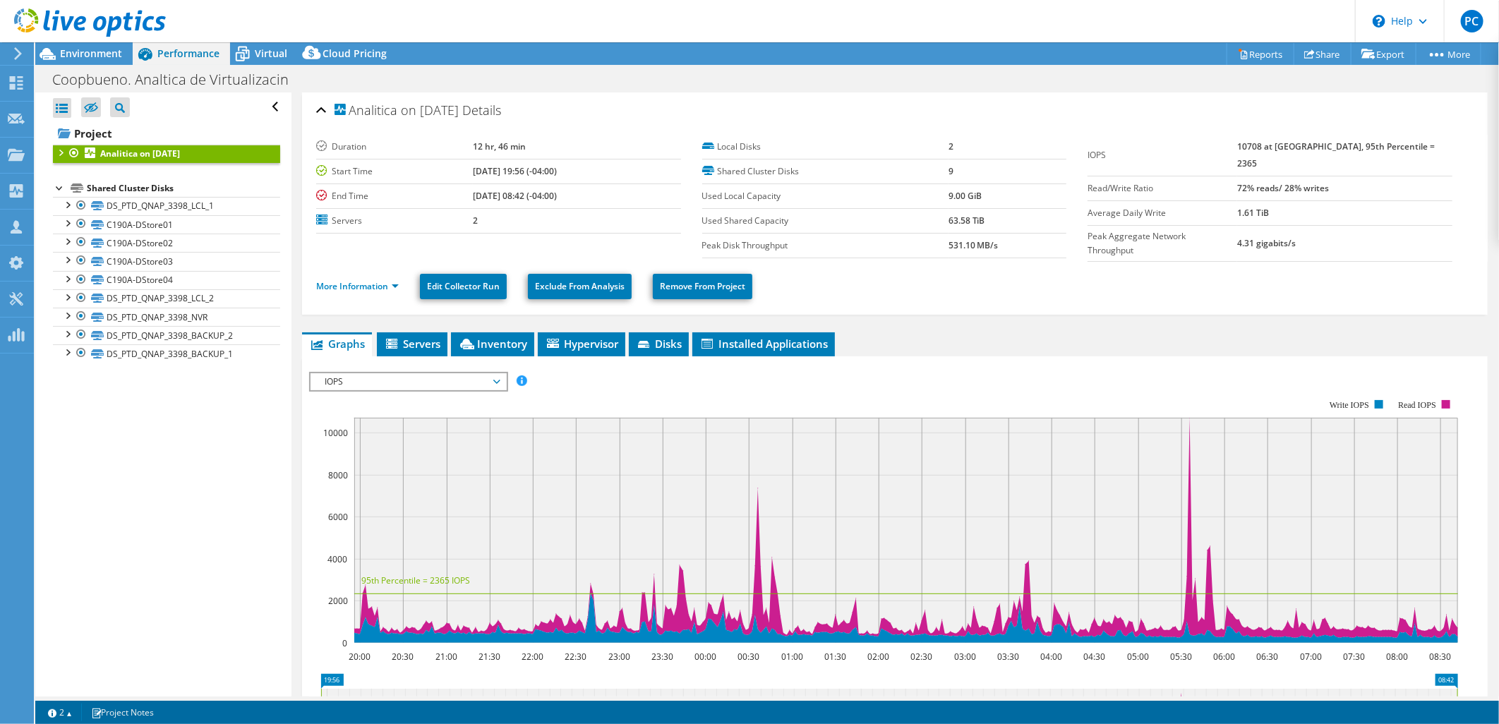
click at [64, 151] on div at bounding box center [60, 152] width 14 height 14
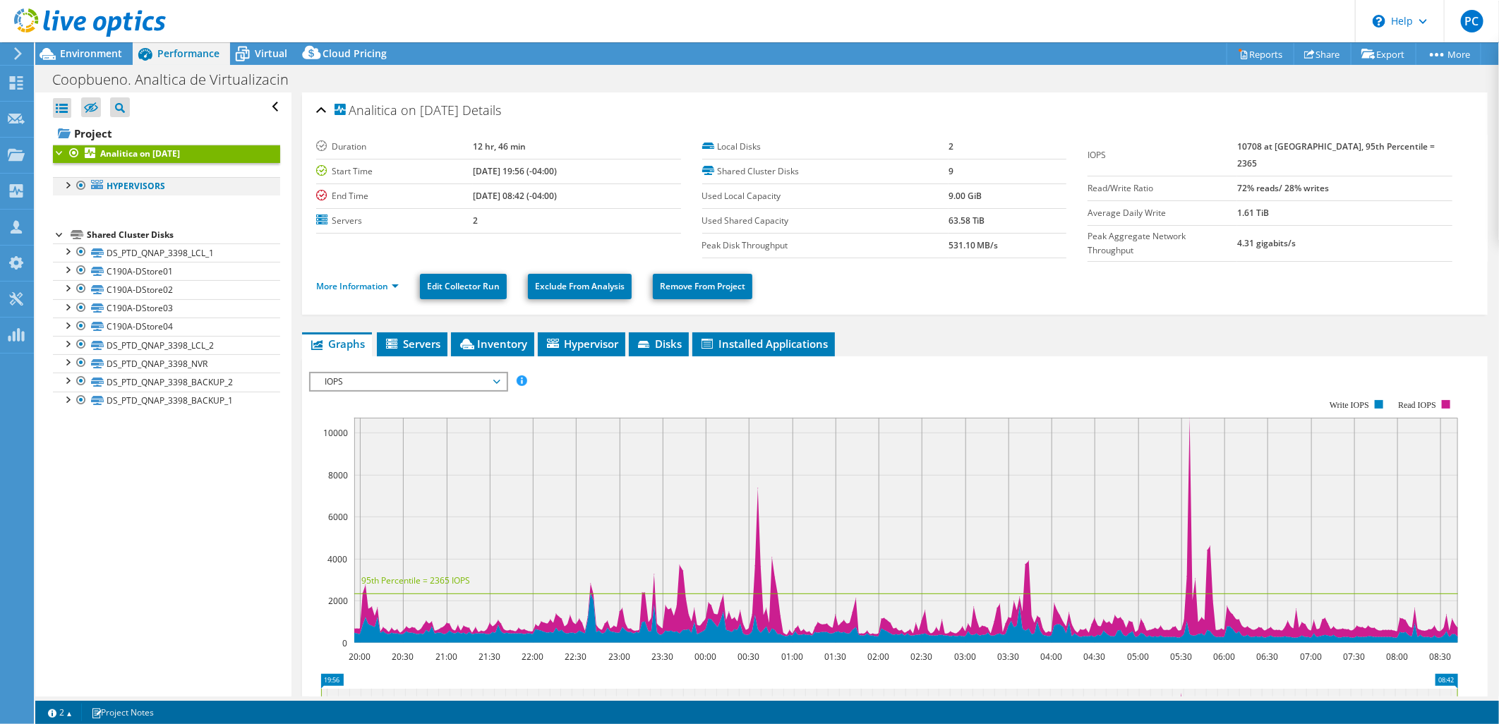
click at [66, 185] on div at bounding box center [67, 184] width 14 height 14
click at [78, 203] on div at bounding box center [74, 203] width 14 height 14
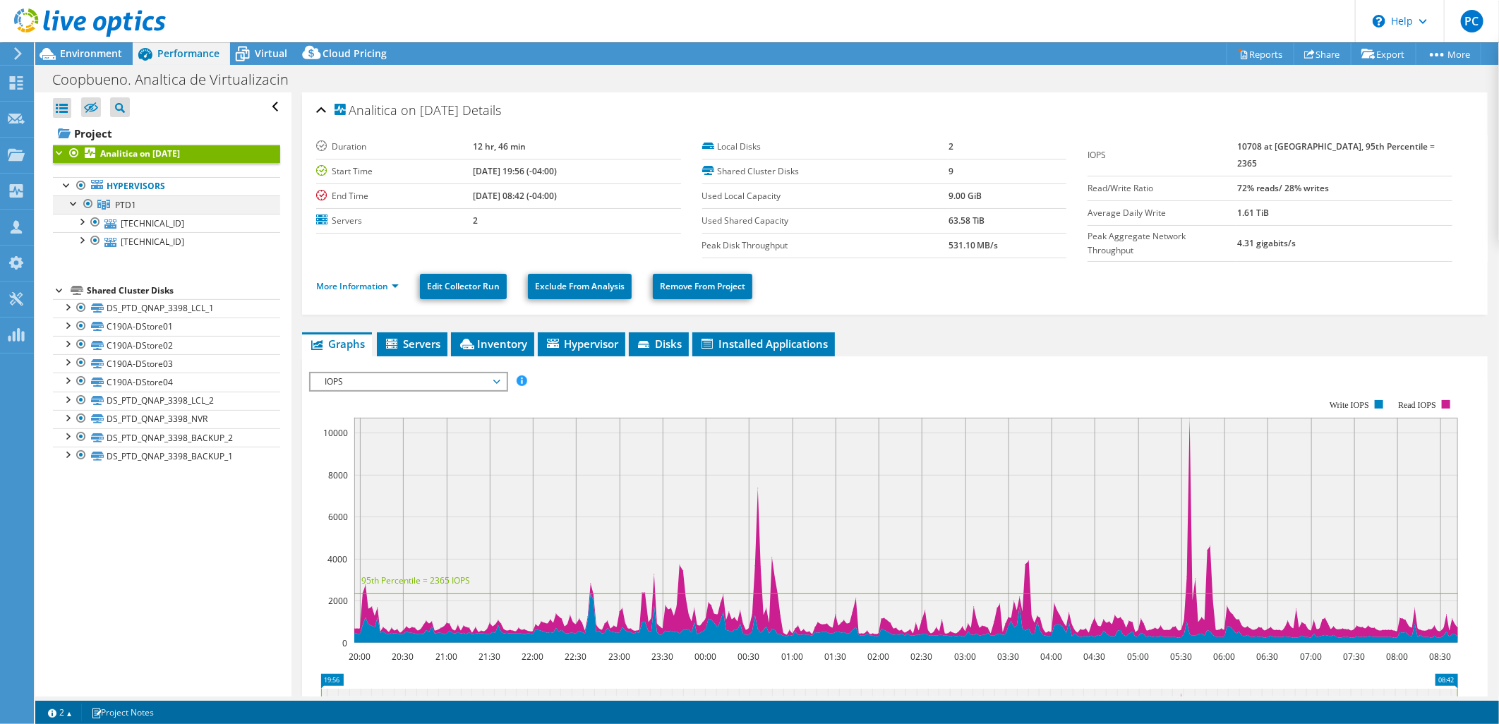
click at [72, 203] on div at bounding box center [74, 203] width 14 height 14
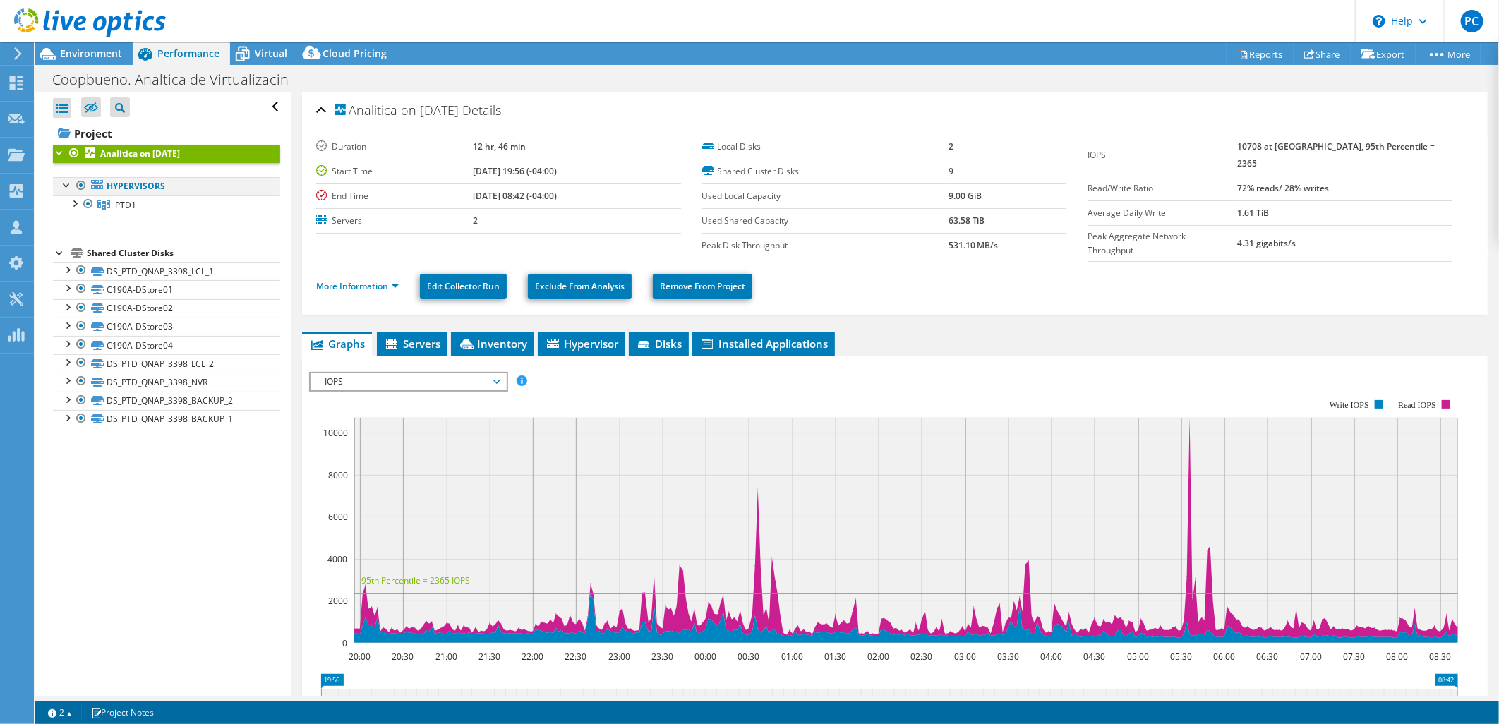
click at [68, 186] on div at bounding box center [67, 184] width 14 height 14
click at [68, 188] on div at bounding box center [67, 184] width 14 height 14
click at [74, 203] on div at bounding box center [74, 203] width 14 height 14
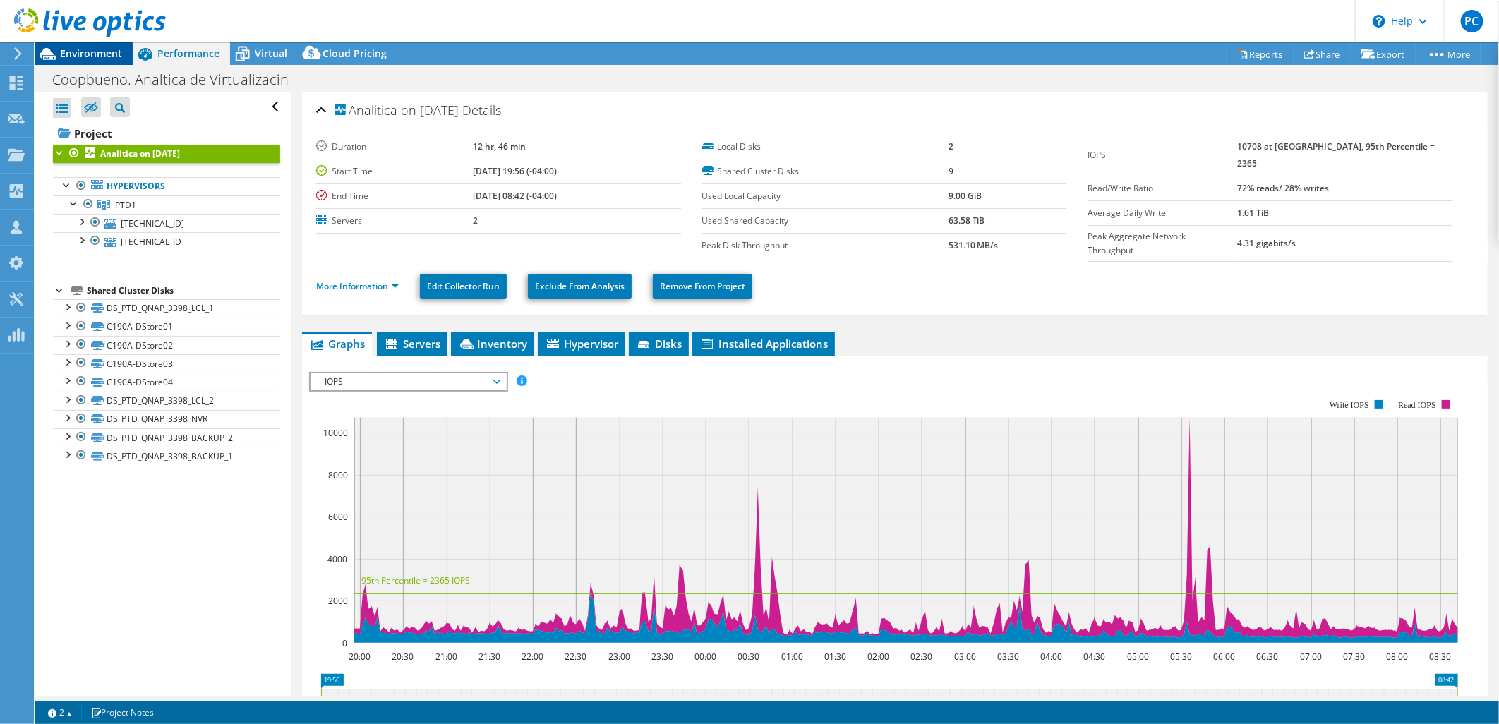
click at [100, 52] on span "Environment" at bounding box center [91, 53] width 62 height 13
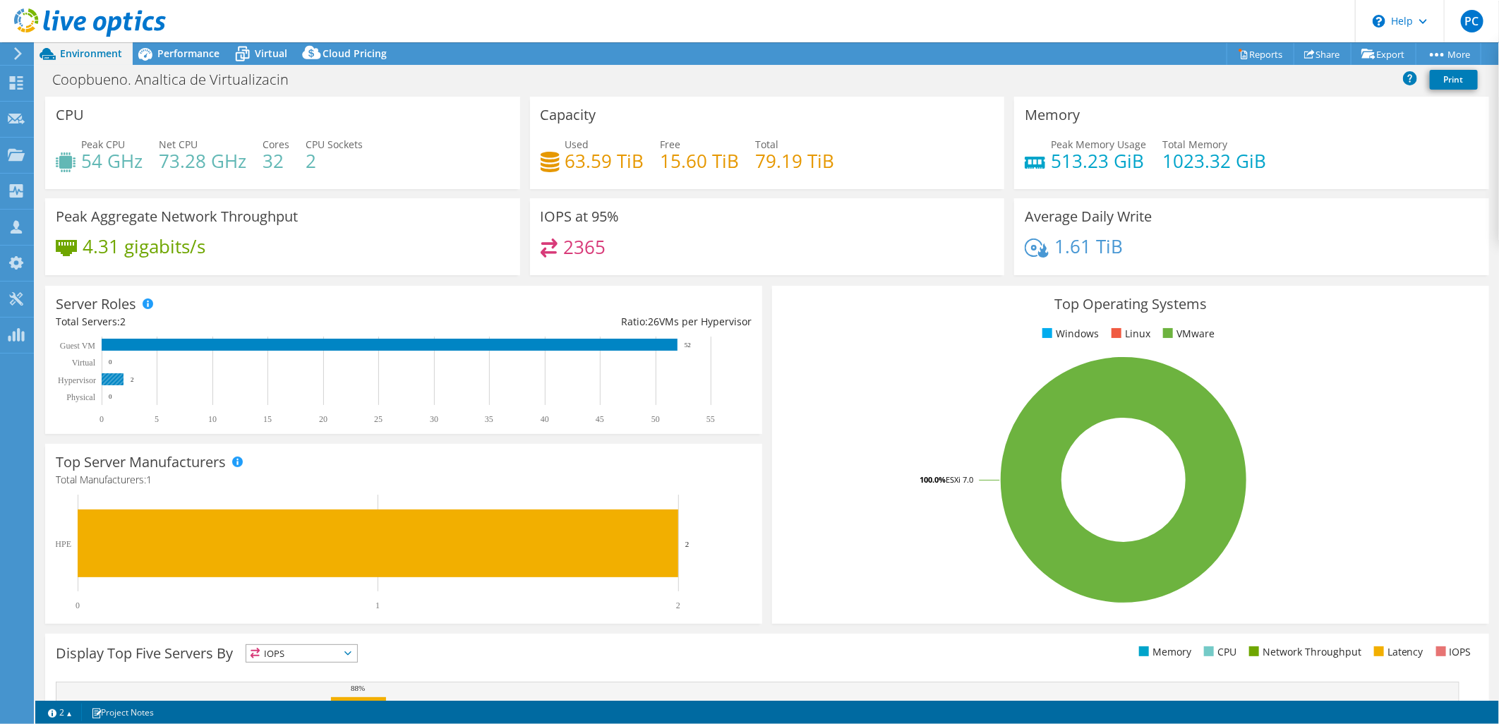
click at [127, 378] on rect at bounding box center [397, 381] width 683 height 88
click at [121, 378] on rect at bounding box center [113, 379] width 22 height 12
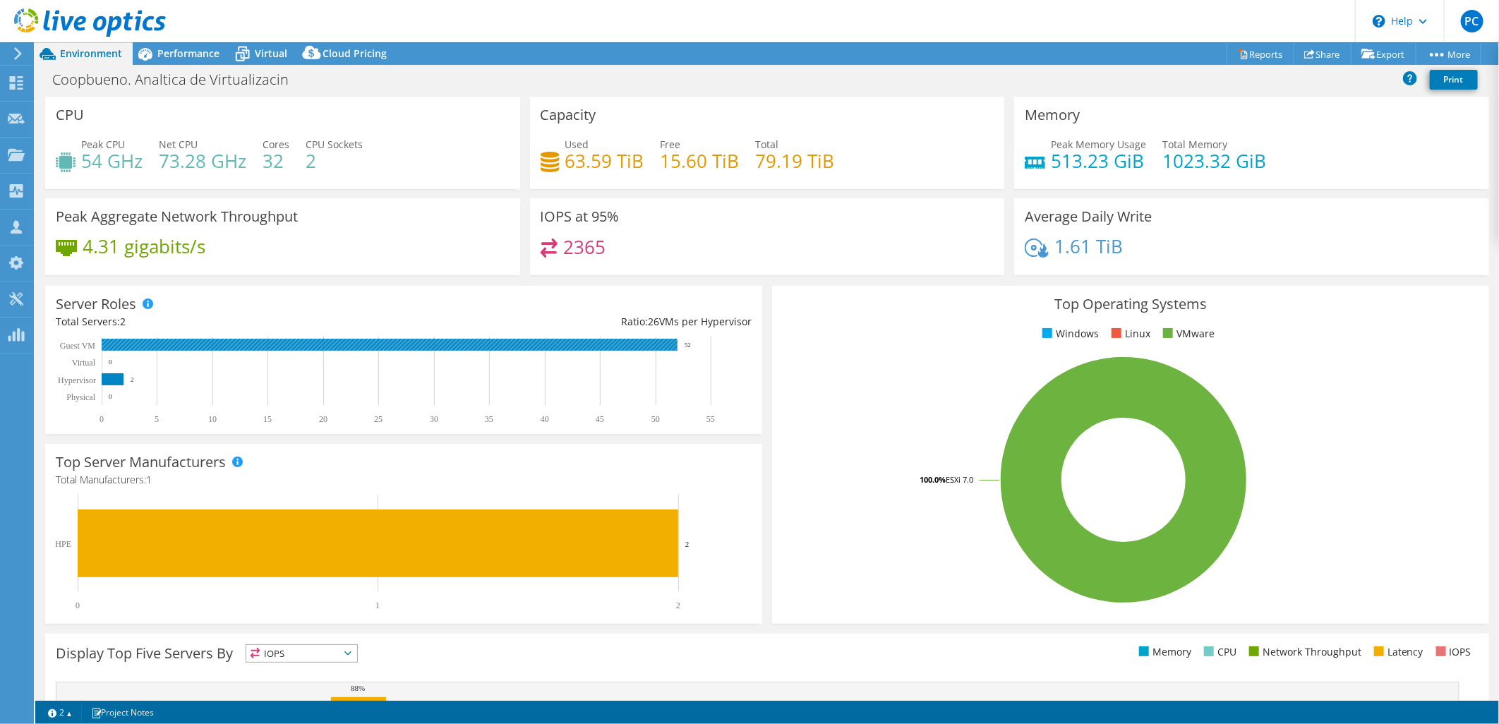
click at [160, 349] on icon "0 5 10 15 20 25 30 35 40 45 50 55 Physical Hypervisor Virtual Guest VM 0 2 0 52" at bounding box center [397, 381] width 683 height 88
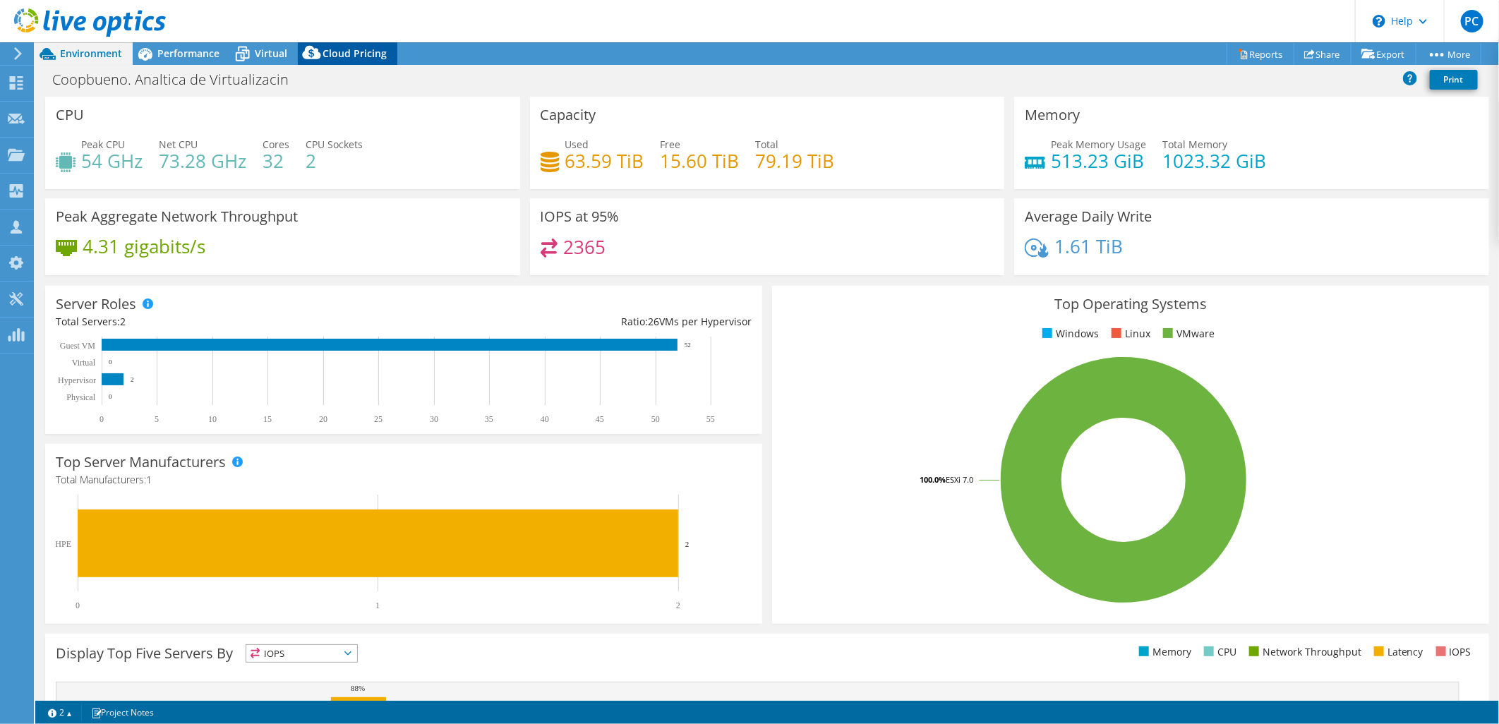
click at [378, 56] on span "Cloud Pricing" at bounding box center [355, 53] width 64 height 13
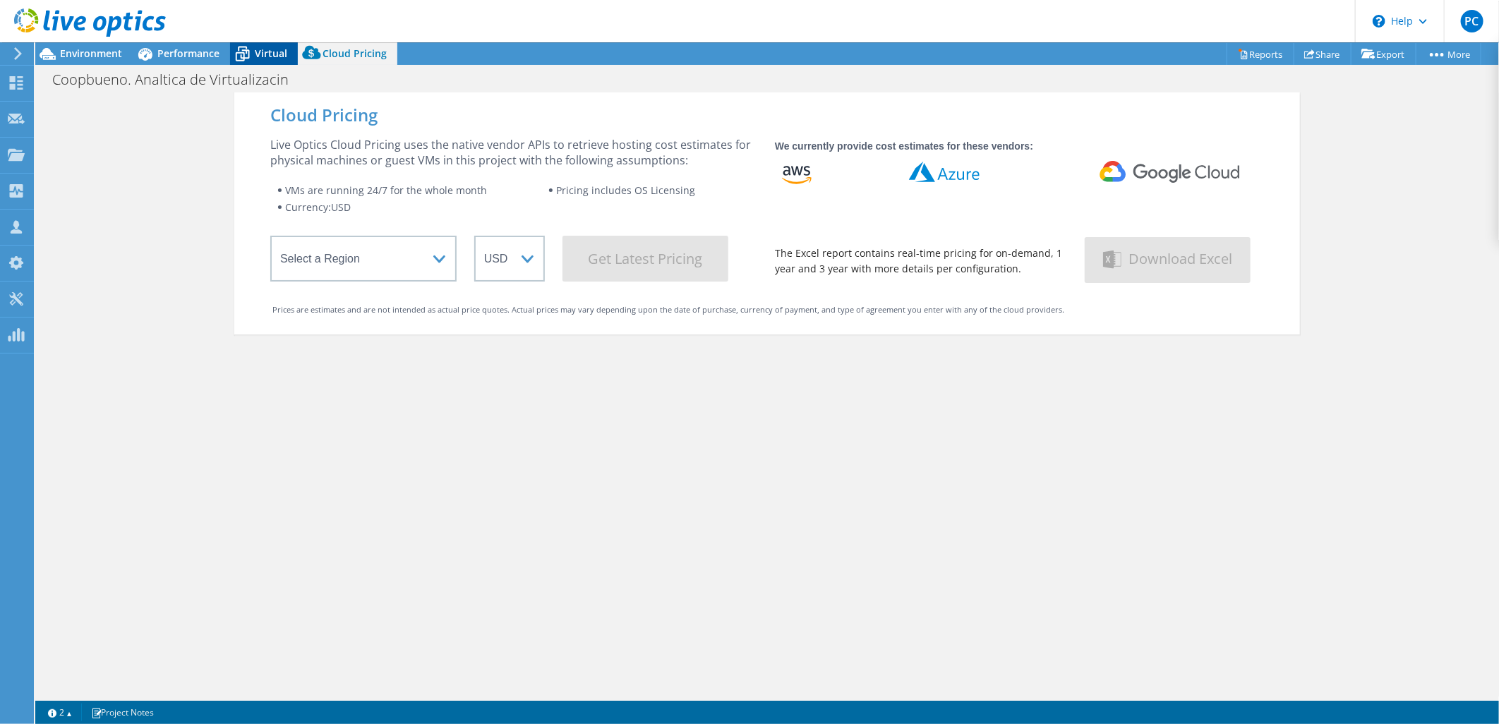
click at [274, 58] on span "Virtual" at bounding box center [271, 53] width 32 height 13
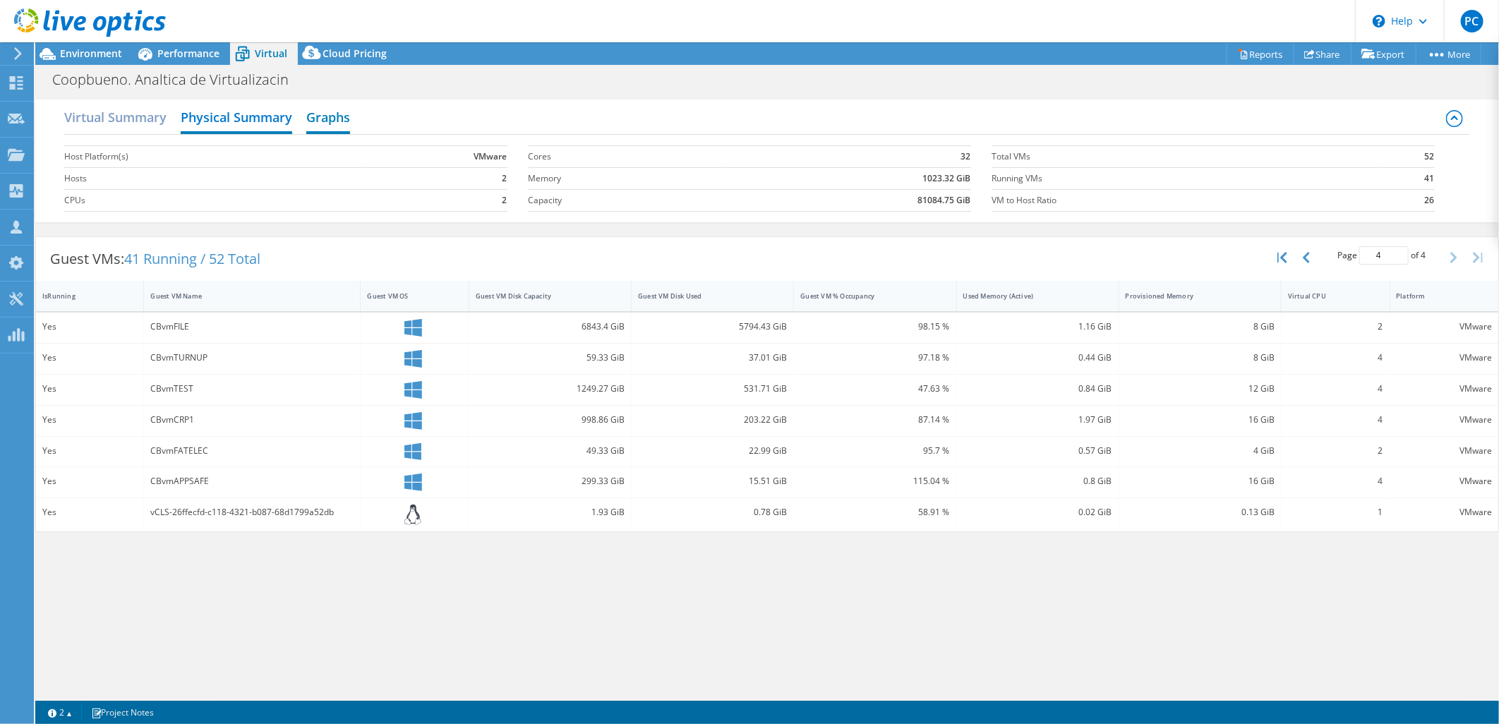
click at [321, 112] on h2 "Graphs" at bounding box center [328, 118] width 44 height 31
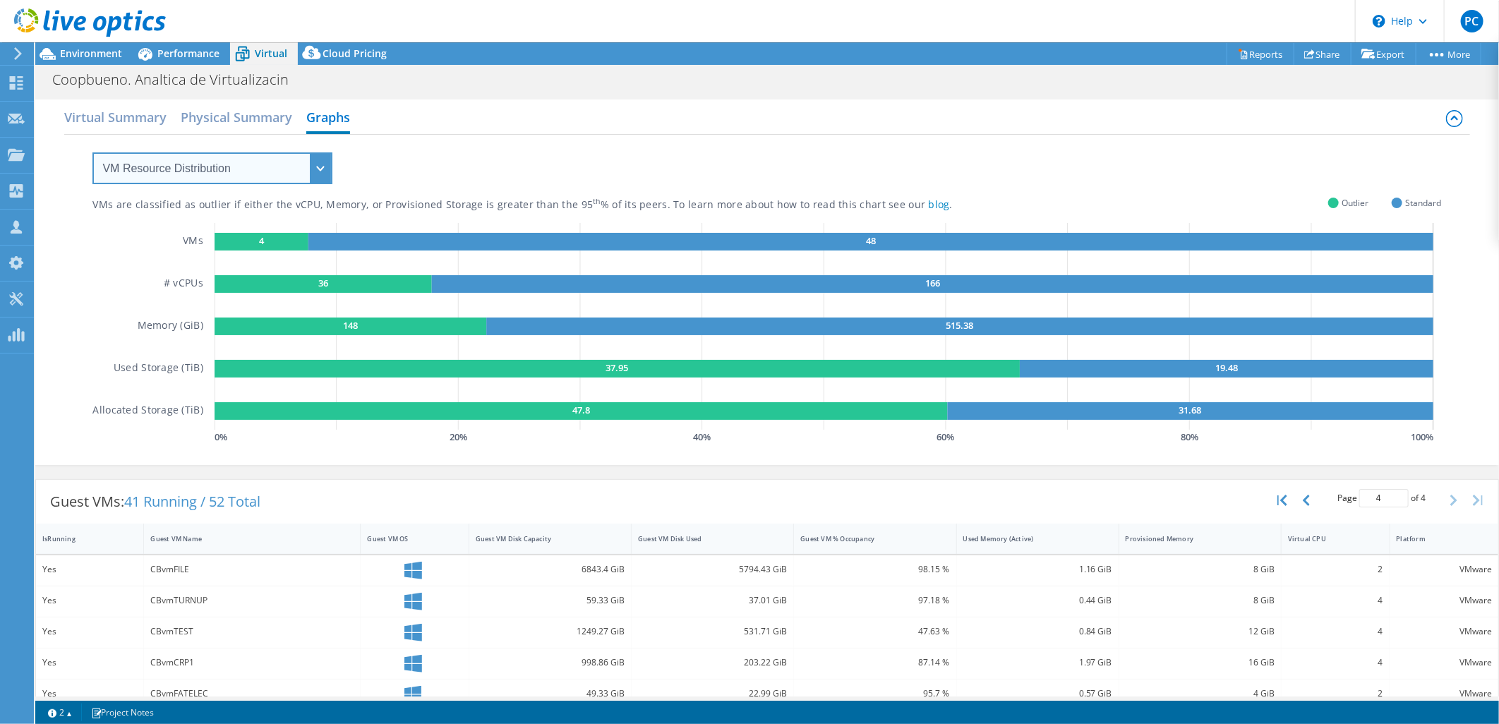
click at [321, 164] on select "VM Resource Distribution Provisioning Contrast Over Provisioning" at bounding box center [212, 168] width 240 height 32
click at [92, 152] on select "VM Resource Distribution Provisioning Contrast Over Provisioning" at bounding box center [212, 168] width 240 height 32
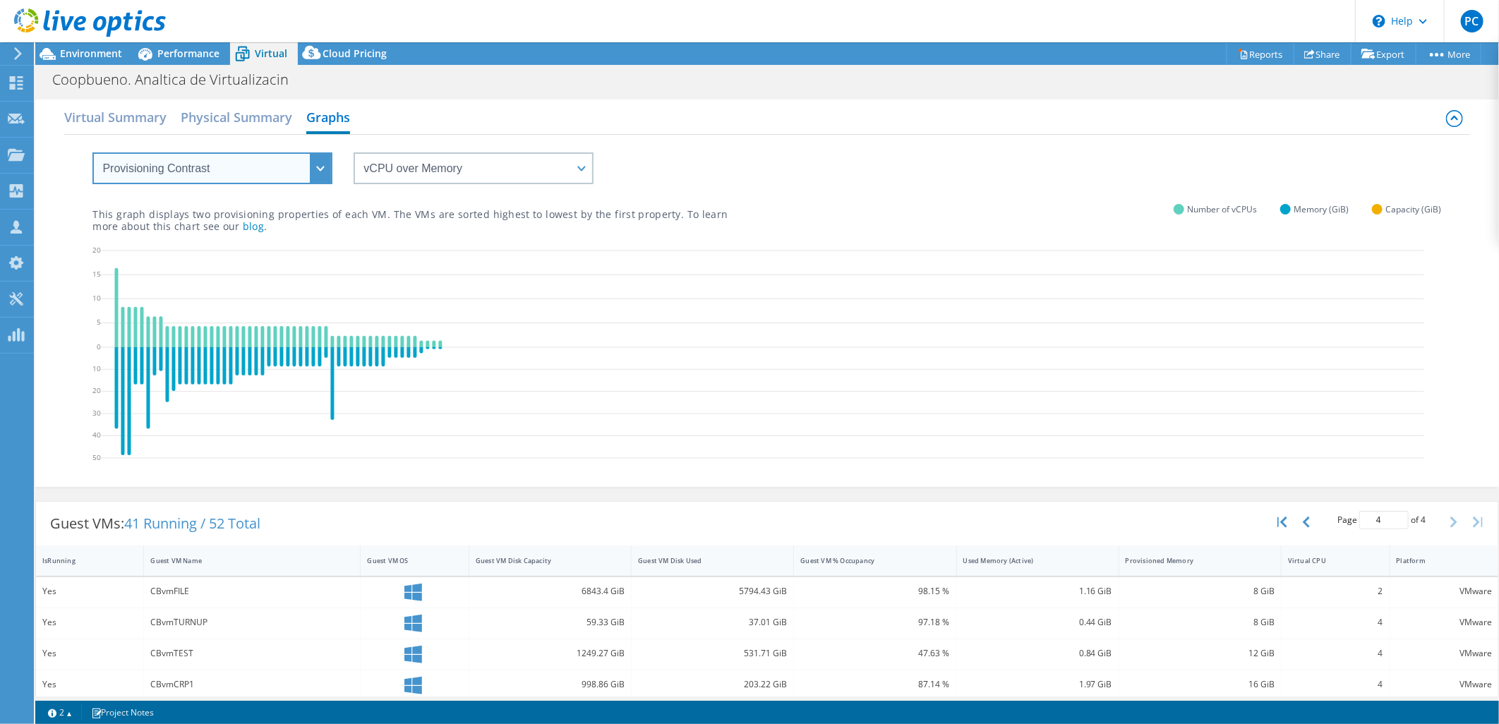
click at [325, 161] on select "VM Resource Distribution Provisioning Contrast Over Provisioning" at bounding box center [212, 168] width 240 height 32
click at [92, 152] on select "VM Resource Distribution Provisioning Contrast Over Provisioning" at bounding box center [212, 168] width 240 height 32
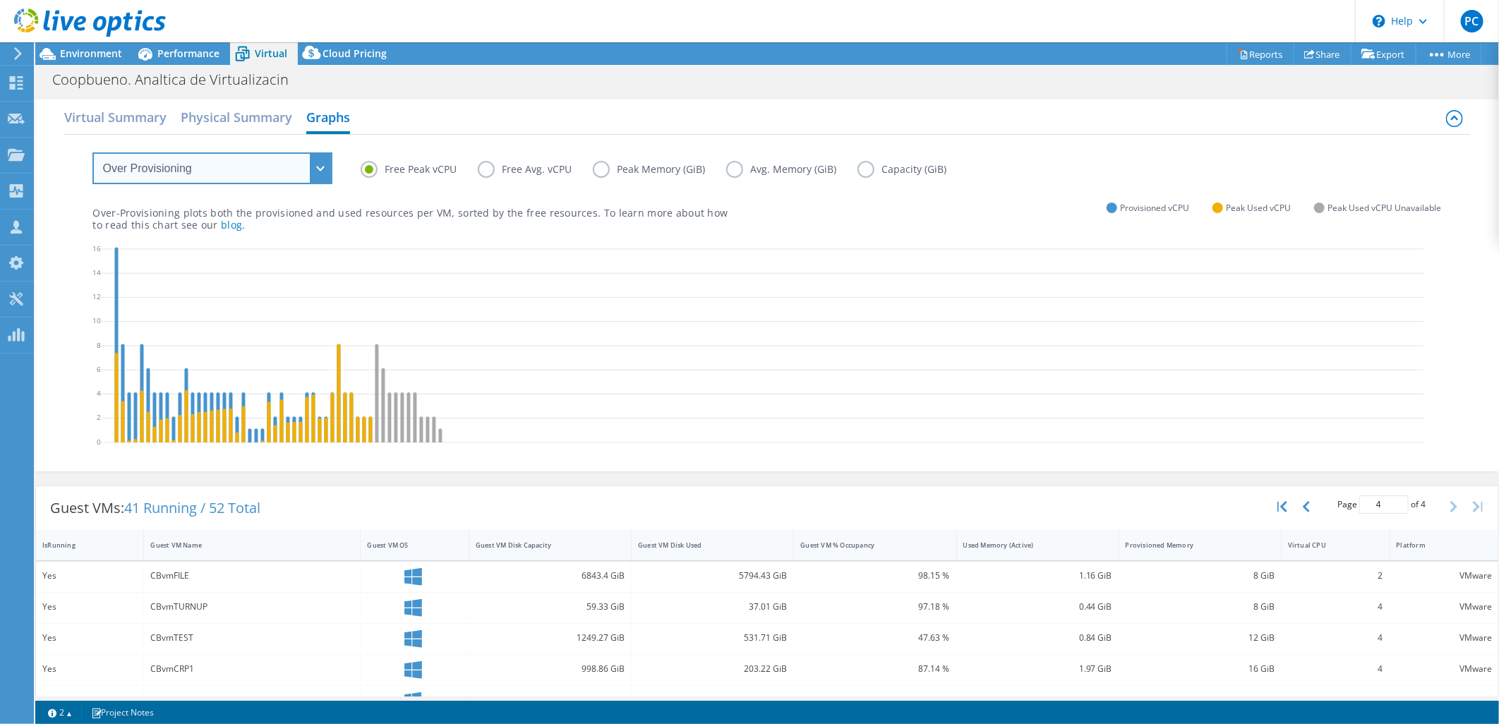
click at [308, 168] on select "VM Resource Distribution Provisioning Contrast Over Provisioning" at bounding box center [212, 168] width 240 height 32
click at [92, 152] on select "VM Resource Distribution Provisioning Contrast Over Provisioning" at bounding box center [212, 168] width 240 height 32
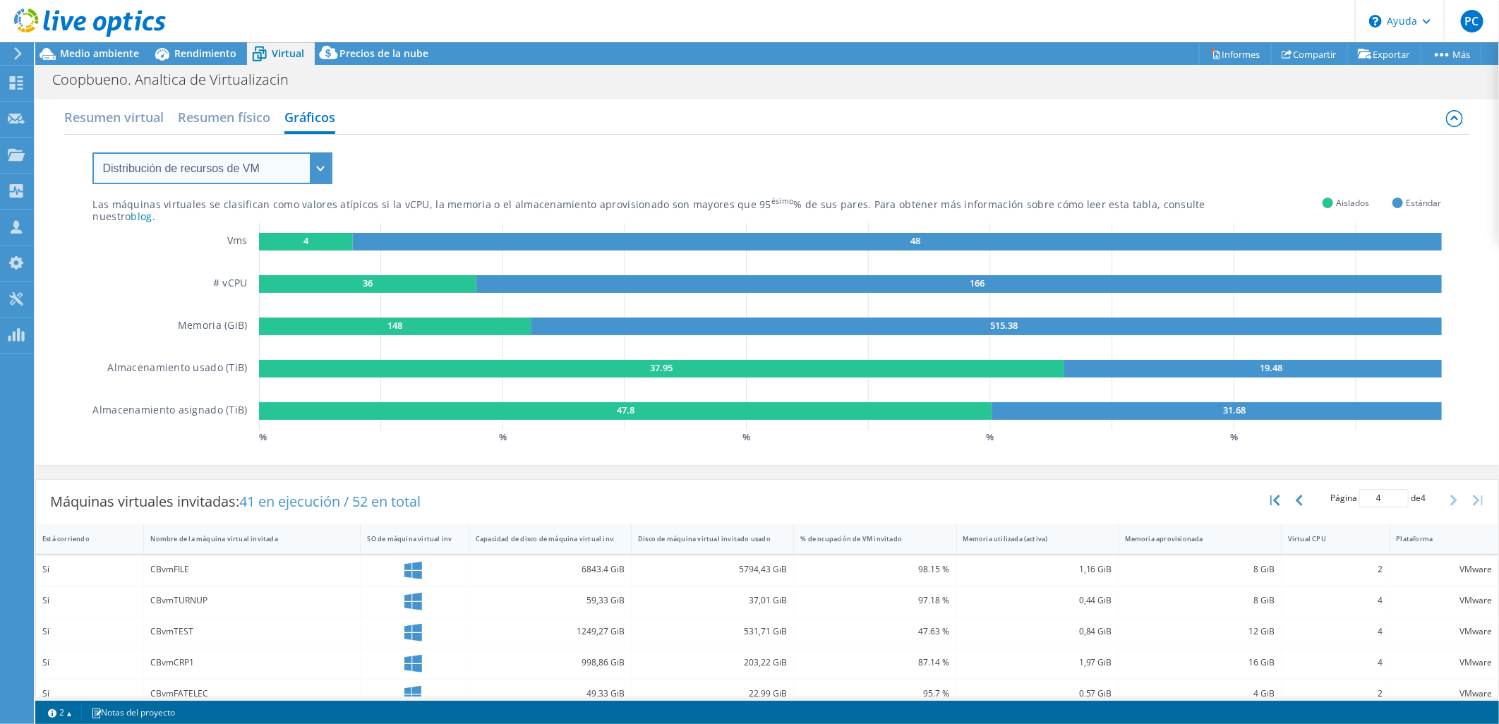
click at [294, 161] on select "Distribución de recursos de VM Contraste de aprovisionamiento Sobreaprovisionam…" at bounding box center [212, 168] width 240 height 32
click at [296, 163] on select "Distribución de recursos de VM Contraste de aprovisionamiento Sobreaprovisionam…" at bounding box center [212, 168] width 240 height 32
select select "Provisioning Contrast"
click at [92, 152] on select "Distribución de recursos de VM Contraste de aprovisionamiento Sobreaprovisionam…" at bounding box center [212, 168] width 240 height 32
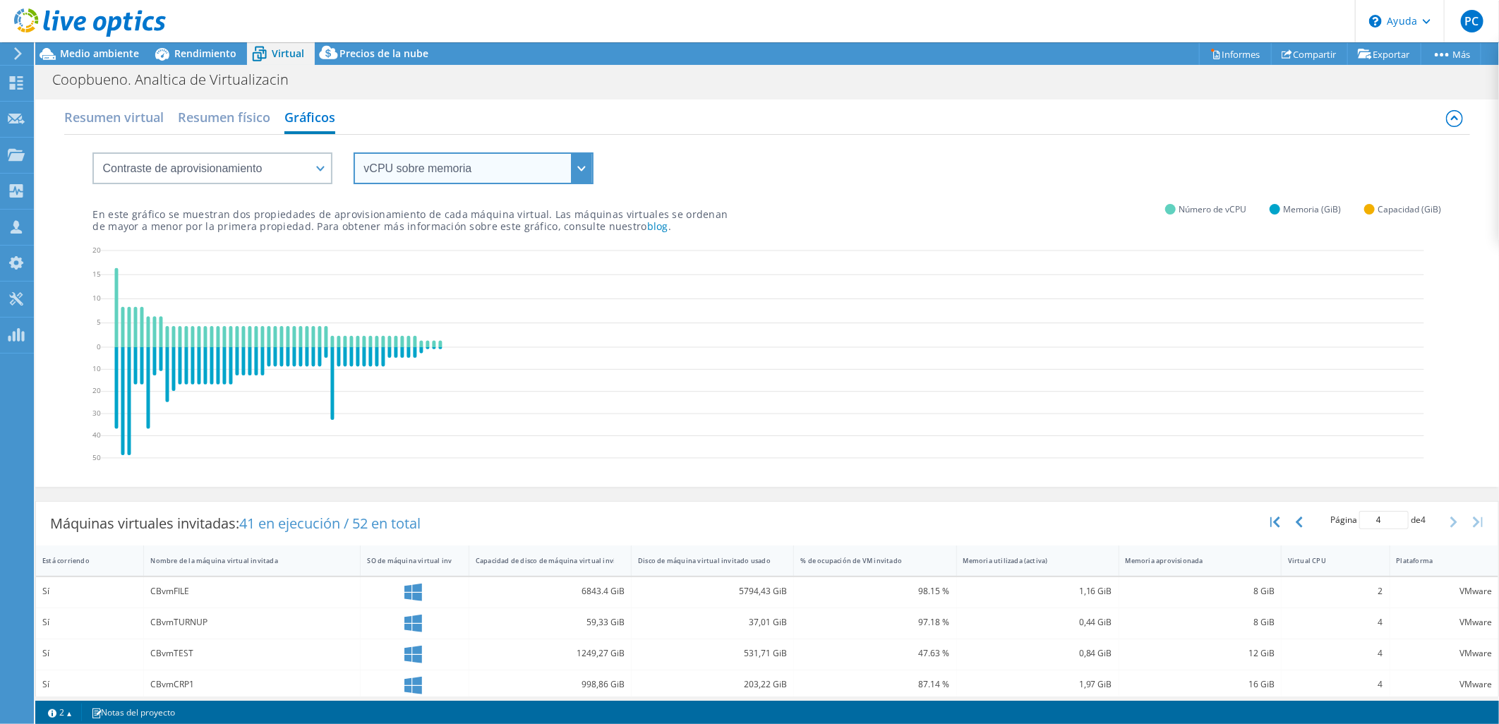
click at [421, 160] on select "vCPU sobre memoria vCPU sobre capacidad Memoria a través de vCPU Memoria sobre …" at bounding box center [474, 168] width 240 height 32
click at [354, 152] on select "vCPU sobre memoria vCPU sobre capacidad Memoria a través de vCPU Memoria sobre …" at bounding box center [474, 168] width 240 height 32
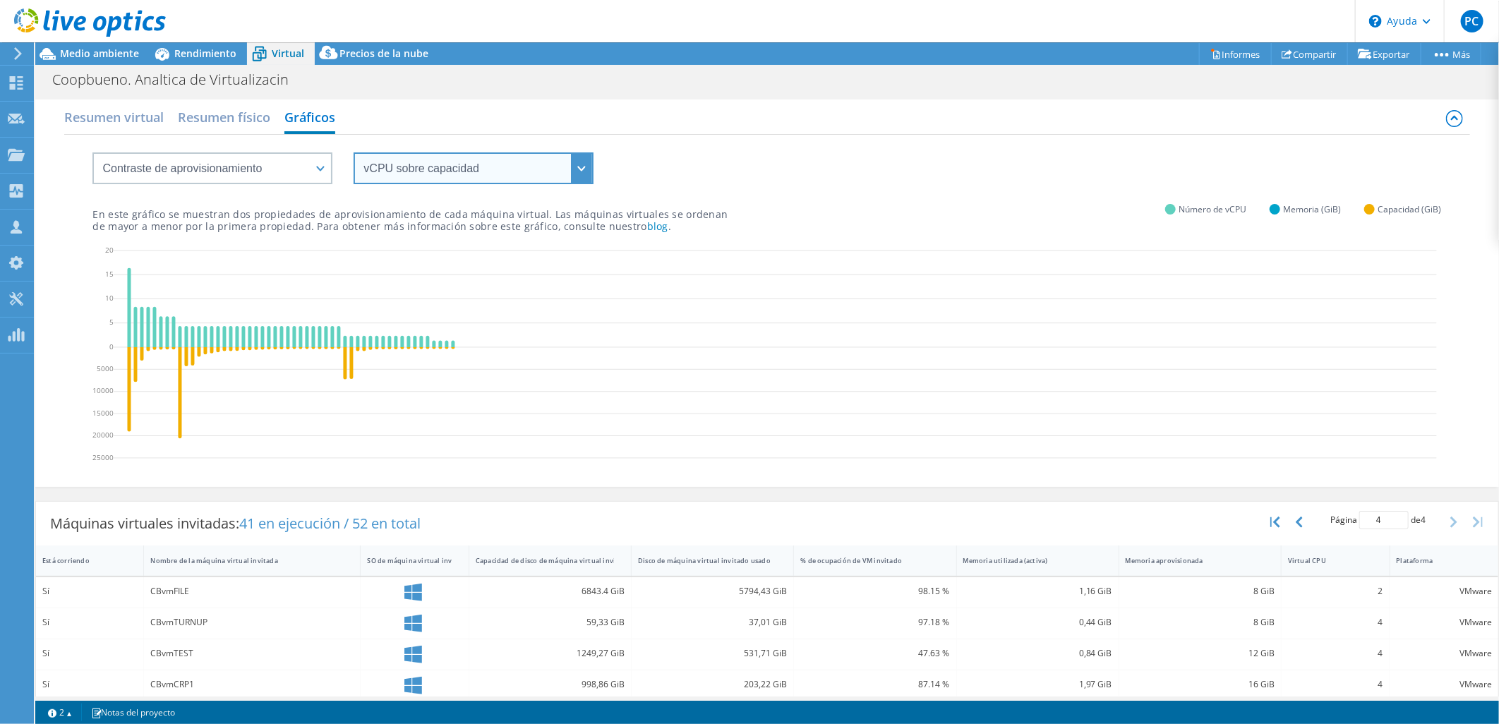
click at [441, 172] on select "vCPU sobre memoria vCPU sobre capacidad Memoria a través de vCPU Memoria sobre …" at bounding box center [474, 168] width 240 height 32
select select "Memory over vCPU"
click at [354, 152] on select "vCPU sobre memoria vCPU sobre capacidad Memoria a través de vCPU Memoria sobre …" at bounding box center [474, 168] width 240 height 32
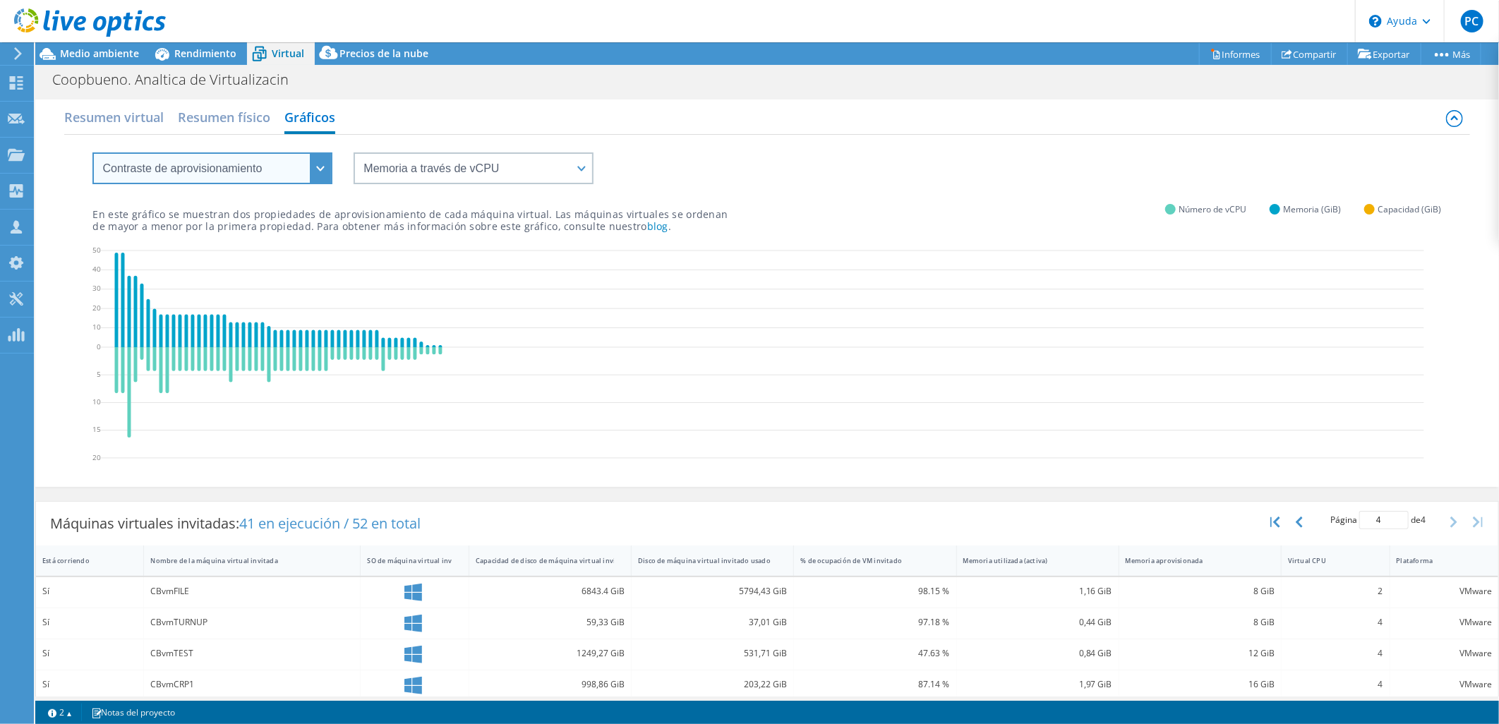
click at [326, 162] on select "Distribución de recursos de VM Contraste de aprovisionamiento Sobreaprovisionam…" at bounding box center [212, 168] width 240 height 32
select select "Over Provisioning"
click at [92, 152] on select "Distribución de recursos de VM Contraste de aprovisionamiento Sobreaprovisionam…" at bounding box center [212, 168] width 240 height 32
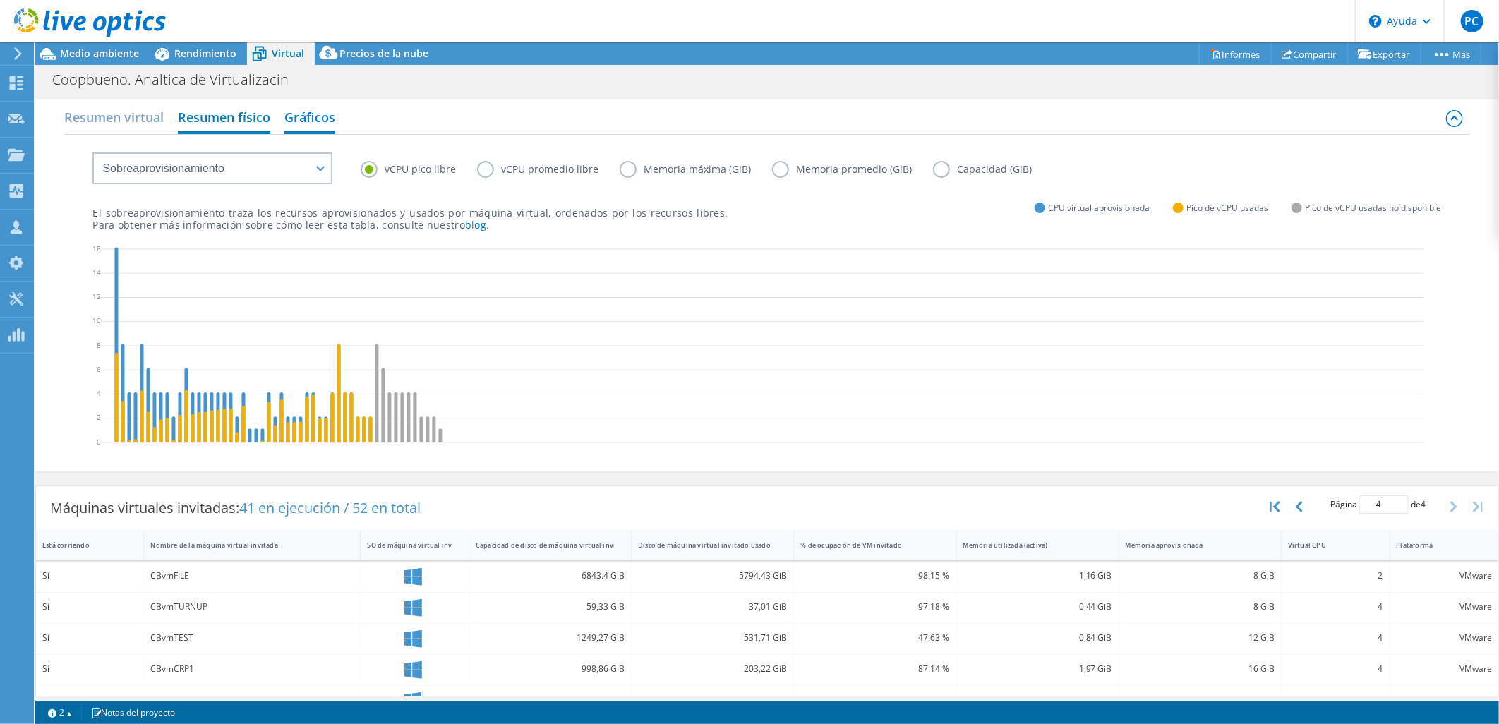
click at [233, 123] on h2 "Resumen físico" at bounding box center [224, 118] width 92 height 31
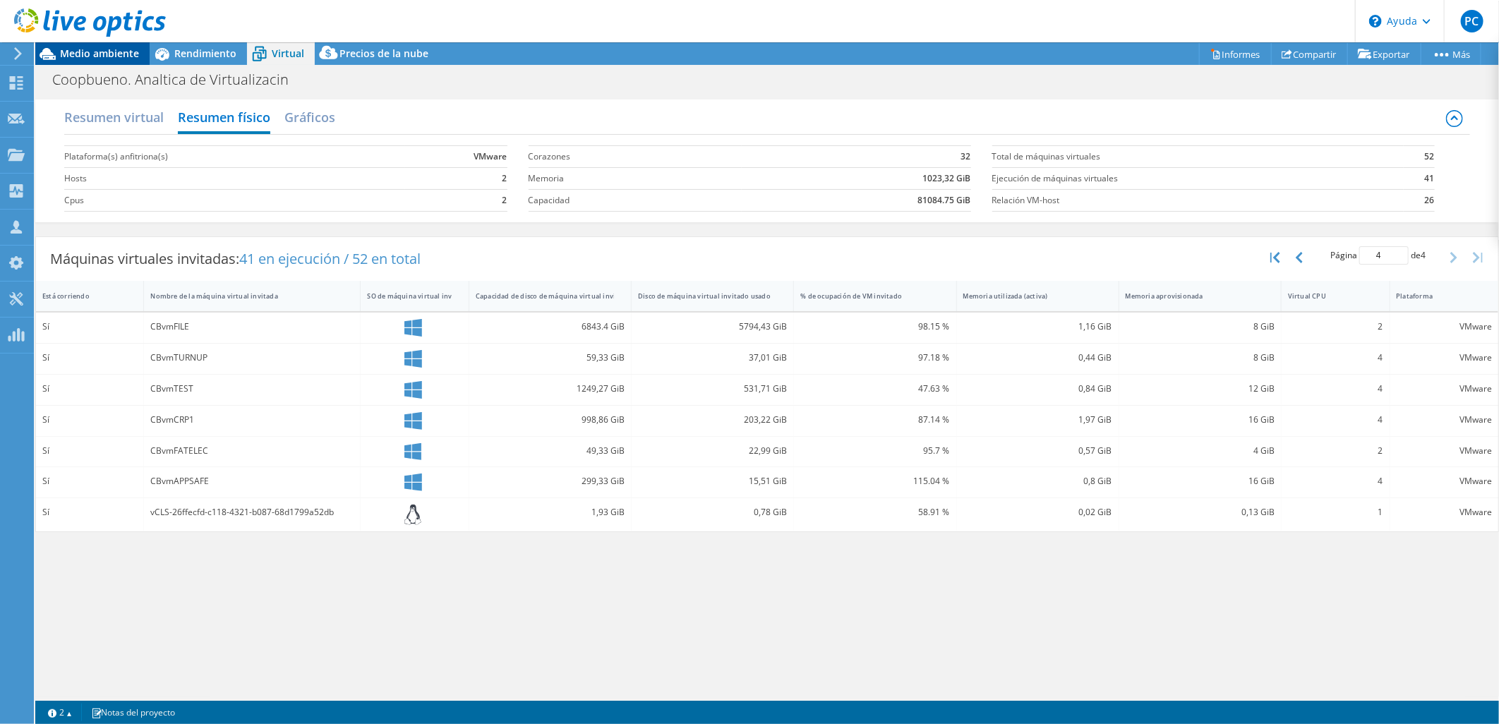
click at [76, 47] on span "Medio ambiente" at bounding box center [99, 53] width 79 height 13
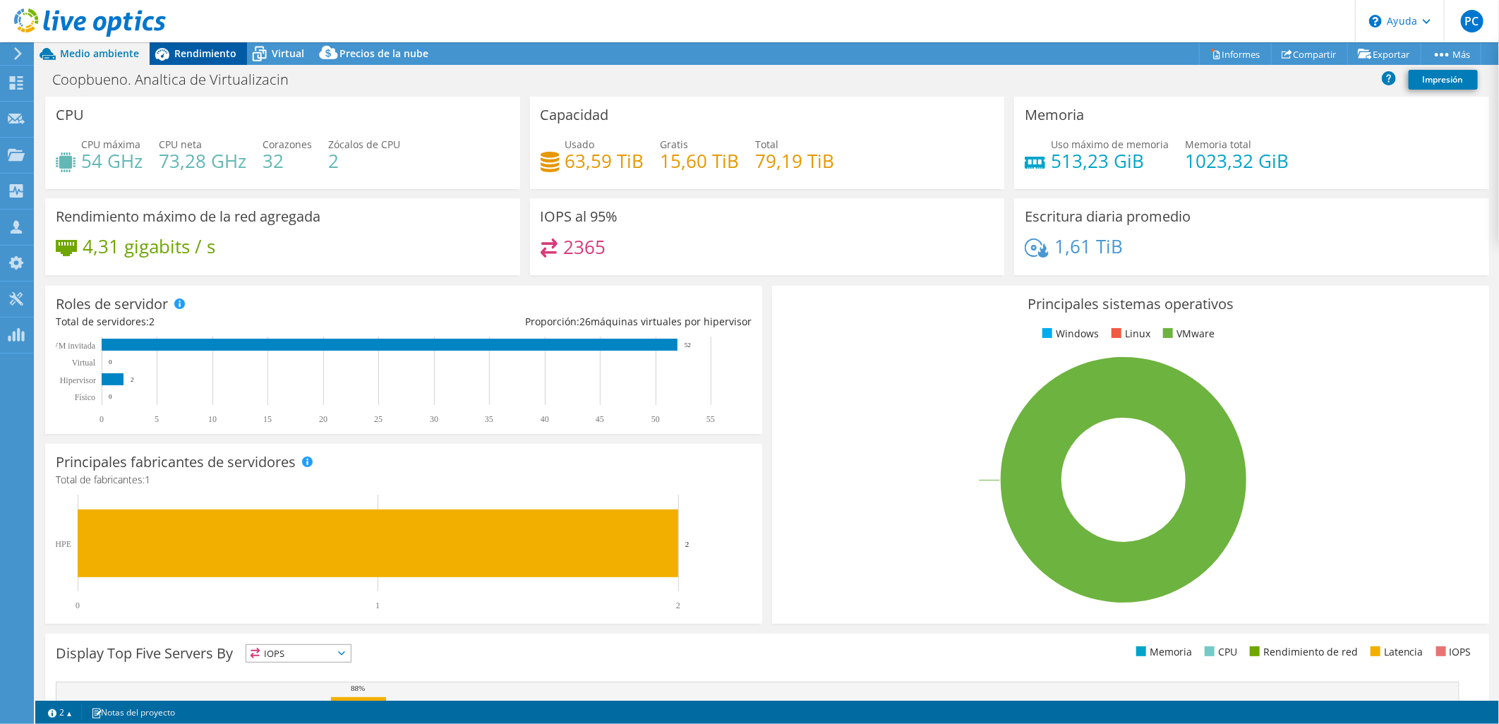
click at [196, 57] on span "Rendimiento" at bounding box center [205, 53] width 62 height 13
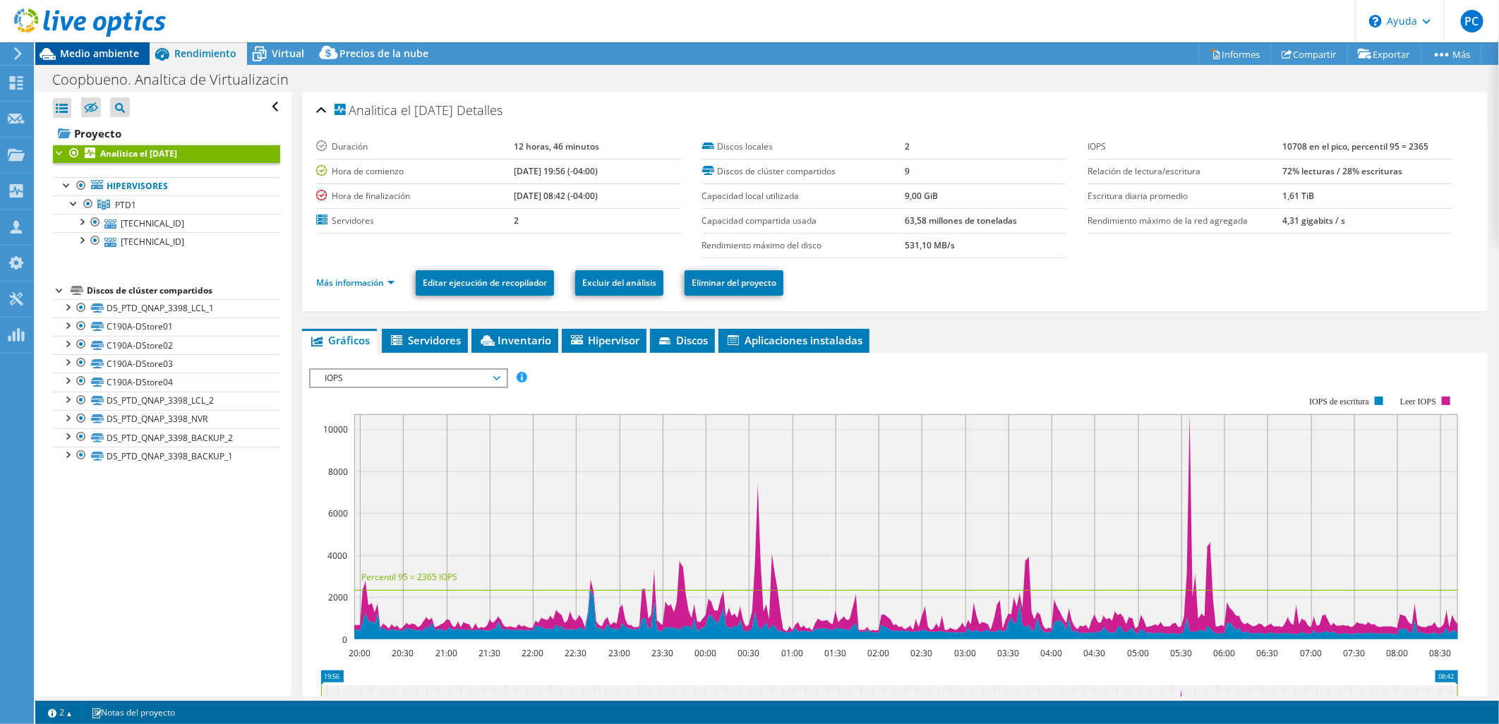
click at [129, 59] on span "Medio ambiente" at bounding box center [99, 53] width 79 height 13
